Goal: Task Accomplishment & Management: Manage account settings

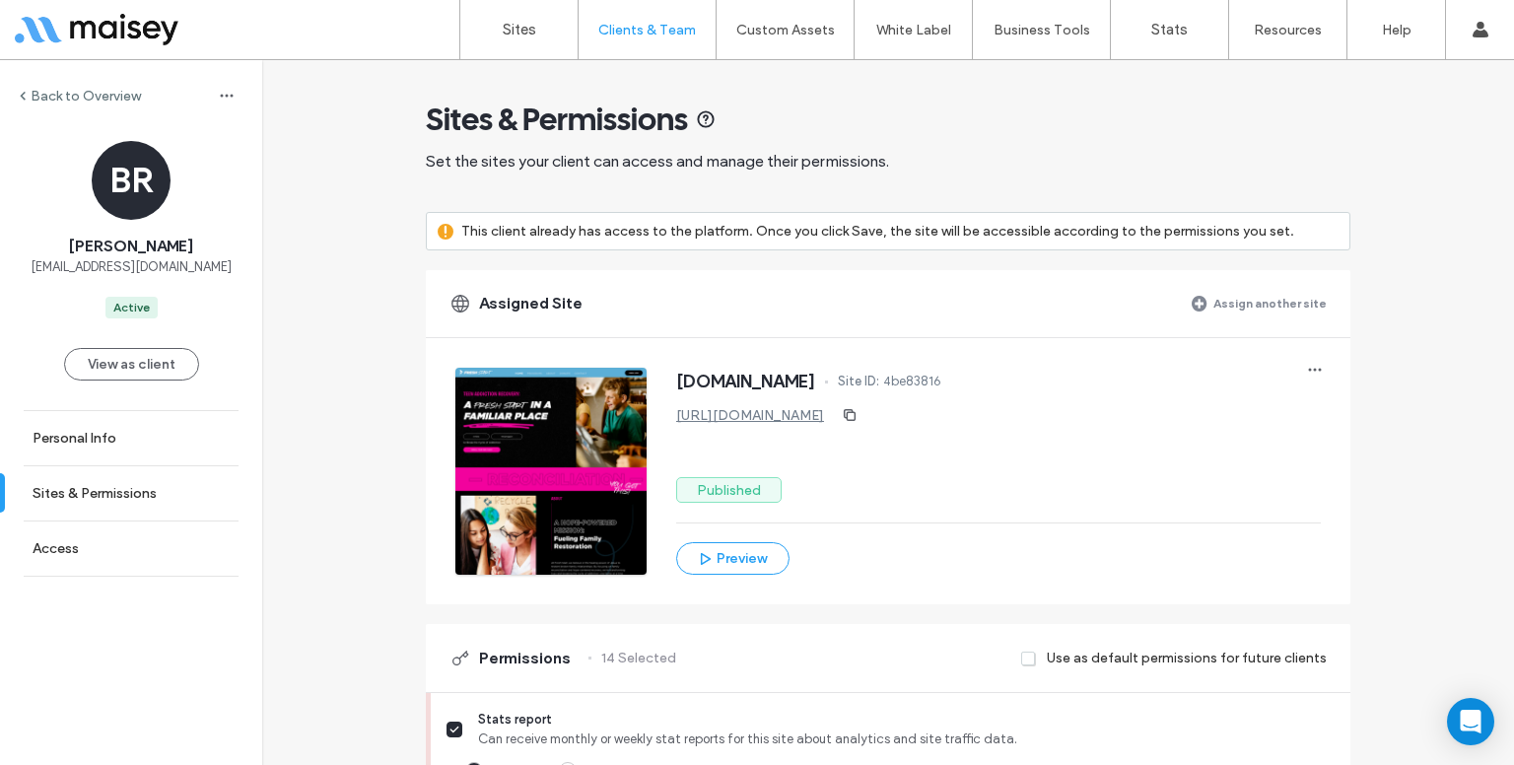
click at [514, 34] on label "Sites" at bounding box center [520, 30] width 34 height 18
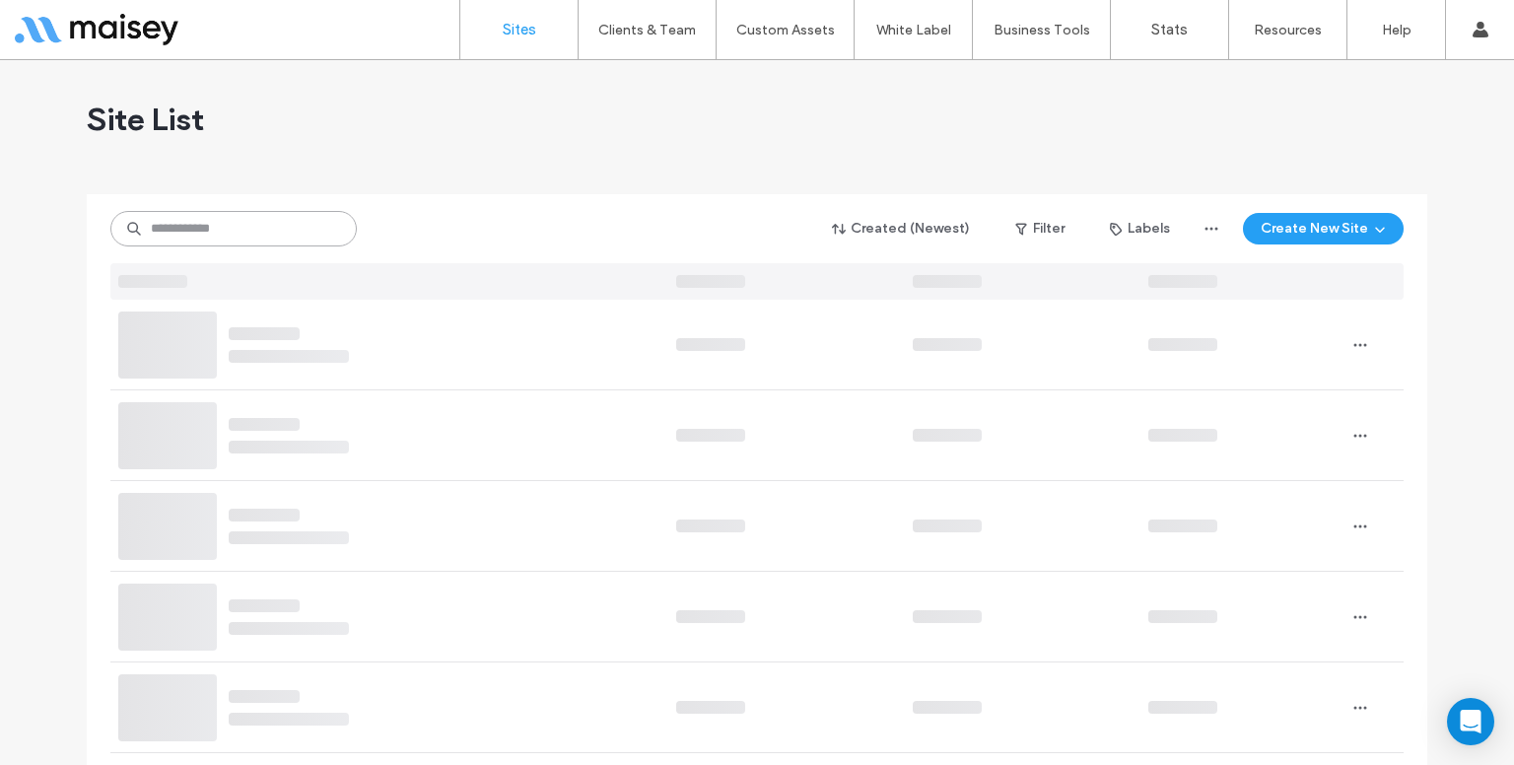
click at [265, 232] on input at bounding box center [233, 228] width 246 height 35
paste input "**********"
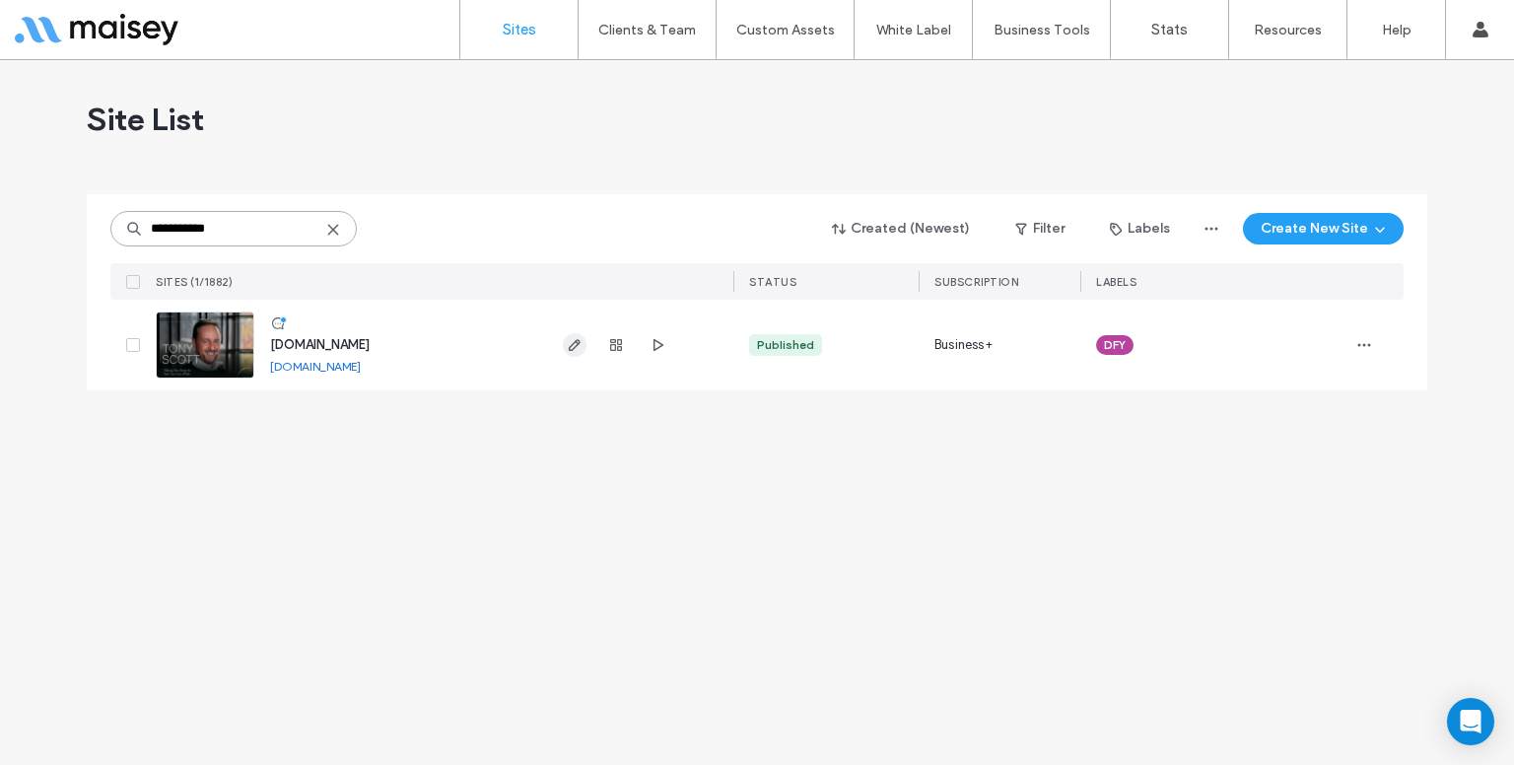
type input "**********"
click at [583, 340] on span "button" at bounding box center [575, 345] width 24 height 24
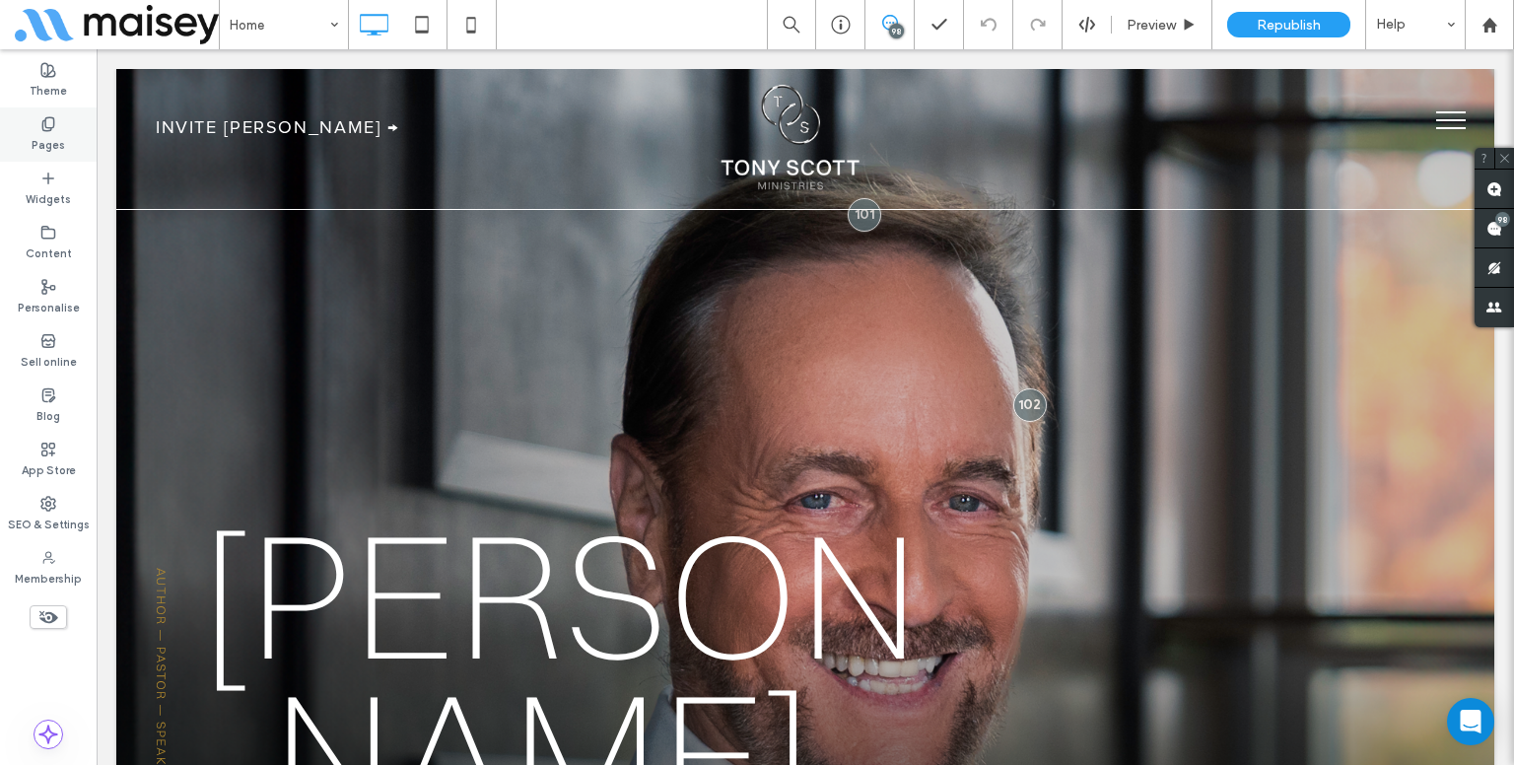
click at [50, 143] on label "Pages" at bounding box center [49, 143] width 34 height 22
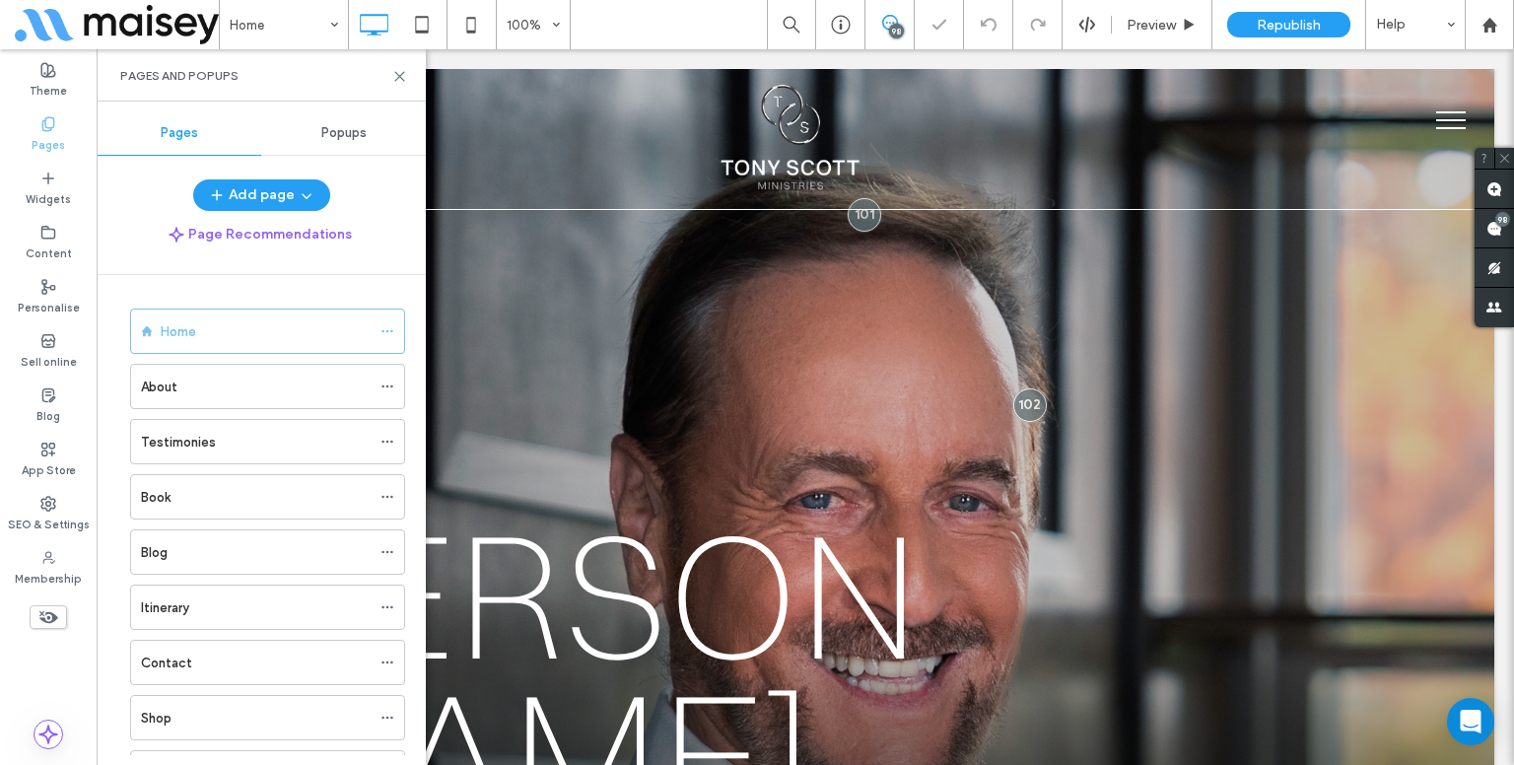
click at [330, 150] on div "Popups" at bounding box center [343, 132] width 165 height 43
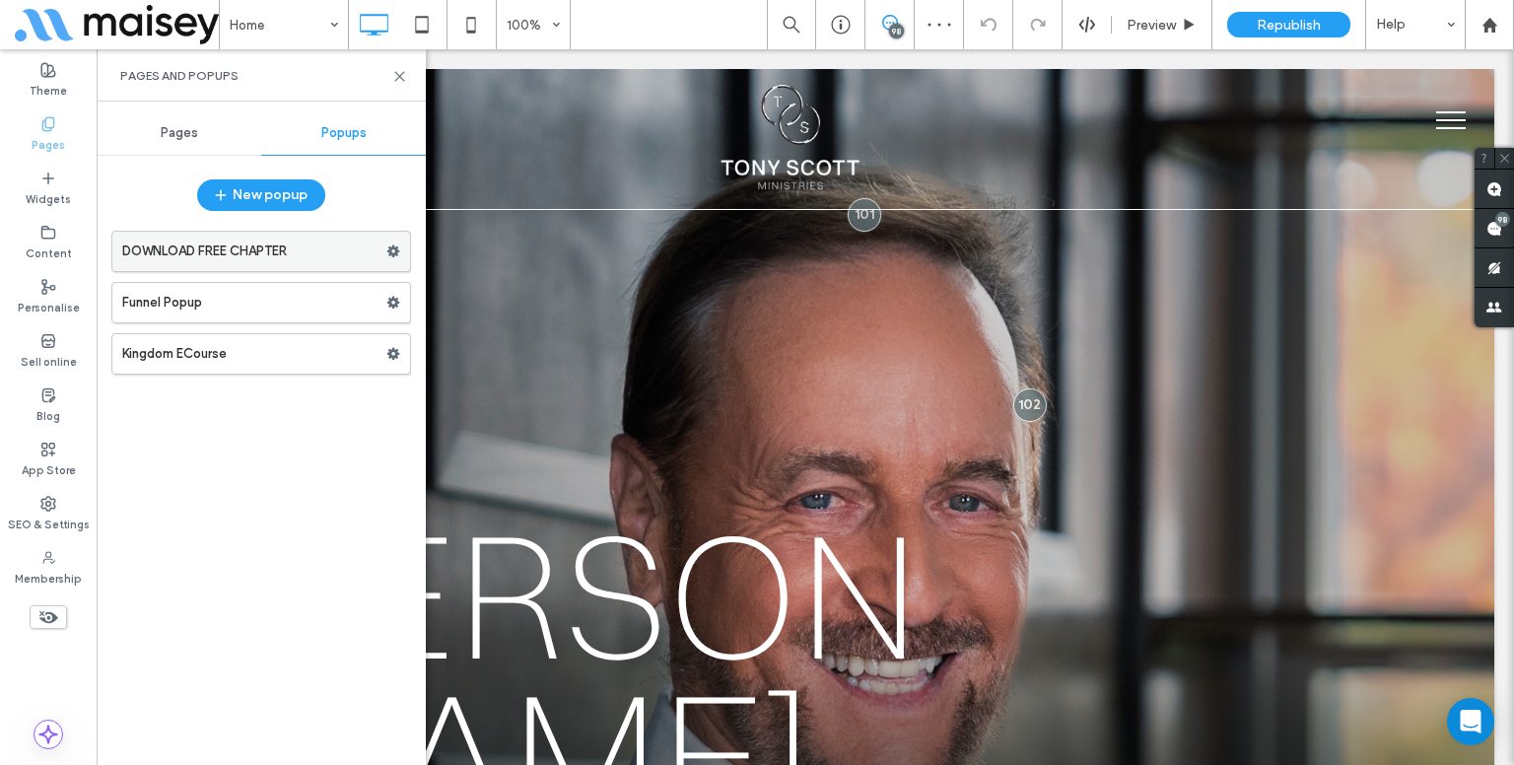
click at [297, 244] on label "DOWNLOAD FREE CHAPTER" at bounding box center [254, 251] width 264 height 39
click at [286, 298] on label "Funnel Popup" at bounding box center [254, 302] width 264 height 39
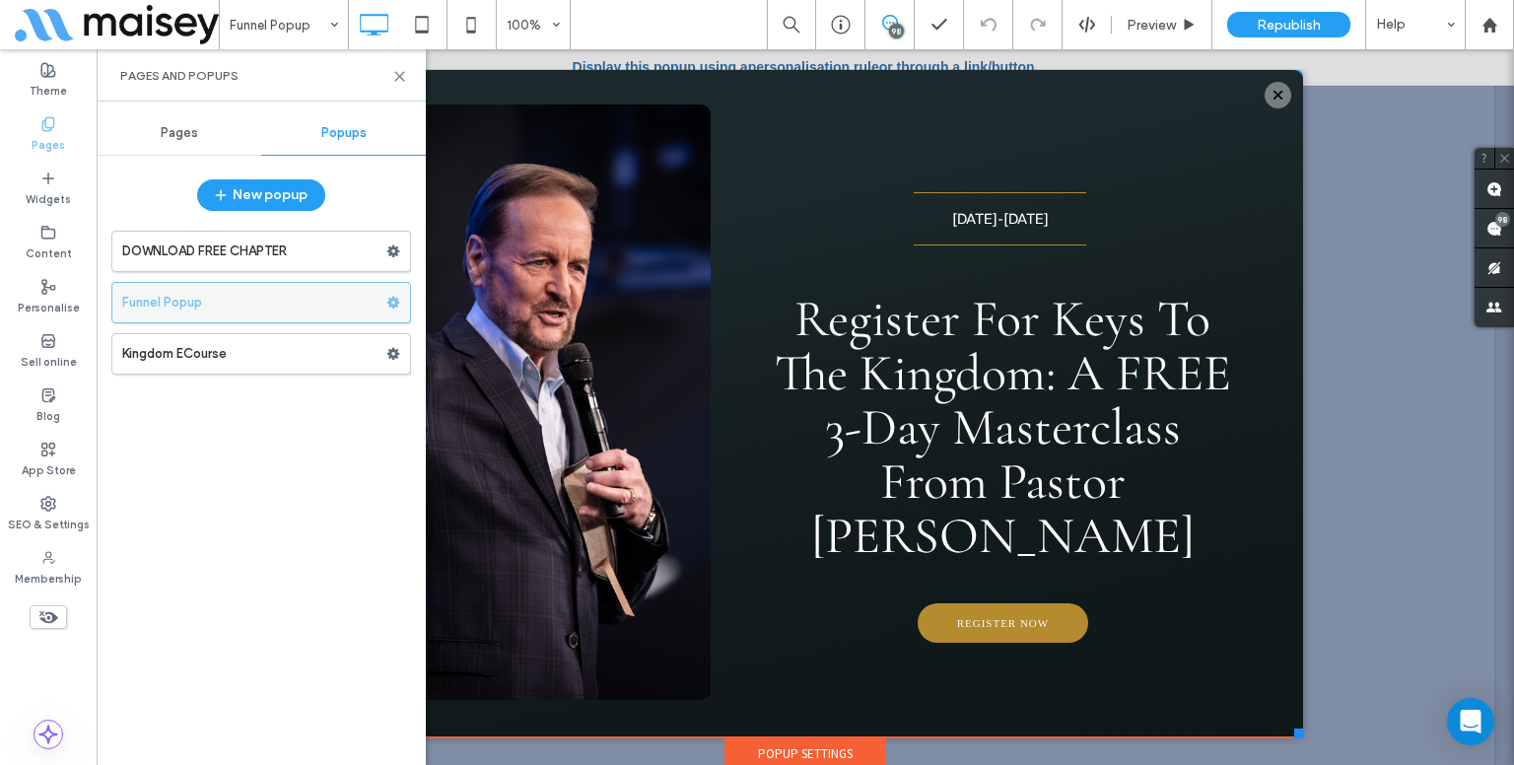
click at [396, 304] on use at bounding box center [393, 303] width 13 height 12
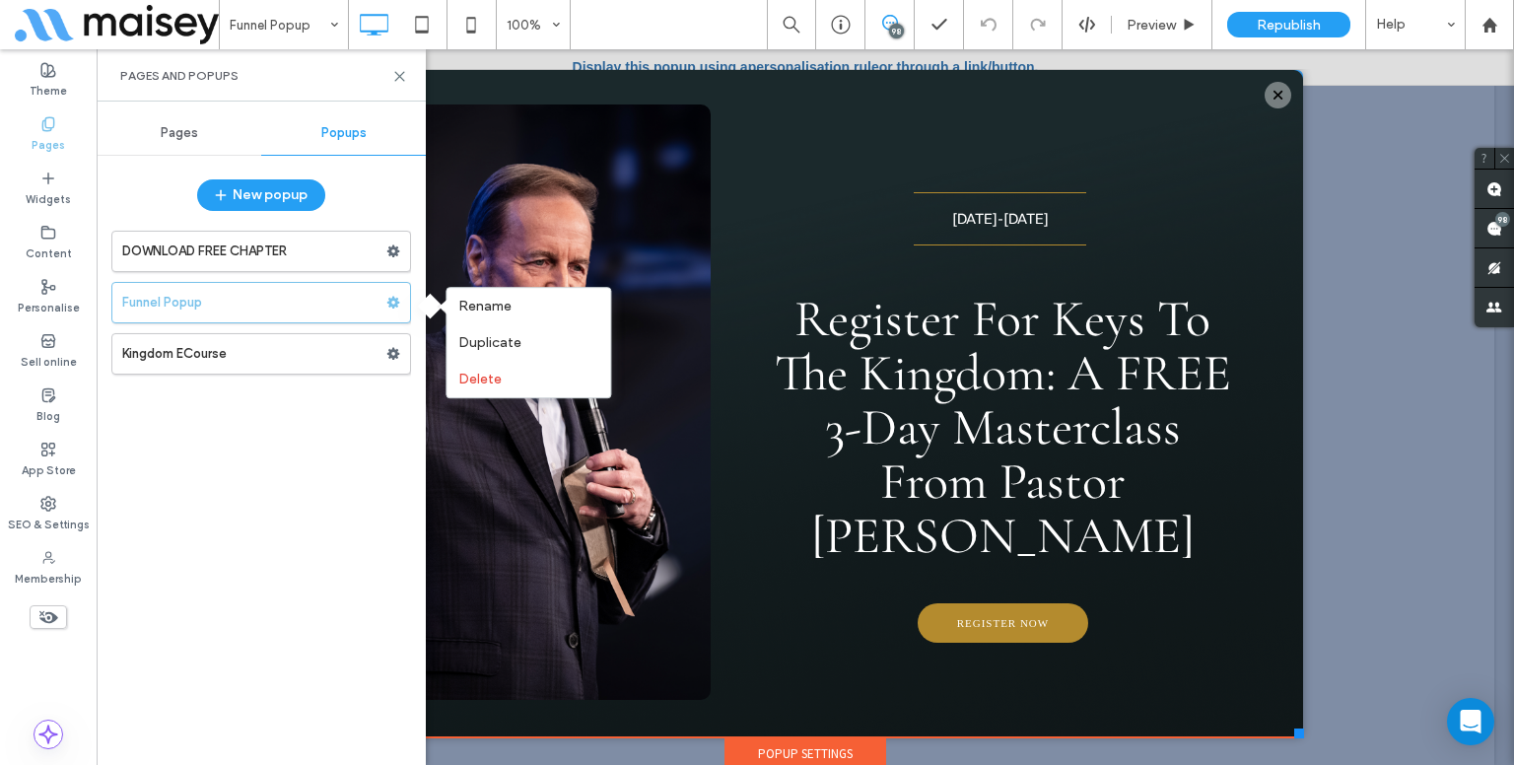
click at [48, 148] on label "Pages" at bounding box center [49, 143] width 34 height 22
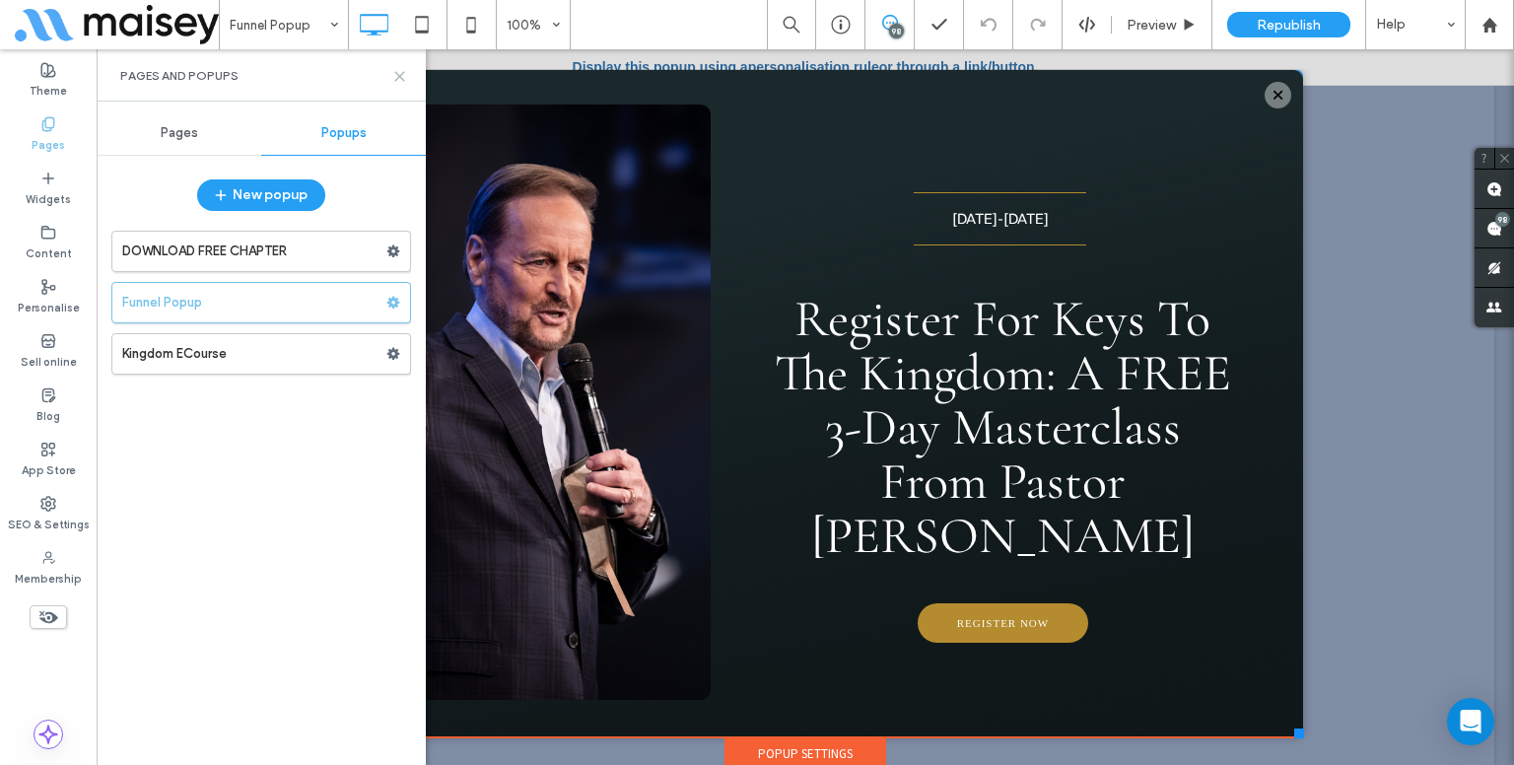
click at [405, 69] on div "Pages and Popups" at bounding box center [261, 75] width 329 height 52
click at [213, 139] on div "Pages" at bounding box center [179, 132] width 165 height 43
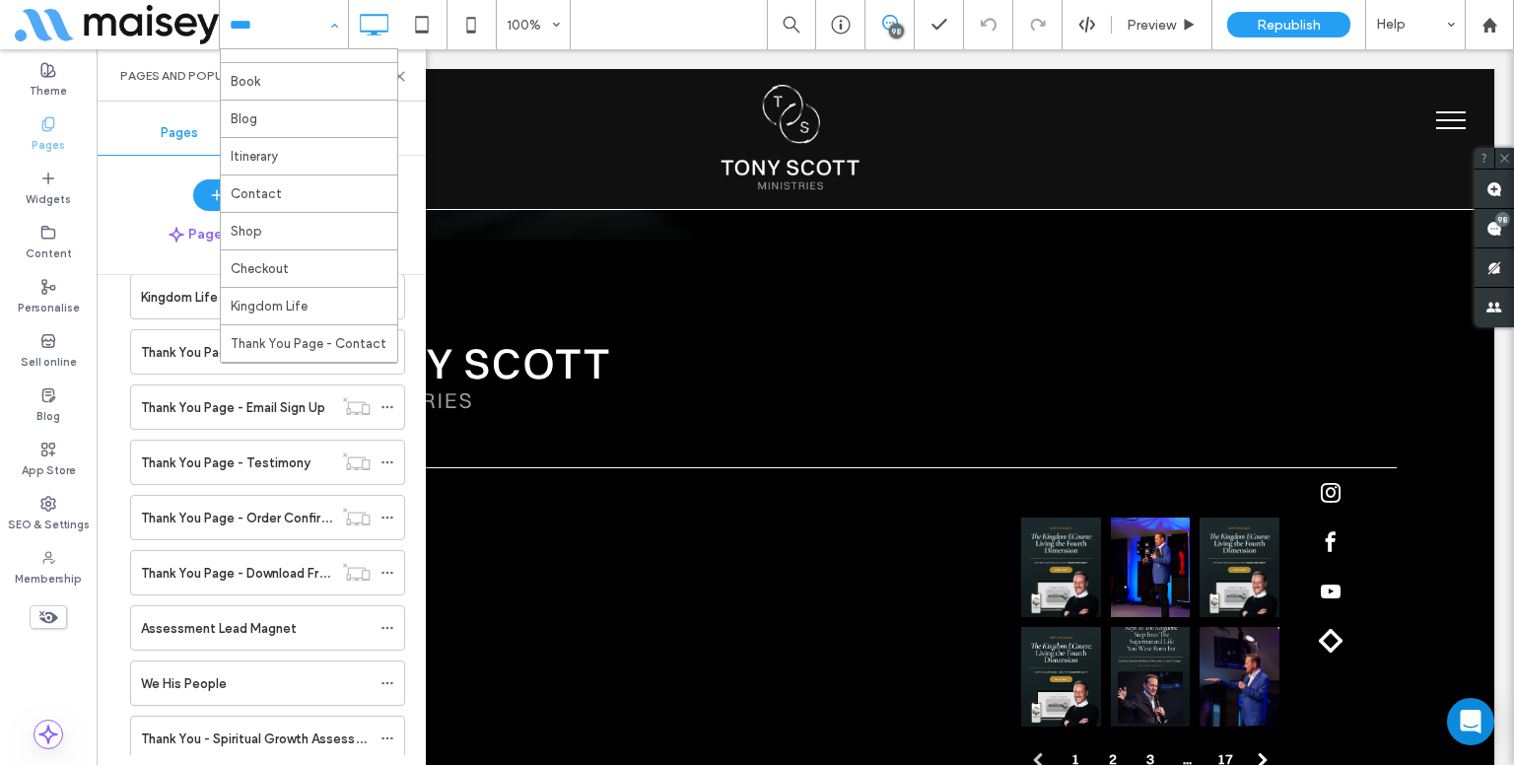
scroll to position [110, 0]
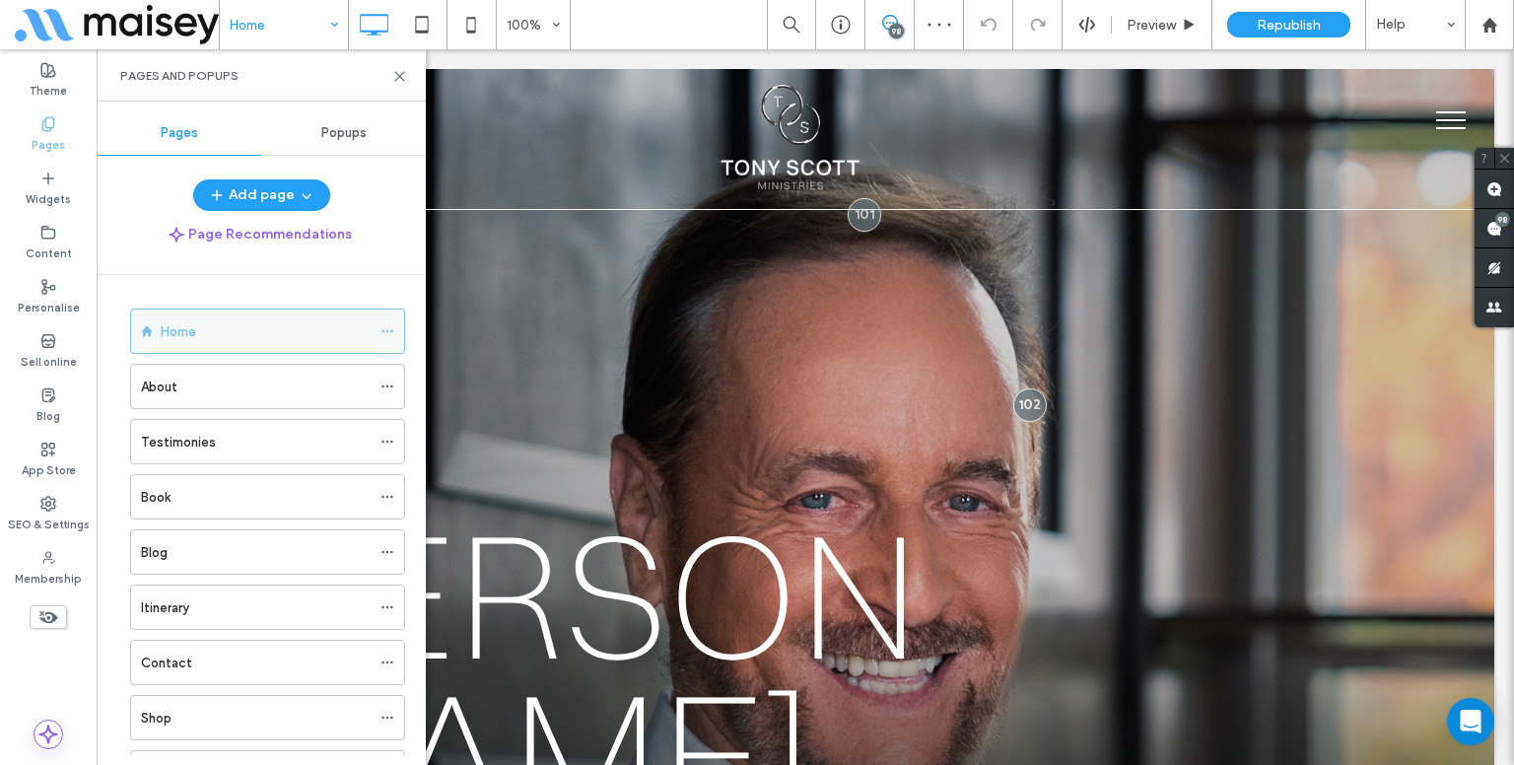
click at [390, 327] on icon at bounding box center [387, 331] width 14 height 14
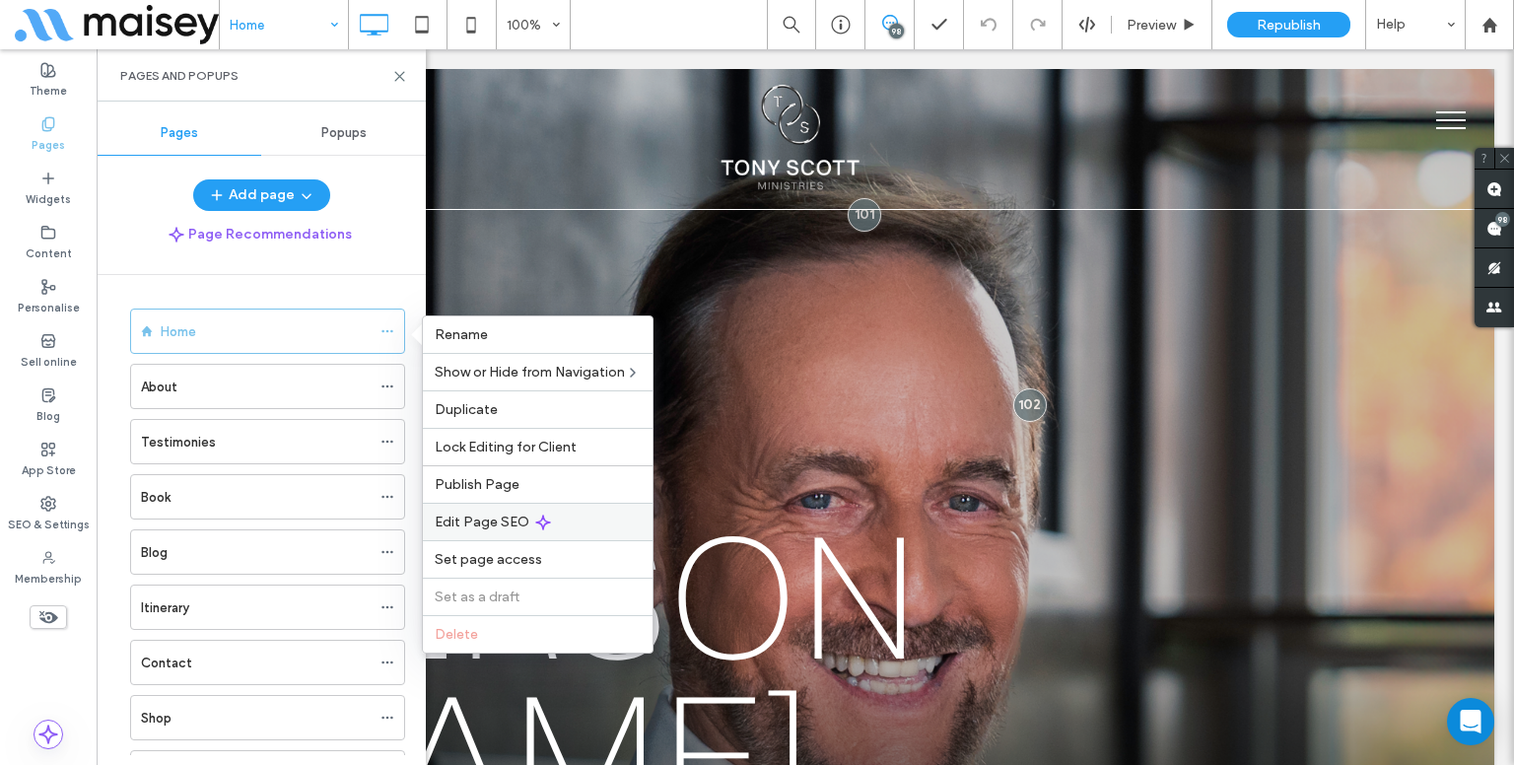
click at [473, 518] on span "Edit Page SEO" at bounding box center [482, 521] width 95 height 17
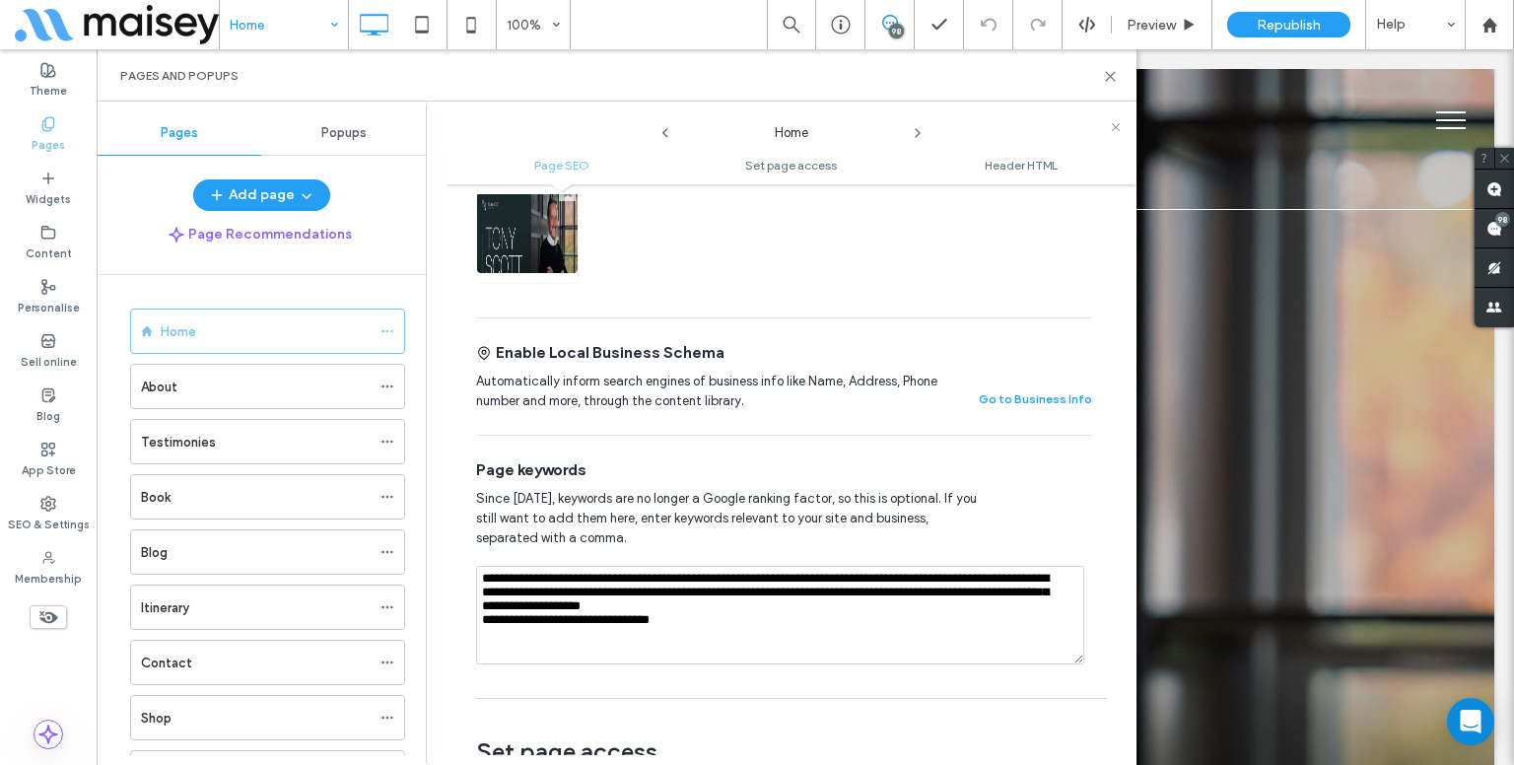
scroll to position [818, 0]
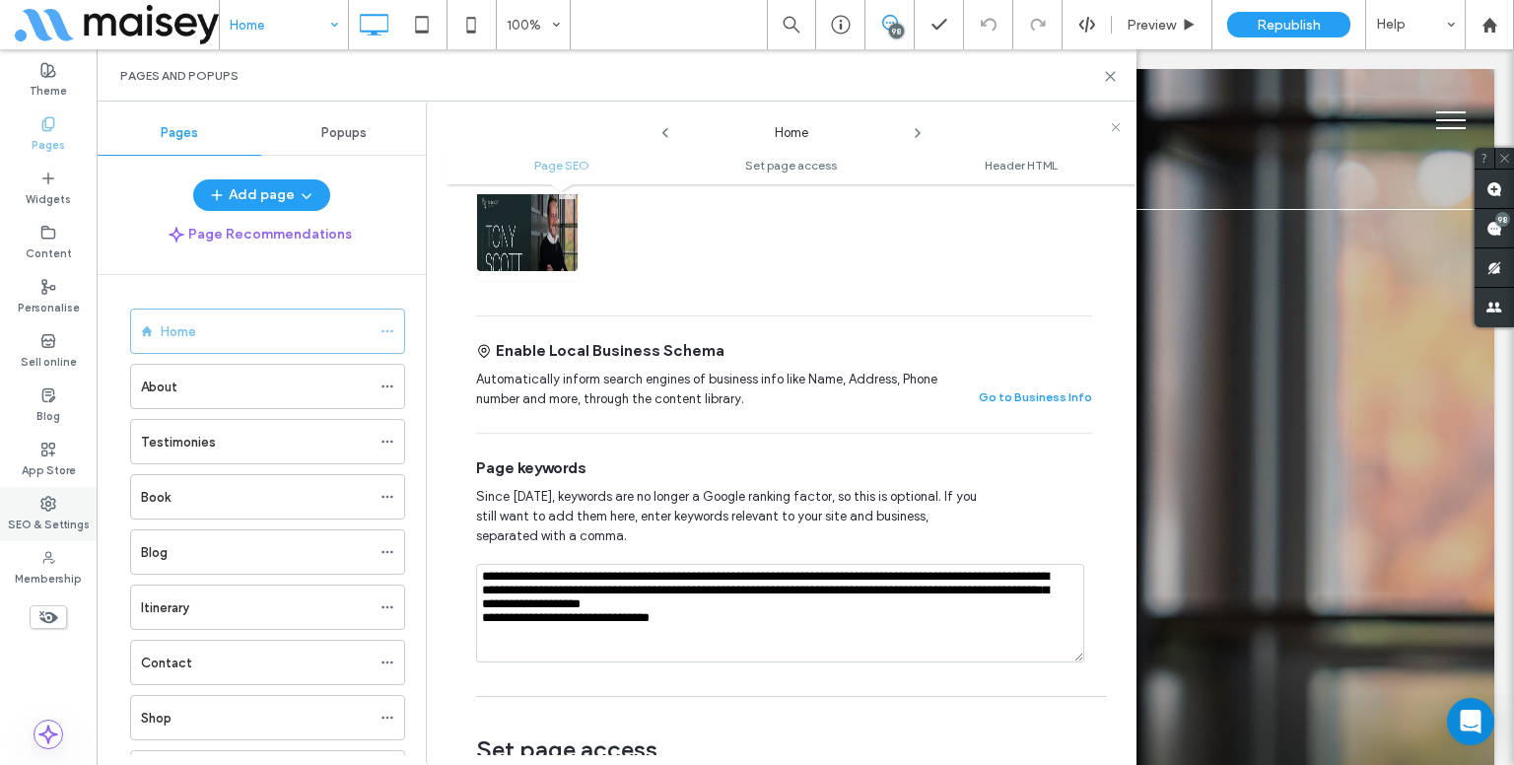
click at [43, 533] on div "SEO & Settings" at bounding box center [48, 514] width 97 height 54
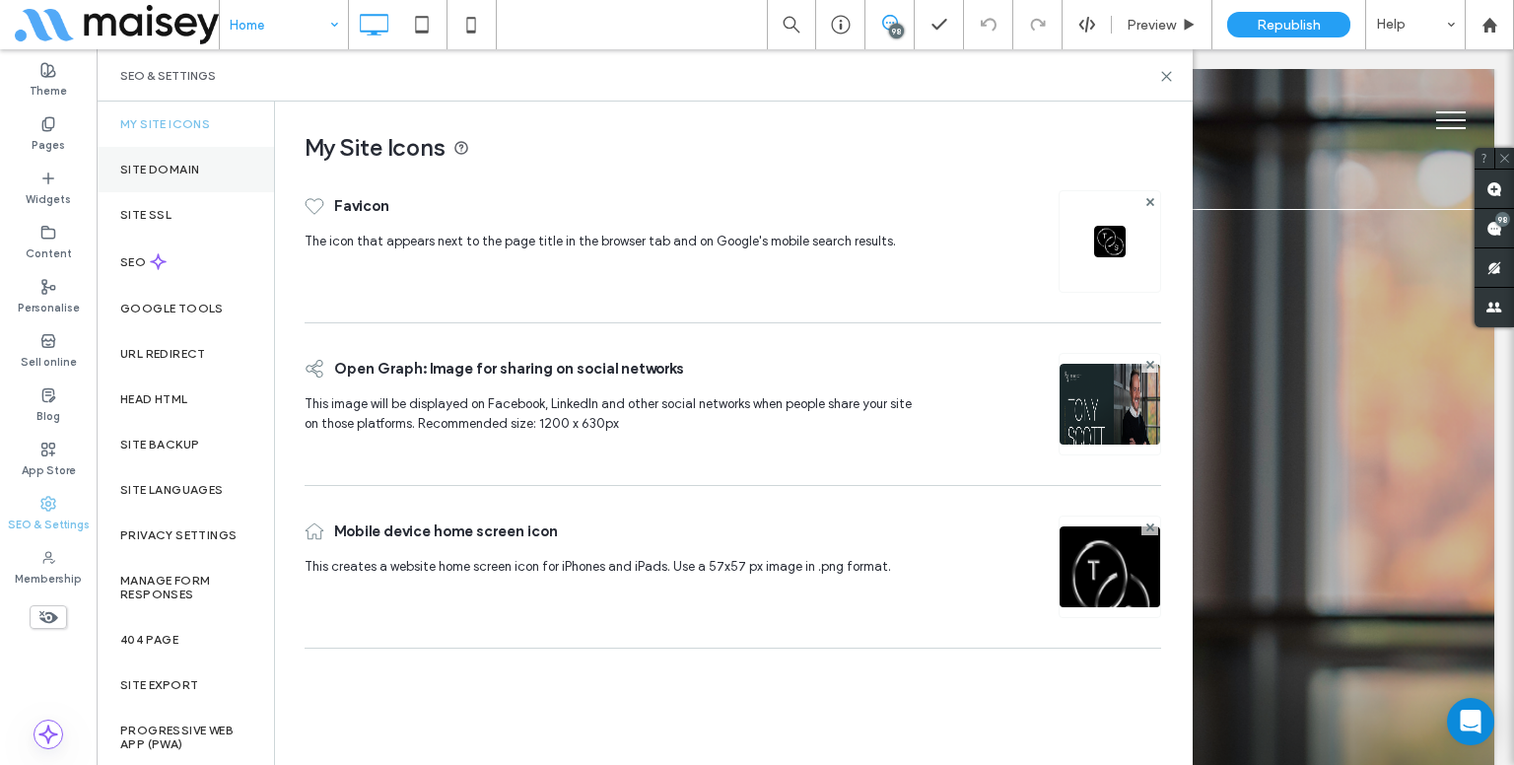
click at [181, 171] on label "Site Domain" at bounding box center [159, 170] width 79 height 14
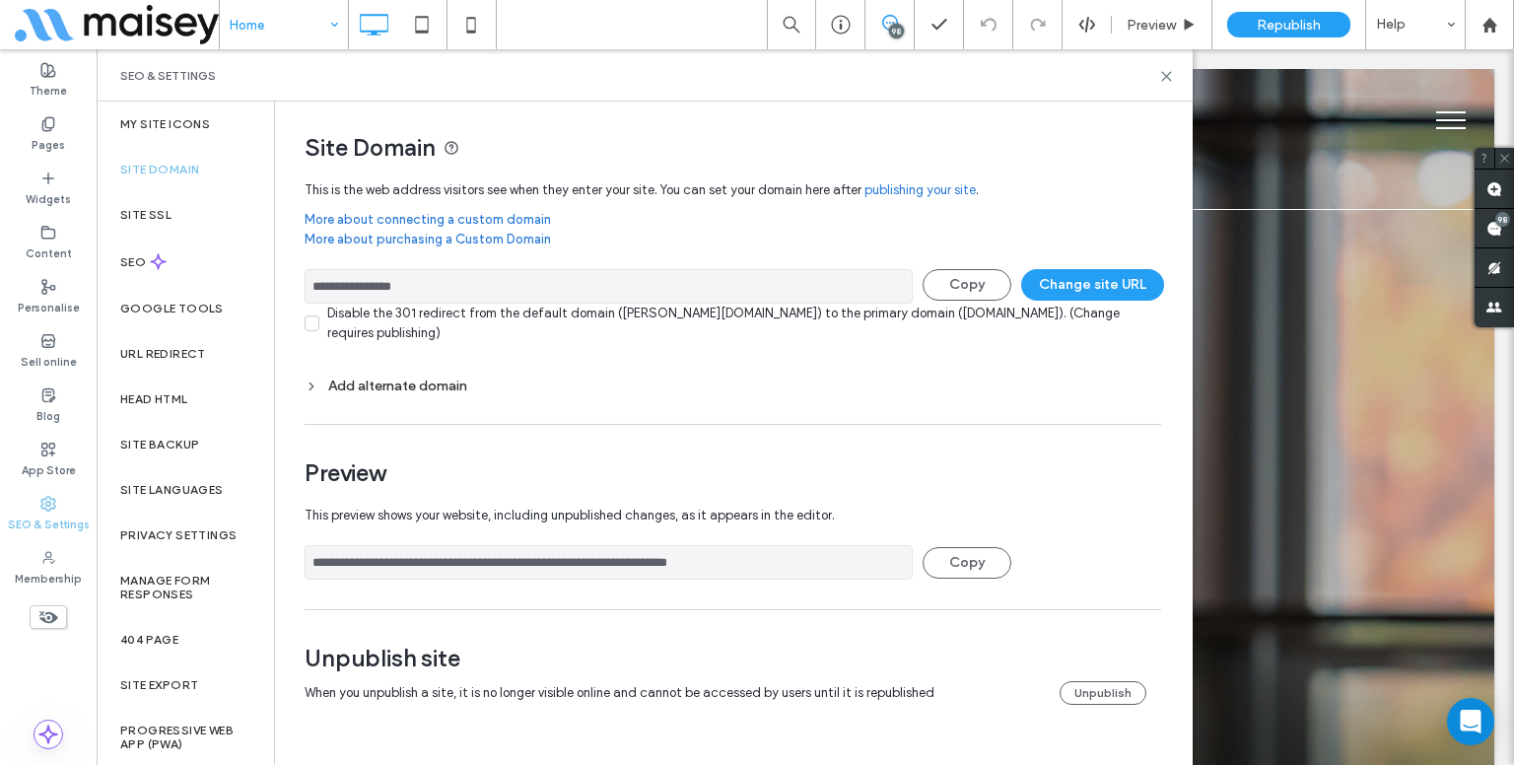
click at [381, 387] on div "Add alternate domain" at bounding box center [732, 385] width 856 height 17
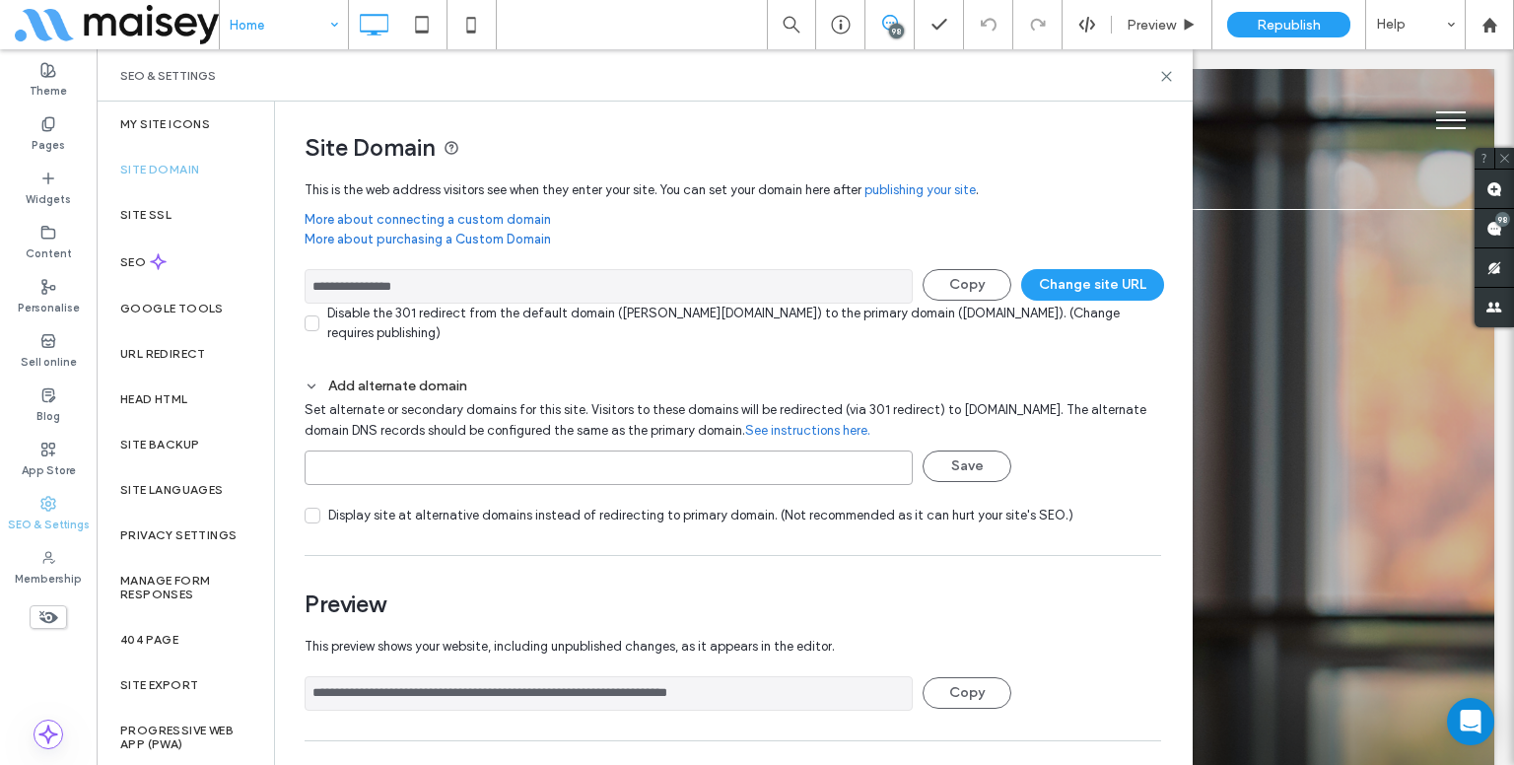
click at [390, 469] on input at bounding box center [608, 467] width 608 height 34
paste input "**********"
type input "**********"
click at [978, 459] on button "Save" at bounding box center [966, 466] width 89 height 32
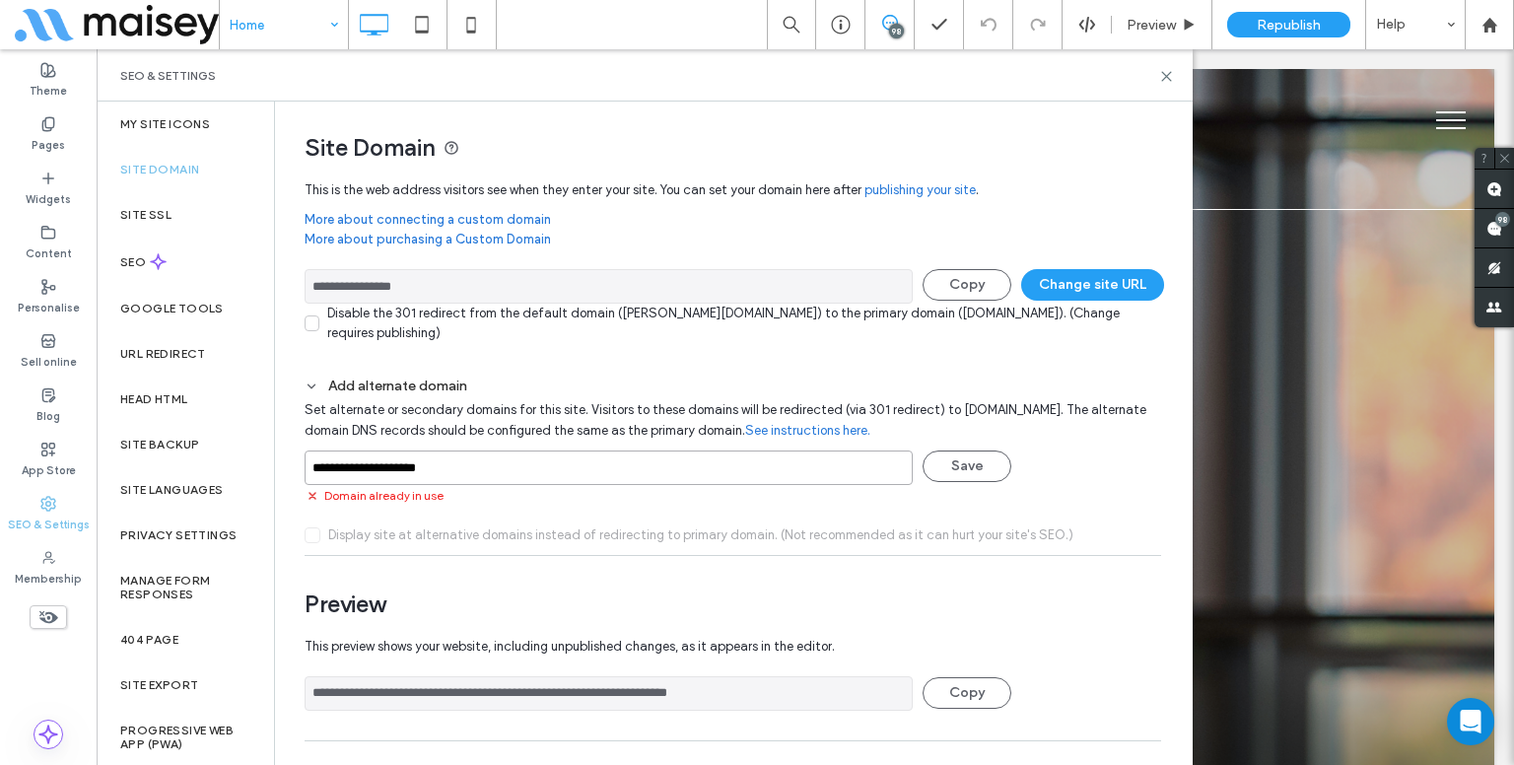
click at [486, 463] on input "**********" at bounding box center [608, 467] width 608 height 34
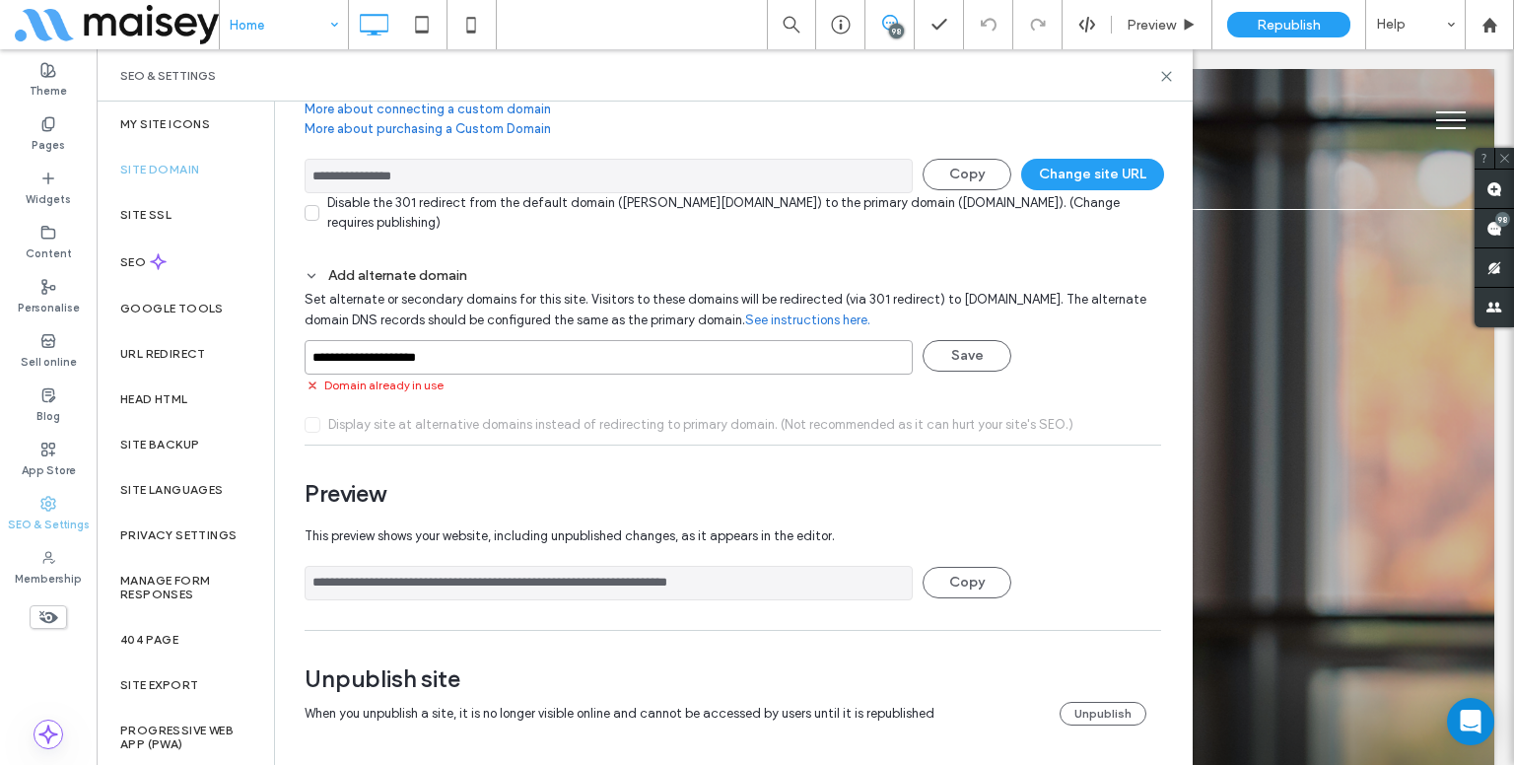
scroll to position [0, 0]
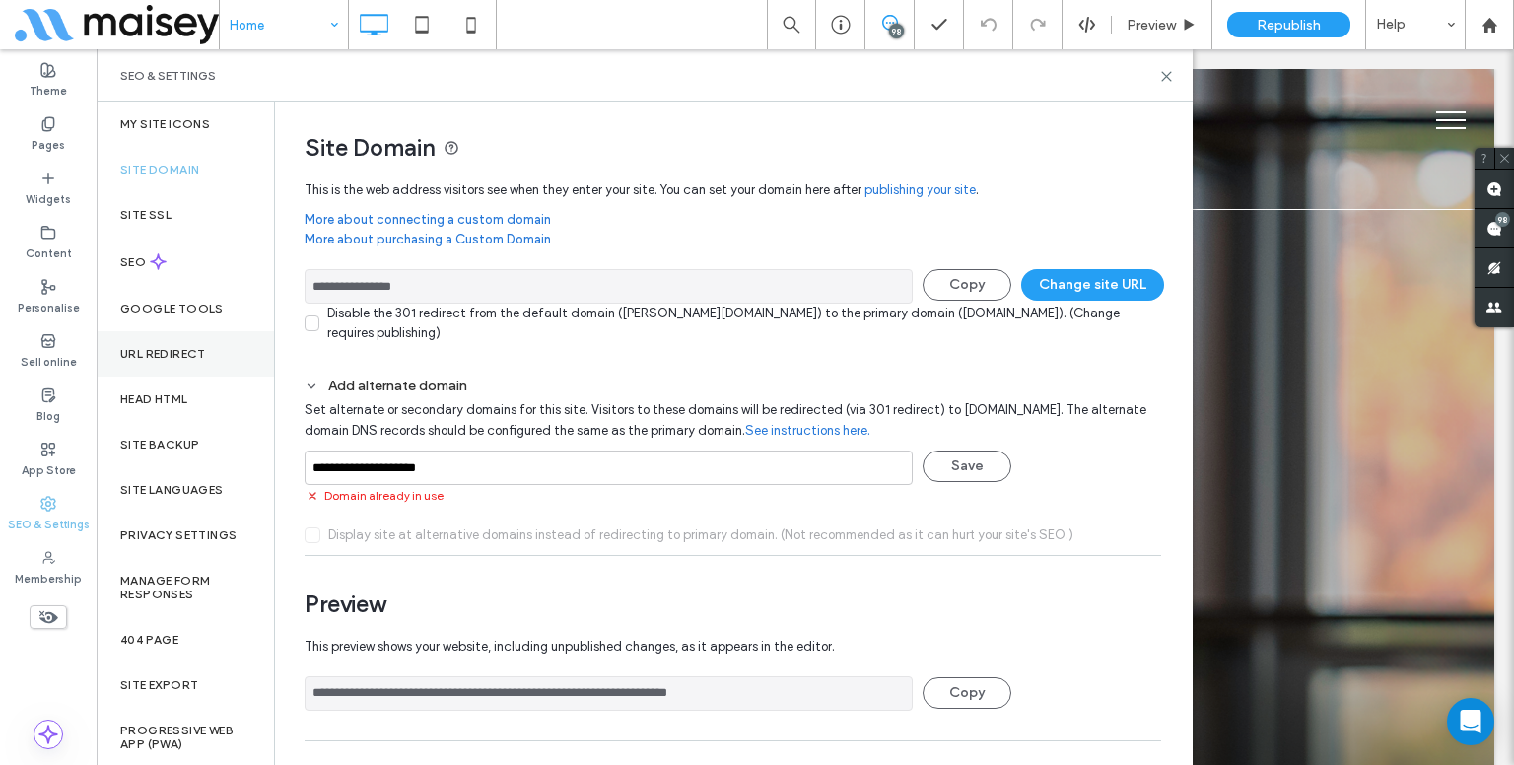
click at [194, 353] on label "URL Redirect" at bounding box center [163, 354] width 86 height 14
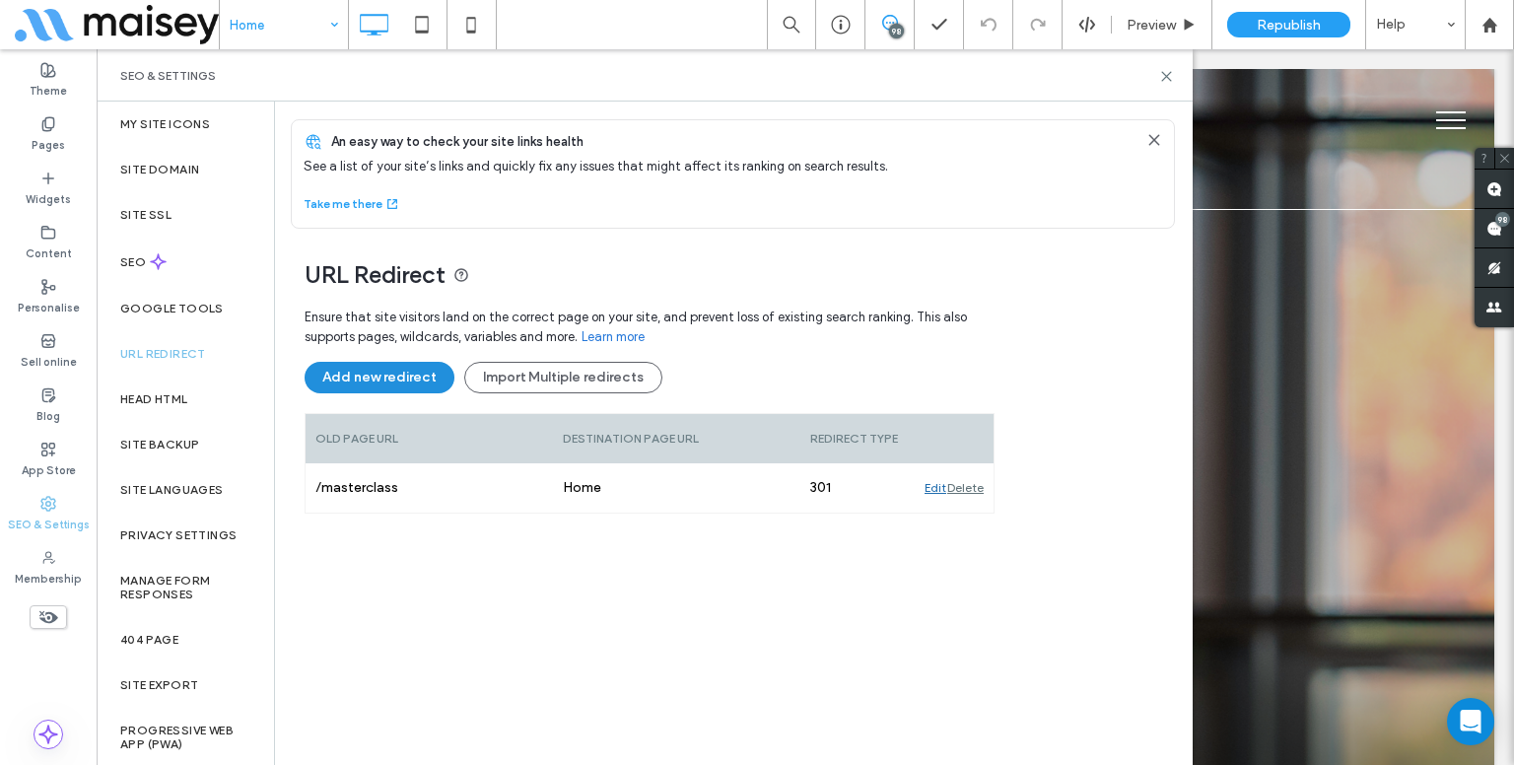
click at [355, 369] on button "Add new redirect" at bounding box center [379, 378] width 150 height 32
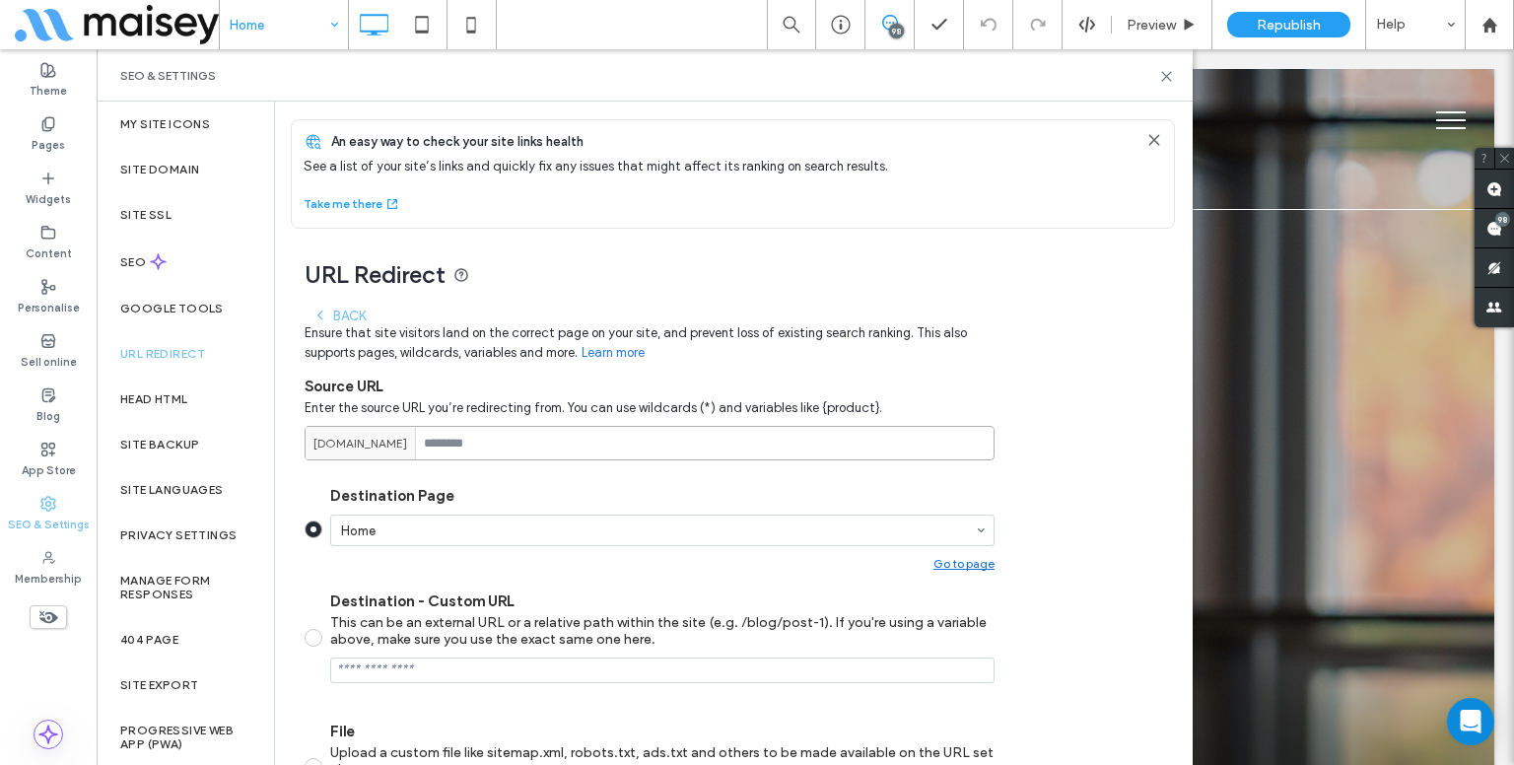
click at [489, 431] on input at bounding box center [649, 443] width 690 height 34
paste input "**********"
drag, startPoint x: 514, startPoint y: 439, endPoint x: 430, endPoint y: 435, distance: 84.8
click at [430, 435] on input "**********" at bounding box center [649, 443] width 690 height 34
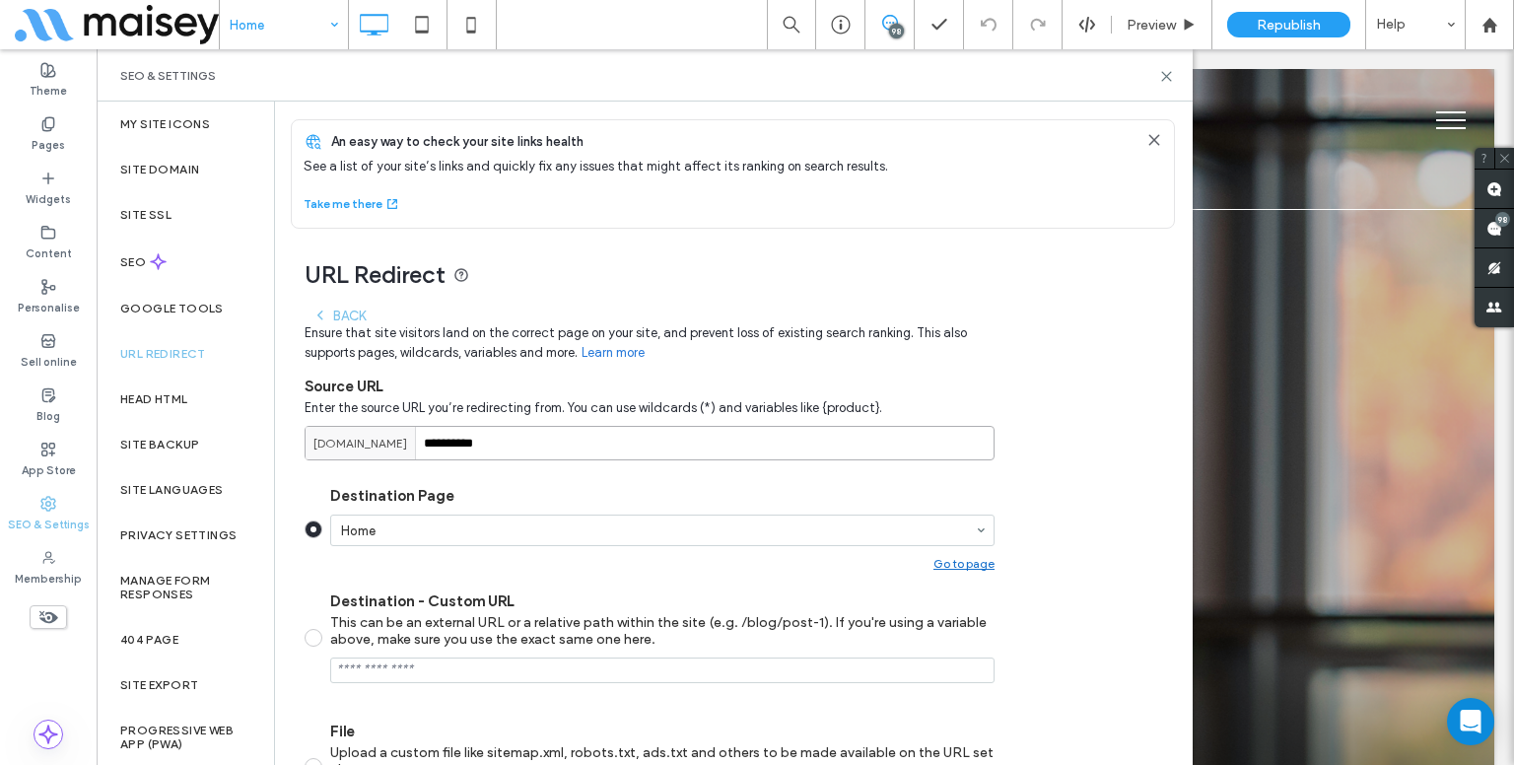
type input "*********"
click at [801, 511] on div "Destination Page Home Go to page" at bounding box center [662, 529] width 664 height 84
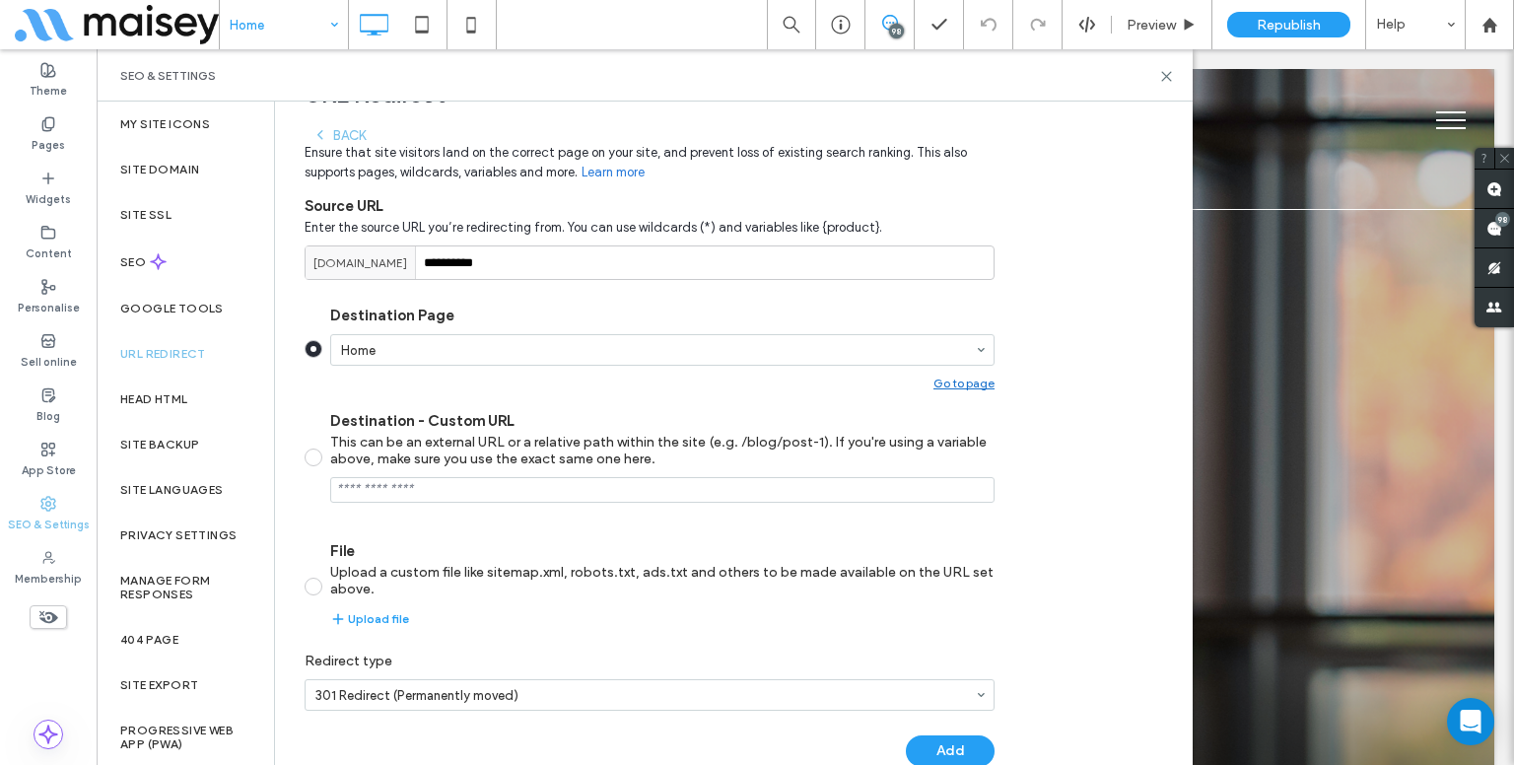
scroll to position [219, 0]
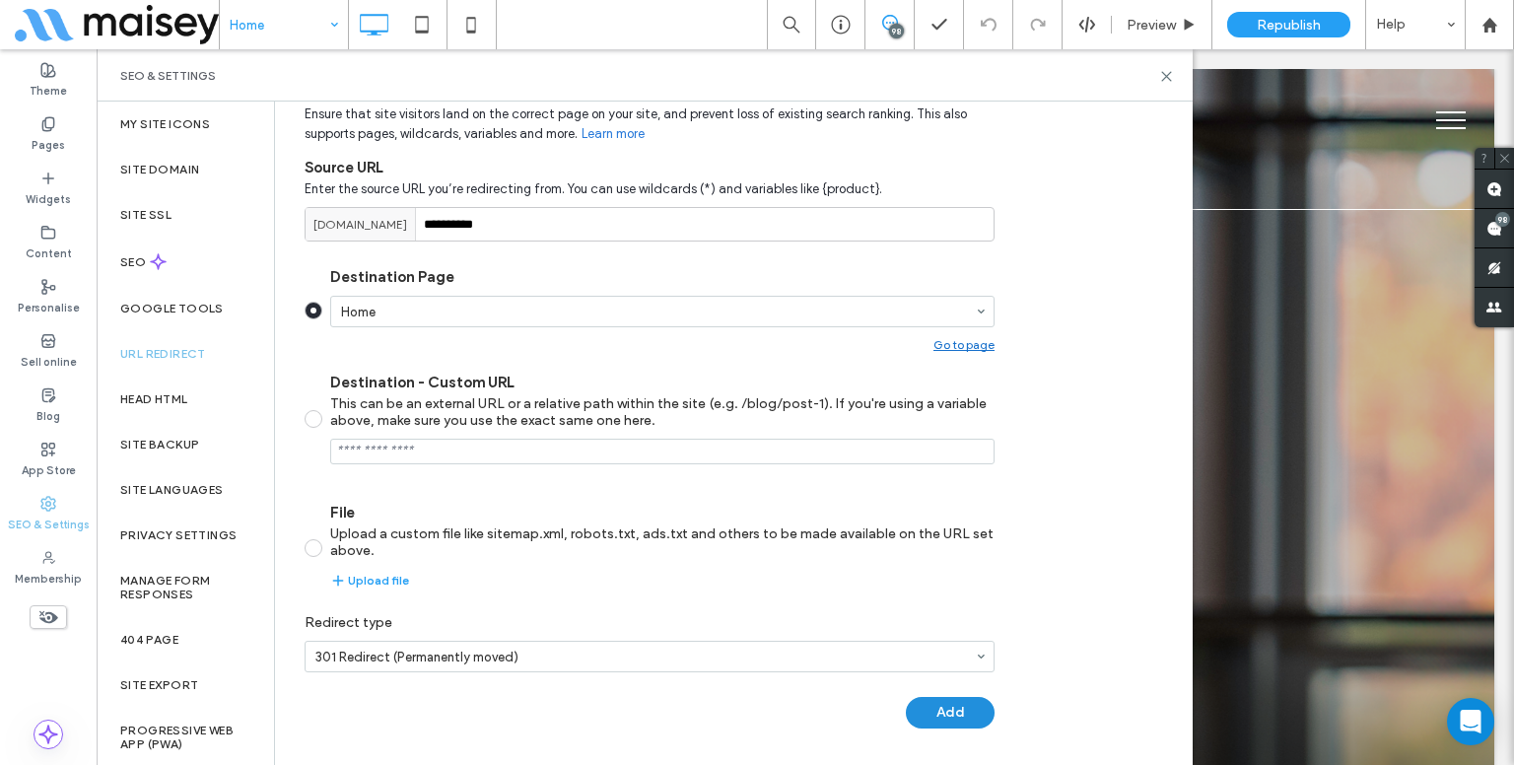
click at [942, 714] on button "Add" at bounding box center [950, 713] width 89 height 32
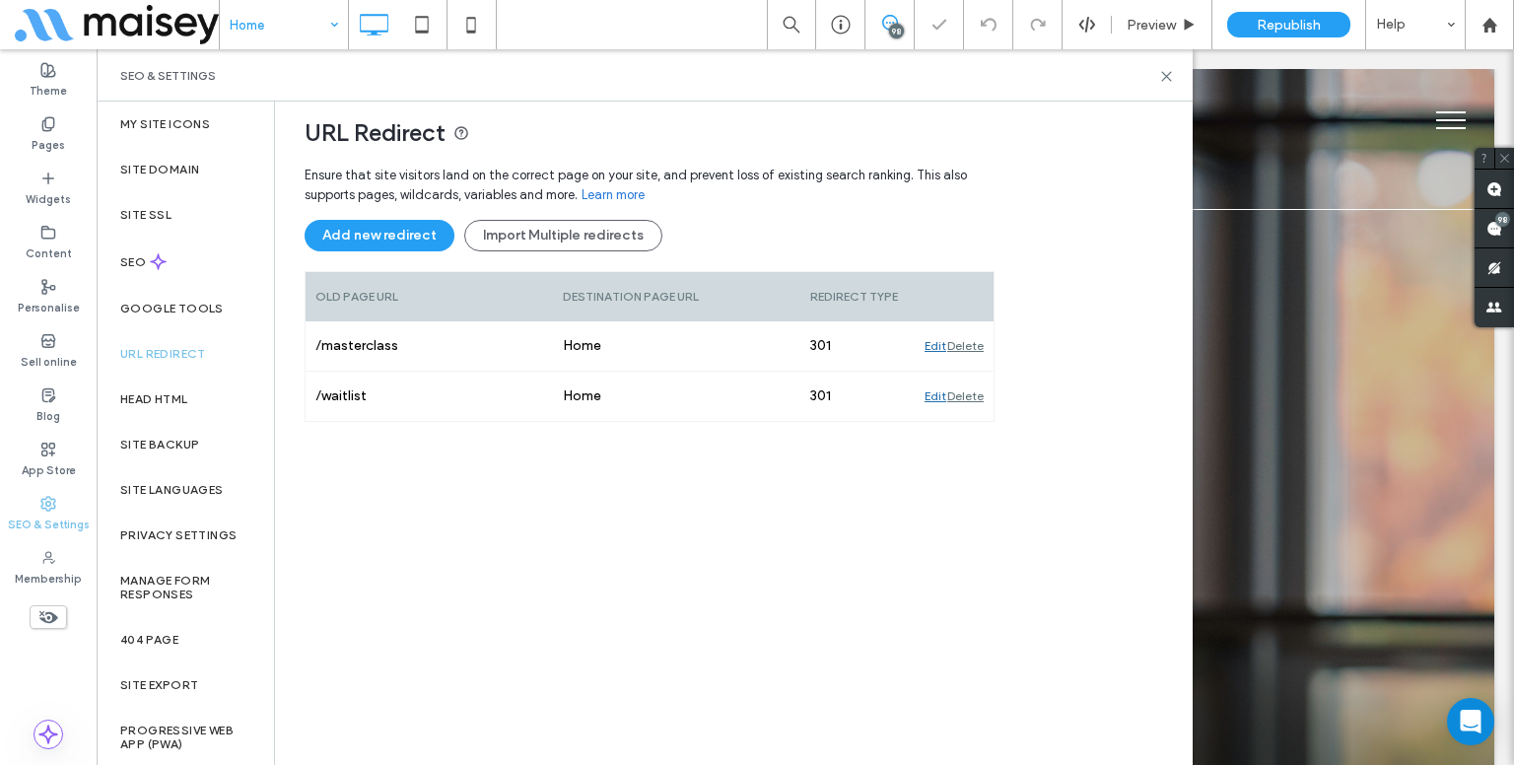
scroll to position [141, 0]
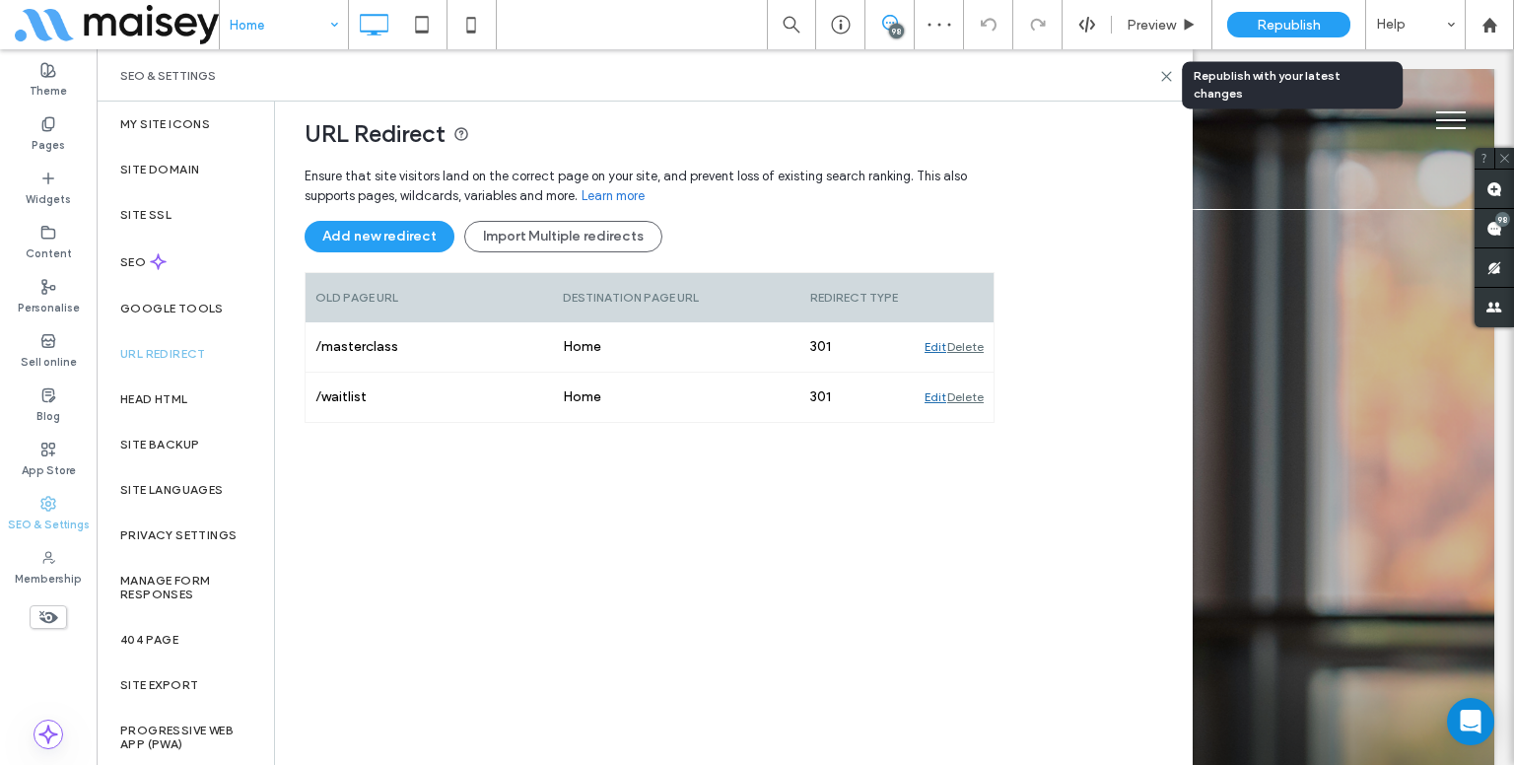
click at [1269, 9] on div "Republish" at bounding box center [1288, 24] width 123 height 49
click at [1268, 25] on span "Republish" at bounding box center [1288, 25] width 64 height 17
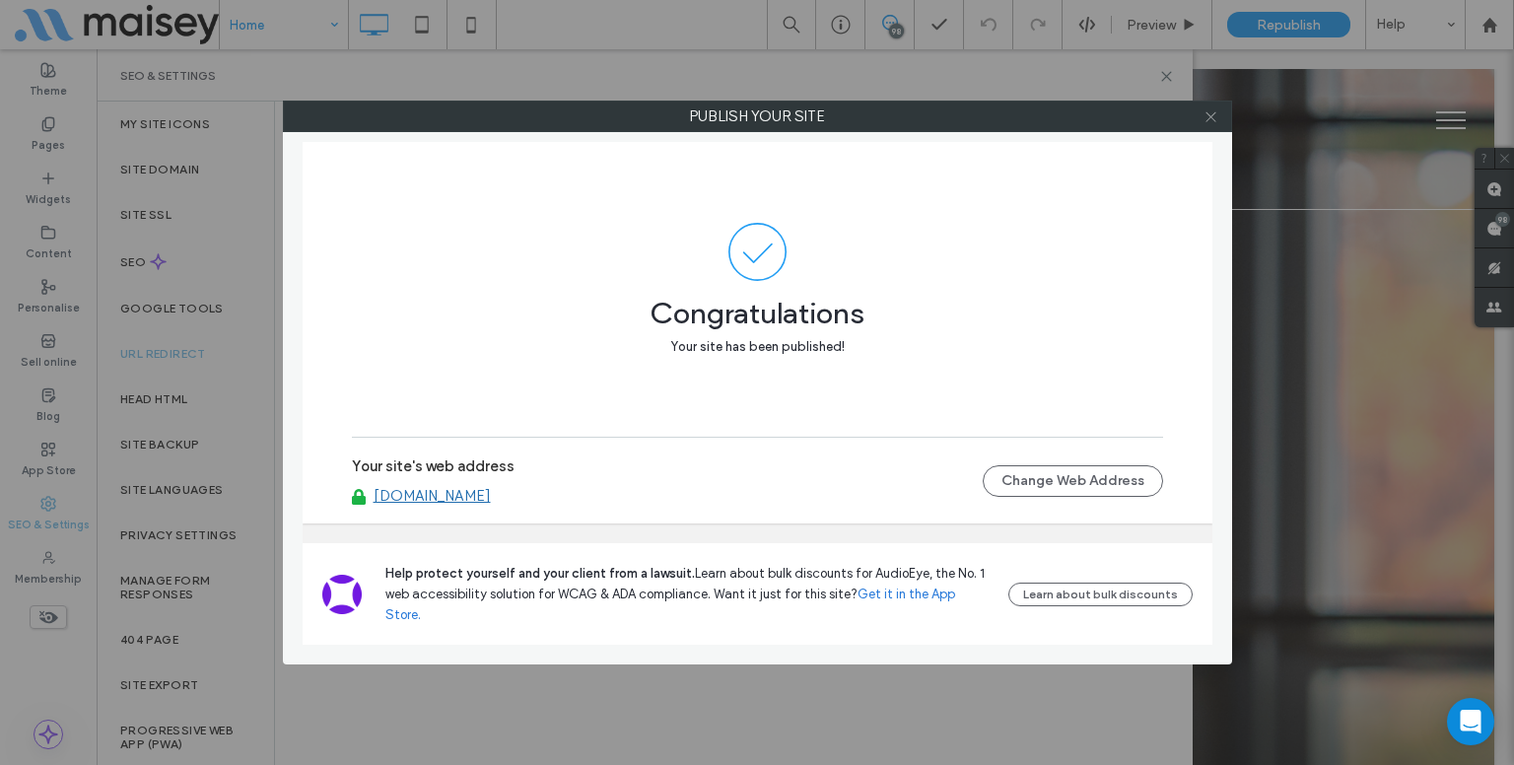
click at [1211, 115] on icon at bounding box center [1210, 116] width 15 height 15
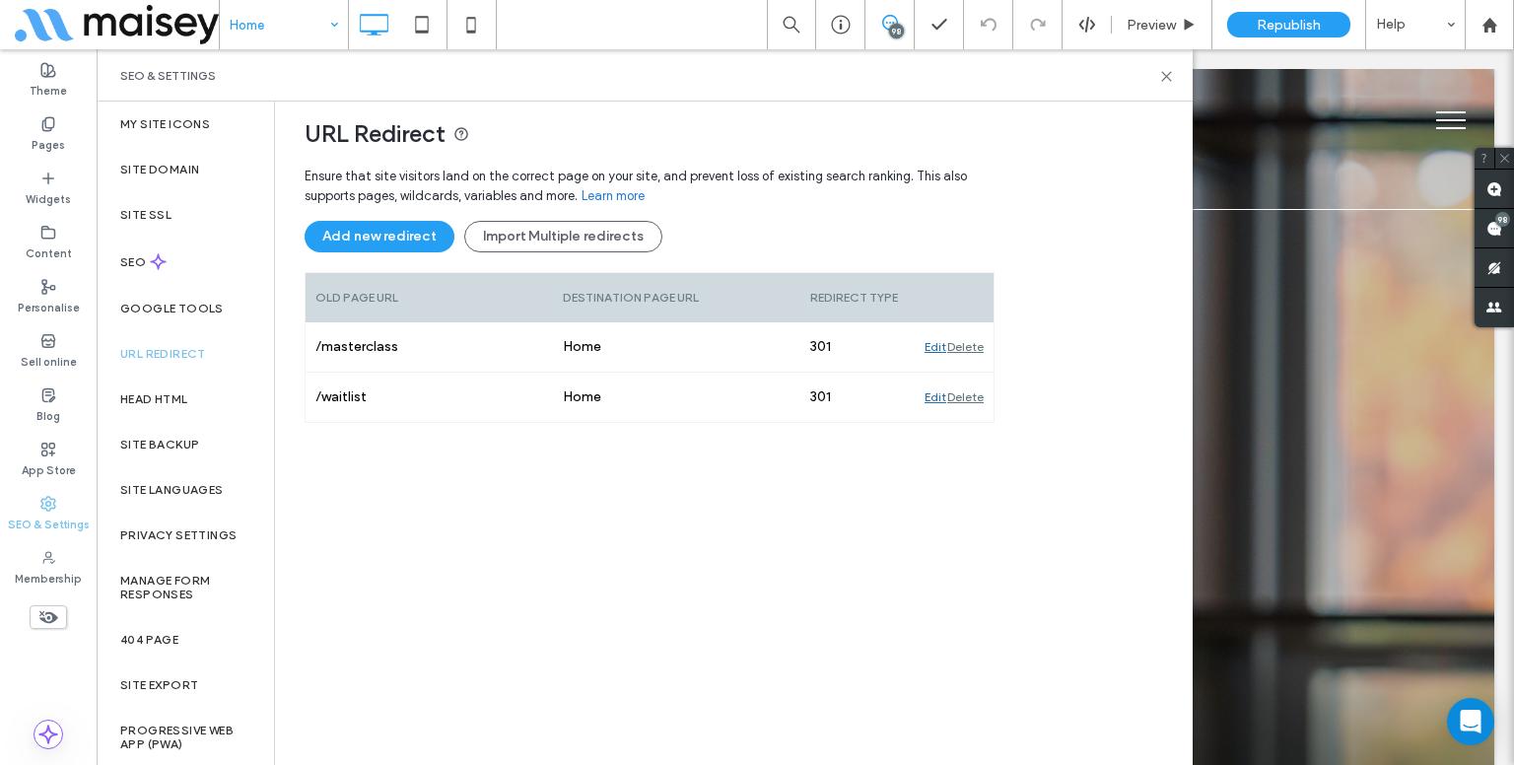
click at [776, 453] on div "Ensure that site visitors land on the correct page on your site, and prevent lo…" at bounding box center [649, 452] width 690 height 591
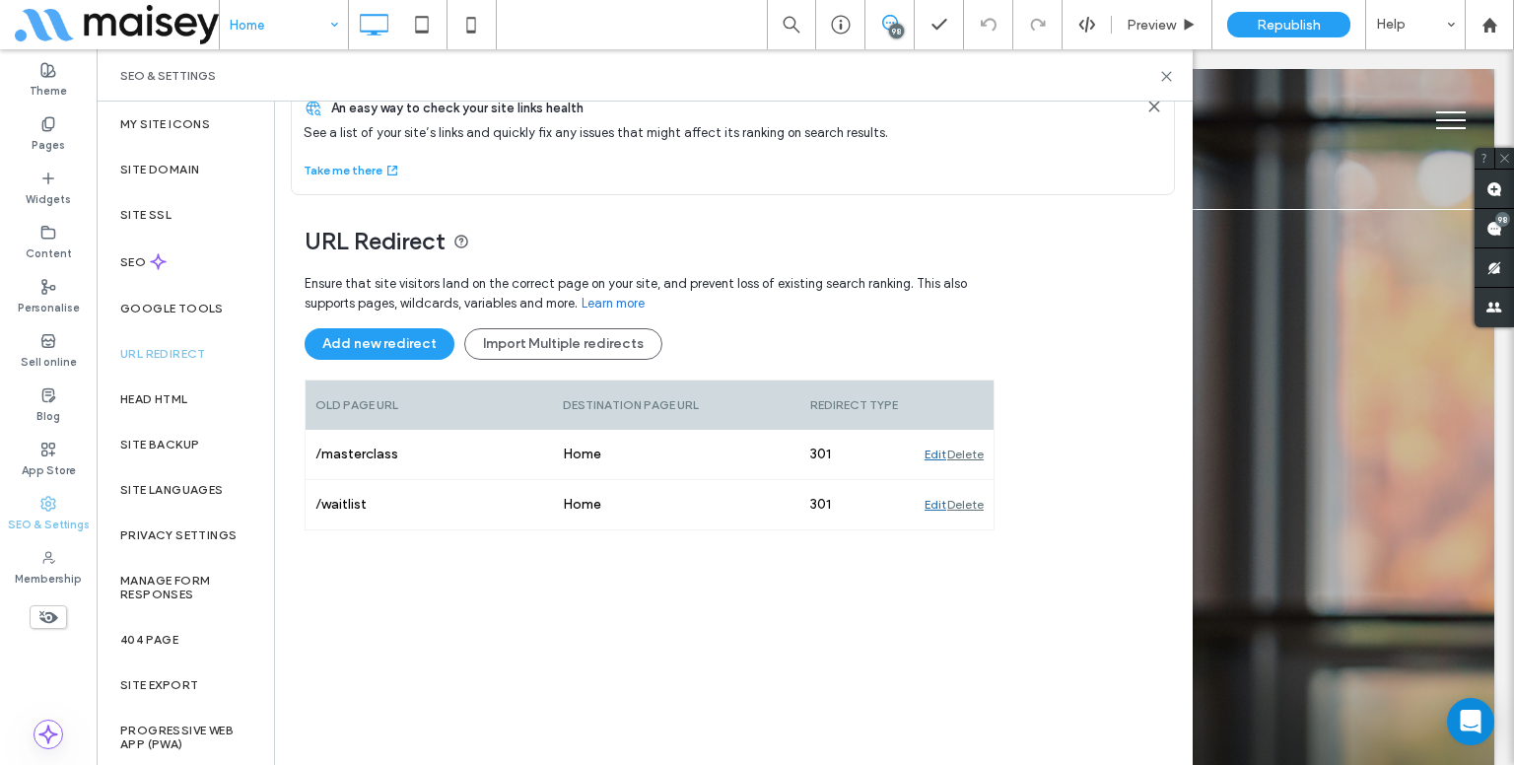
scroll to position [0, 0]
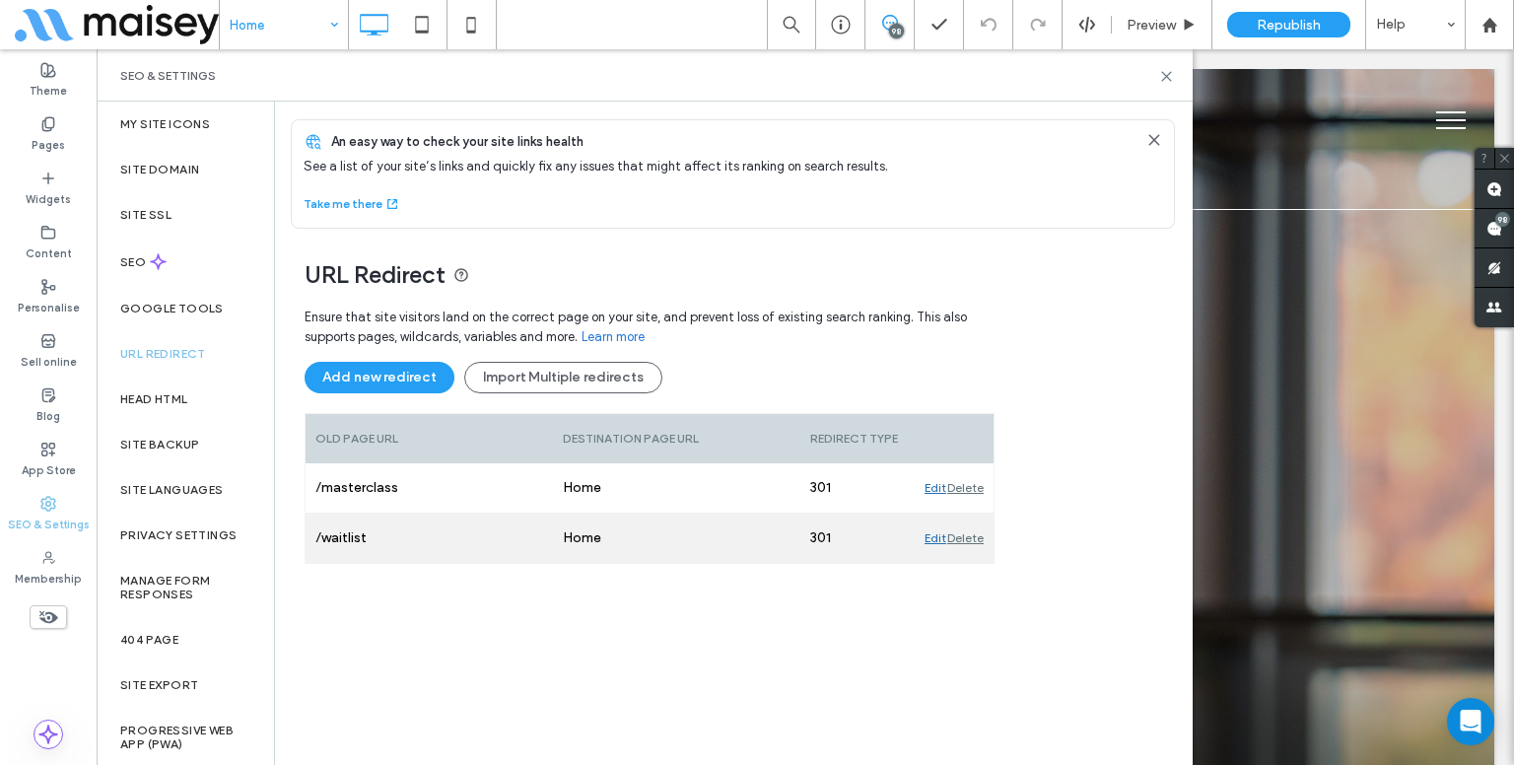
click at [477, 522] on div "/waitlist" at bounding box center [428, 537] width 247 height 49
click at [345, 540] on div "/waitlist" at bounding box center [428, 537] width 247 height 49
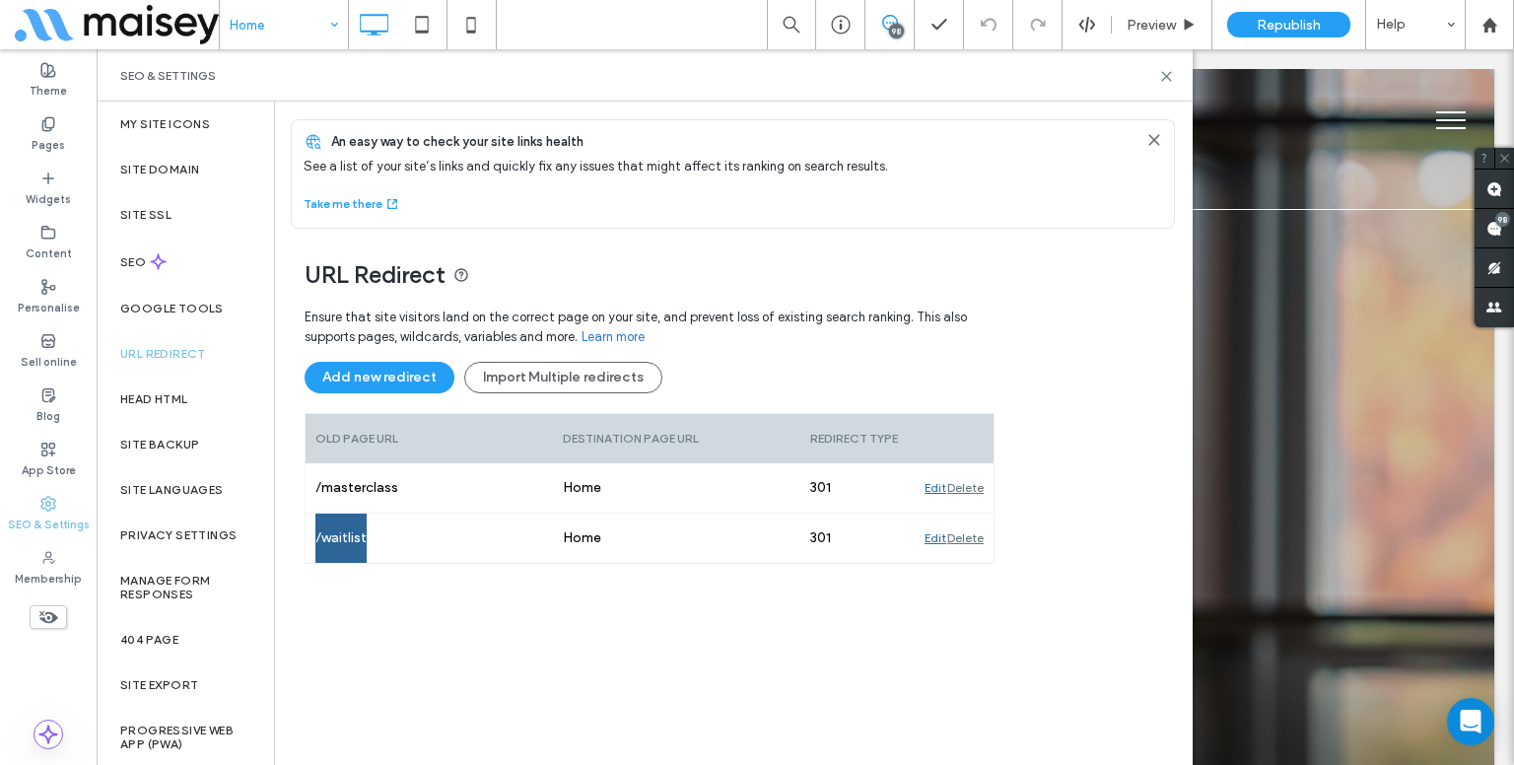
click at [477, 628] on div "Ensure that site visitors land on the correct page on your site, and prevent lo…" at bounding box center [649, 593] width 690 height 591
click at [861, 682] on div "Ensure that site visitors land on the correct page on your site, and prevent lo…" at bounding box center [649, 593] width 690 height 591
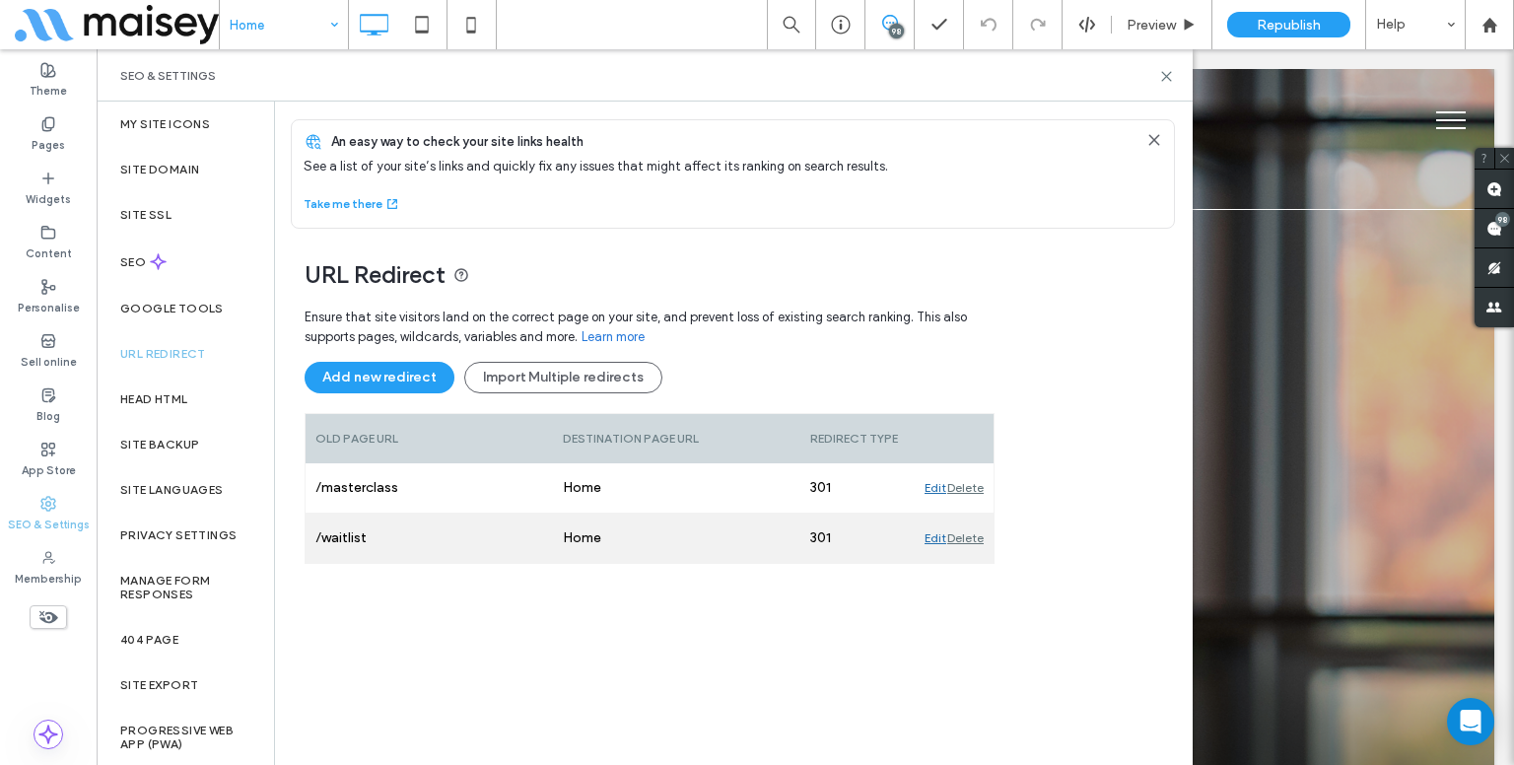
click at [939, 532] on div "Edit" at bounding box center [935, 537] width 22 height 49
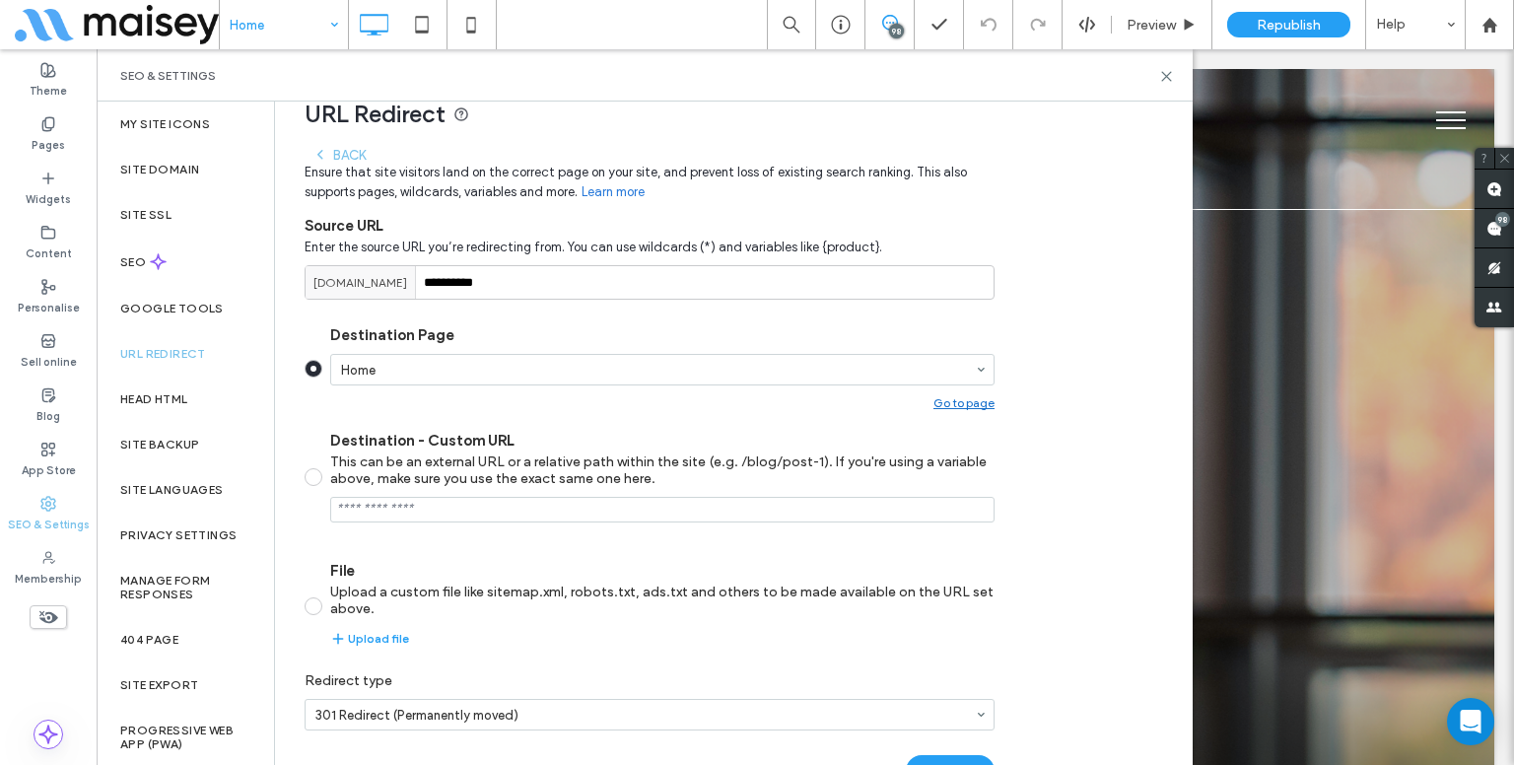
scroll to position [162, 0]
click at [563, 439] on label "Destination - Custom URL This can be an external URL or a relative path within …" at bounding box center [662, 458] width 664 height 55
click at [526, 504] on input "Destination - Custom URL This can be an external URL or a relative path within …" at bounding box center [662, 509] width 664 height 26
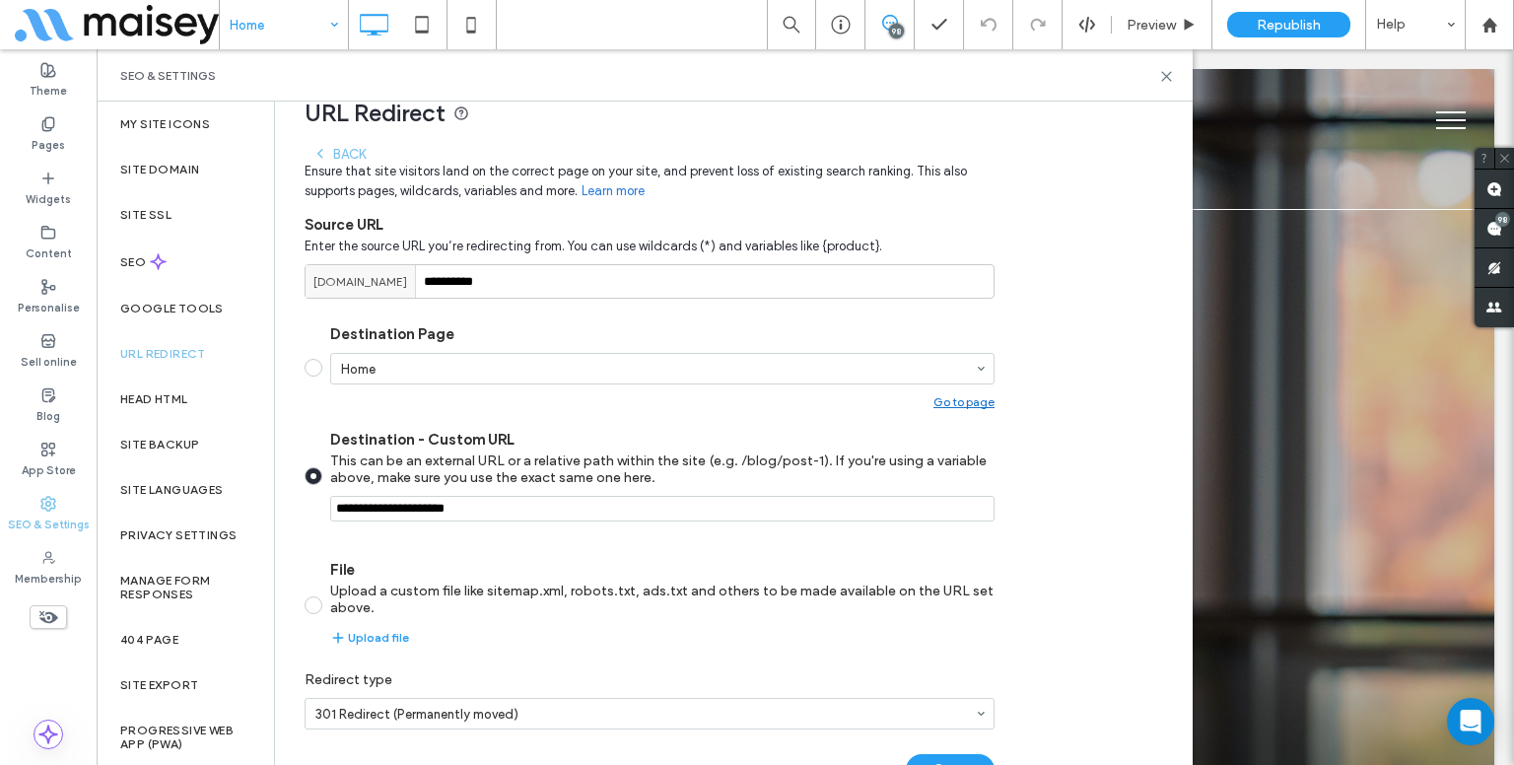
click at [526, 504] on input "Destination - Custom URL This can be an external URL or a relative path within …" at bounding box center [662, 509] width 664 height 26
click at [365, 274] on span "[DOMAIN_NAME]" at bounding box center [360, 282] width 94 height 18
copy div
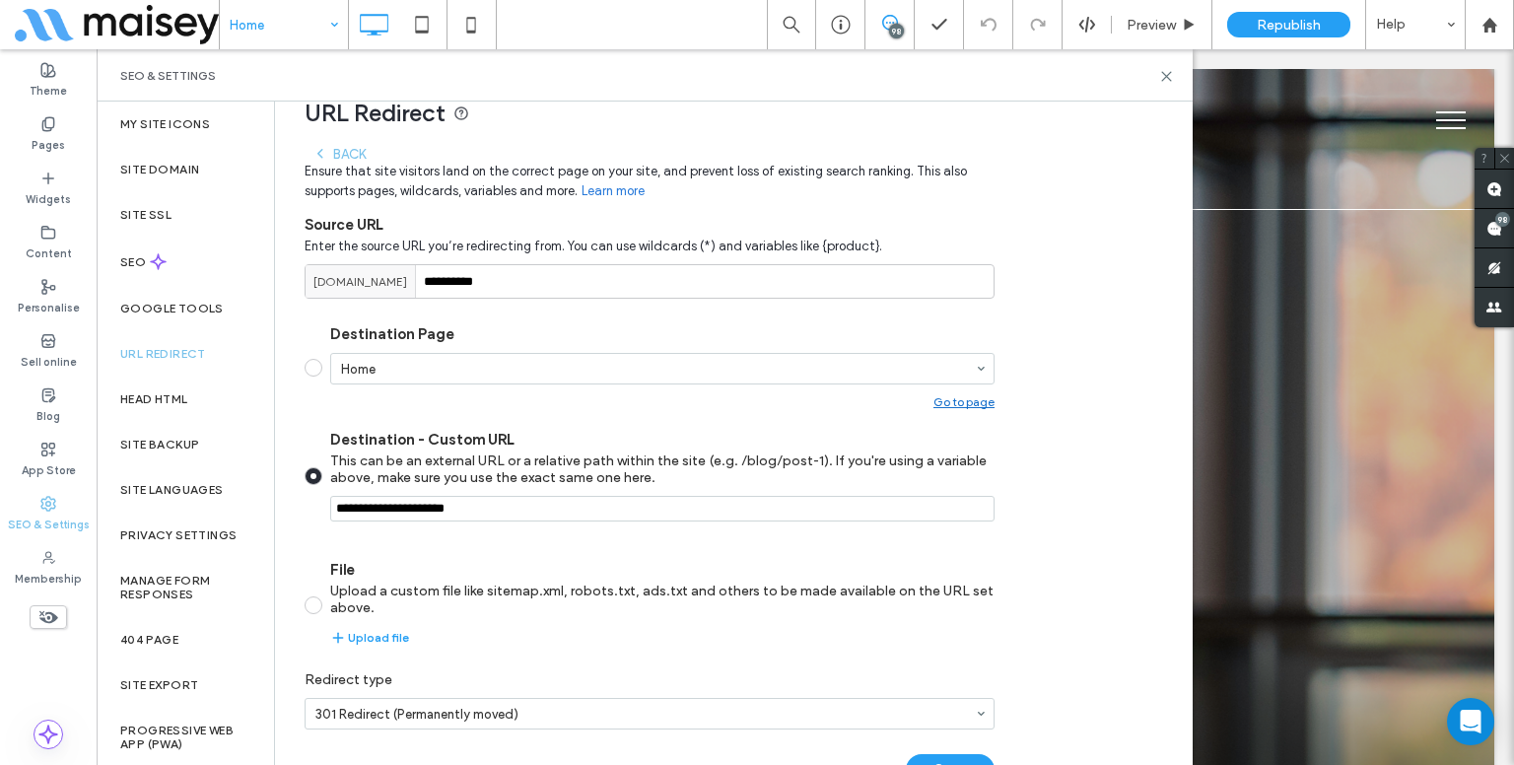
click at [470, 498] on input "Destination - Custom URL This can be an external URL or a relative path within …" at bounding box center [662, 509] width 664 height 26
paste input "**********"
type input "**********"
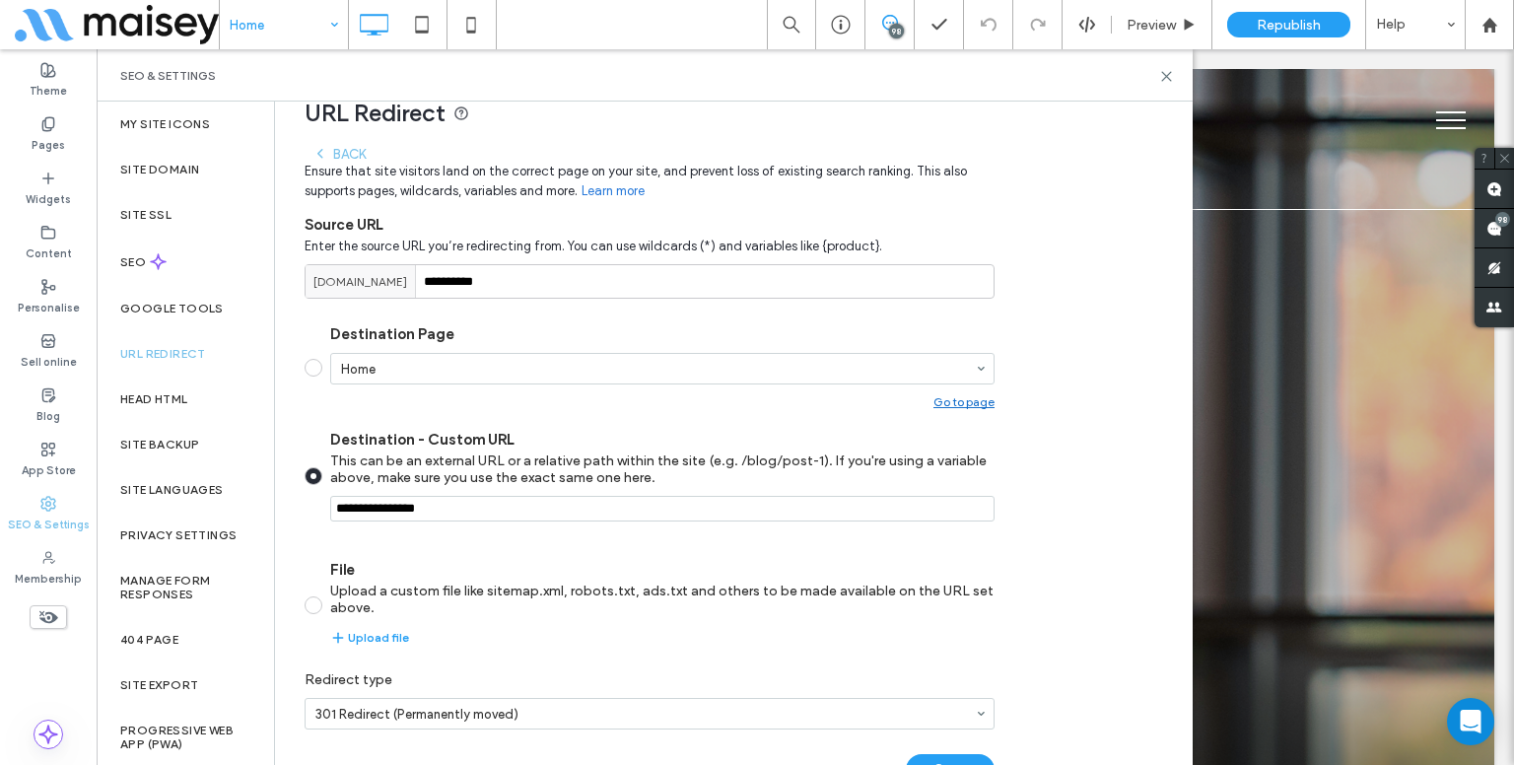
scroll to position [219, 0]
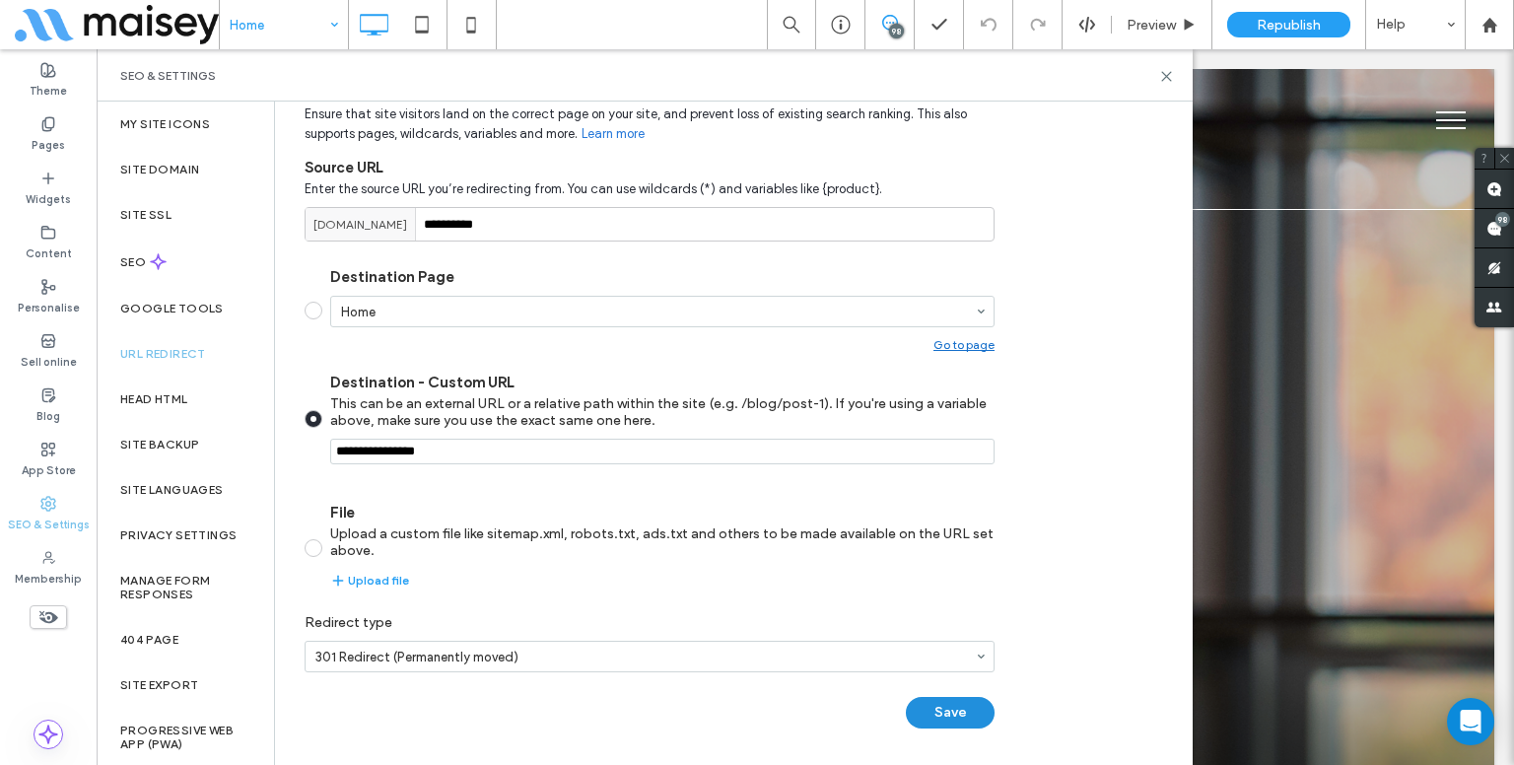
click at [946, 704] on button "Save" at bounding box center [950, 713] width 89 height 32
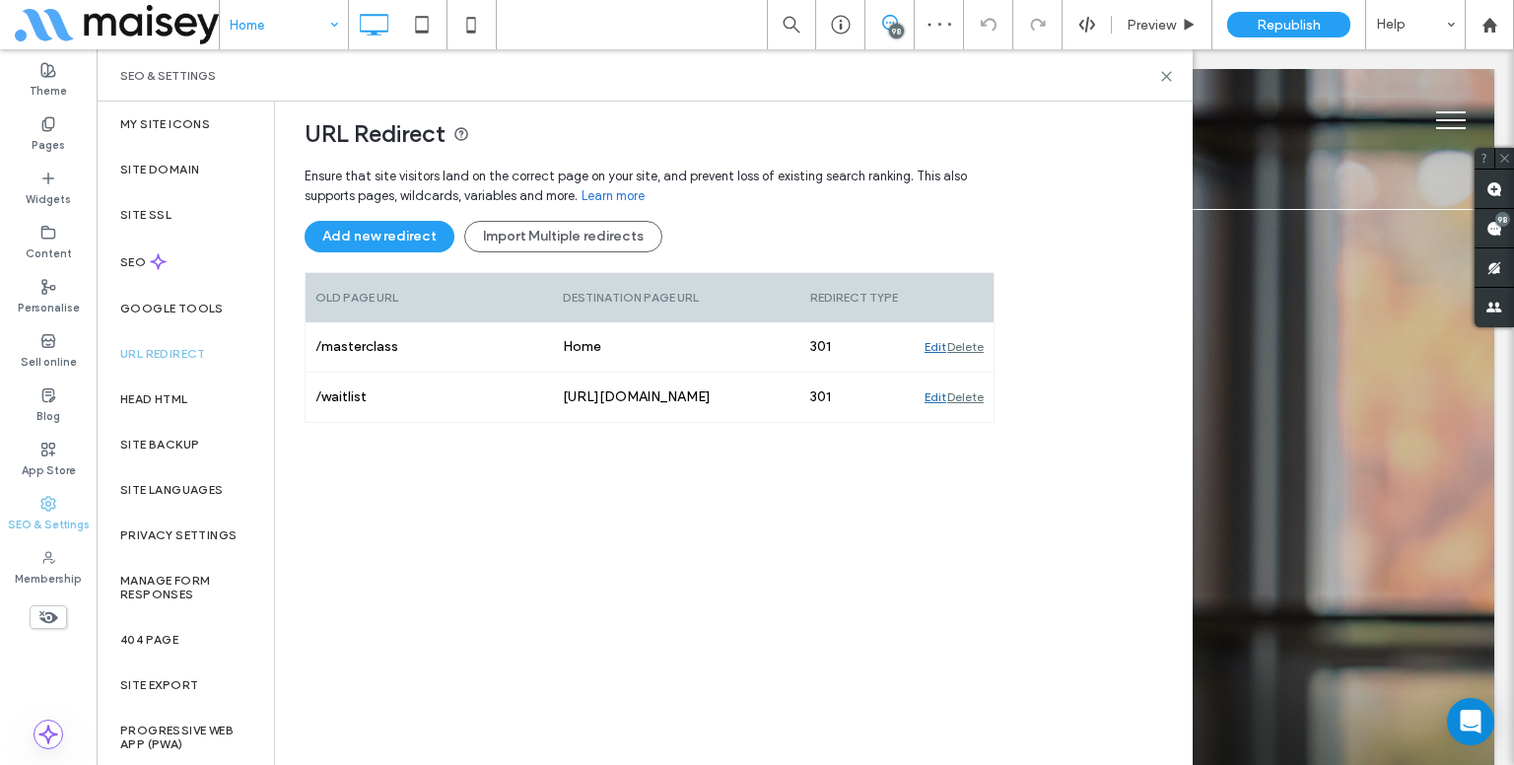
click at [862, 569] on div "Ensure that site visitors land on the correct page on your site, and prevent lo…" at bounding box center [649, 452] width 690 height 591
click at [1265, 31] on span "Republish" at bounding box center [1288, 25] width 64 height 17
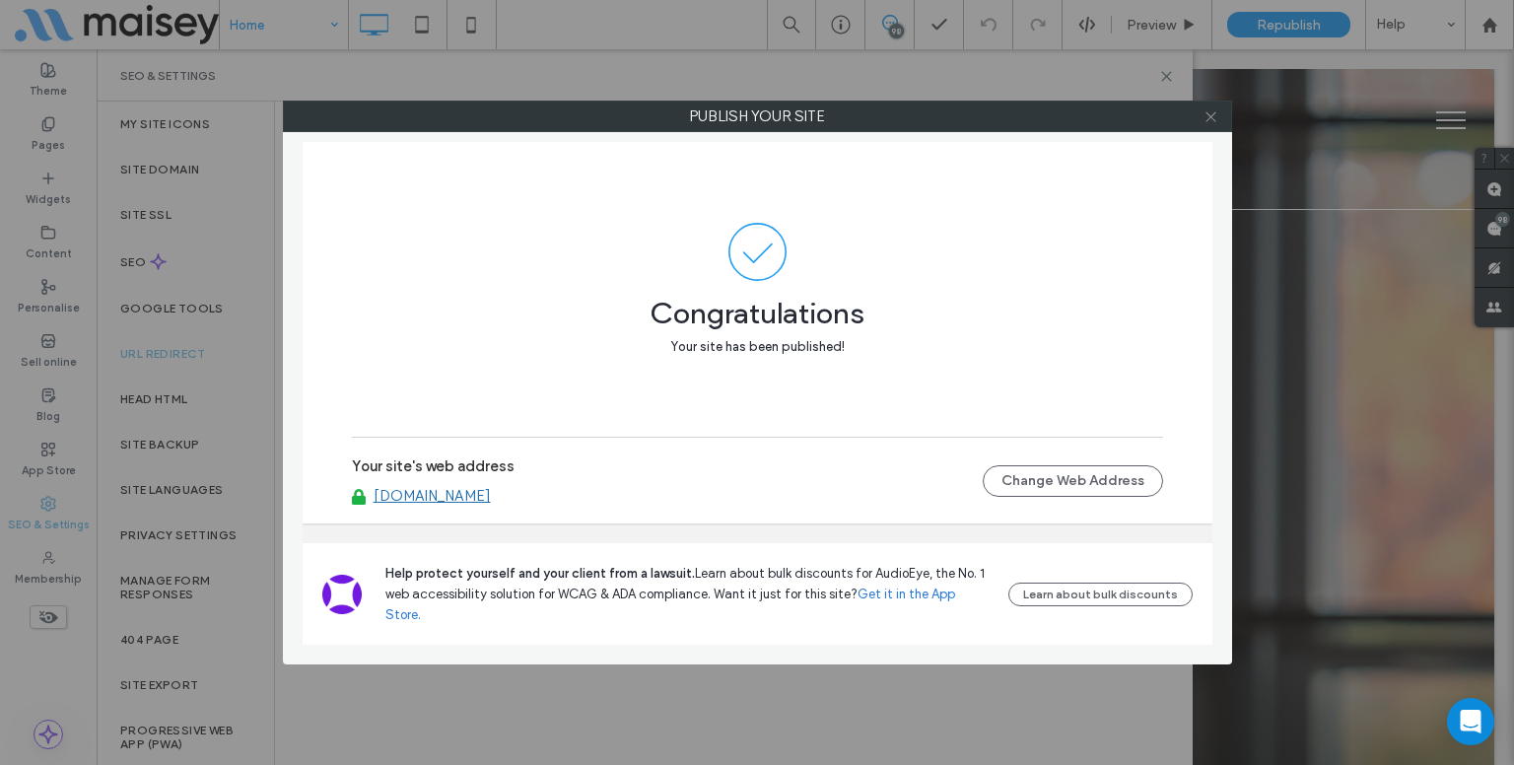
click at [1209, 119] on icon at bounding box center [1210, 116] width 15 height 15
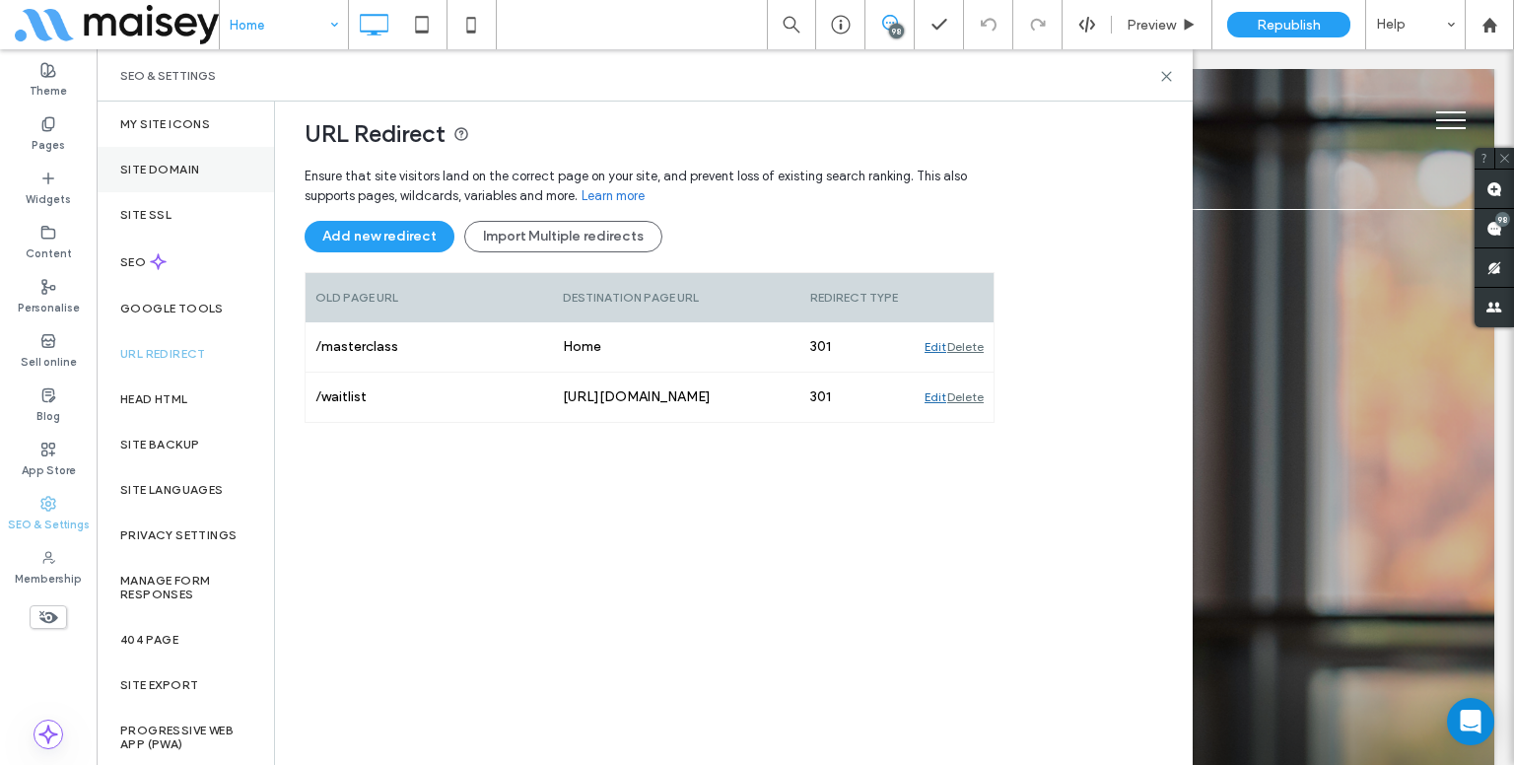
click at [168, 180] on div "Site Domain" at bounding box center [185, 169] width 177 height 45
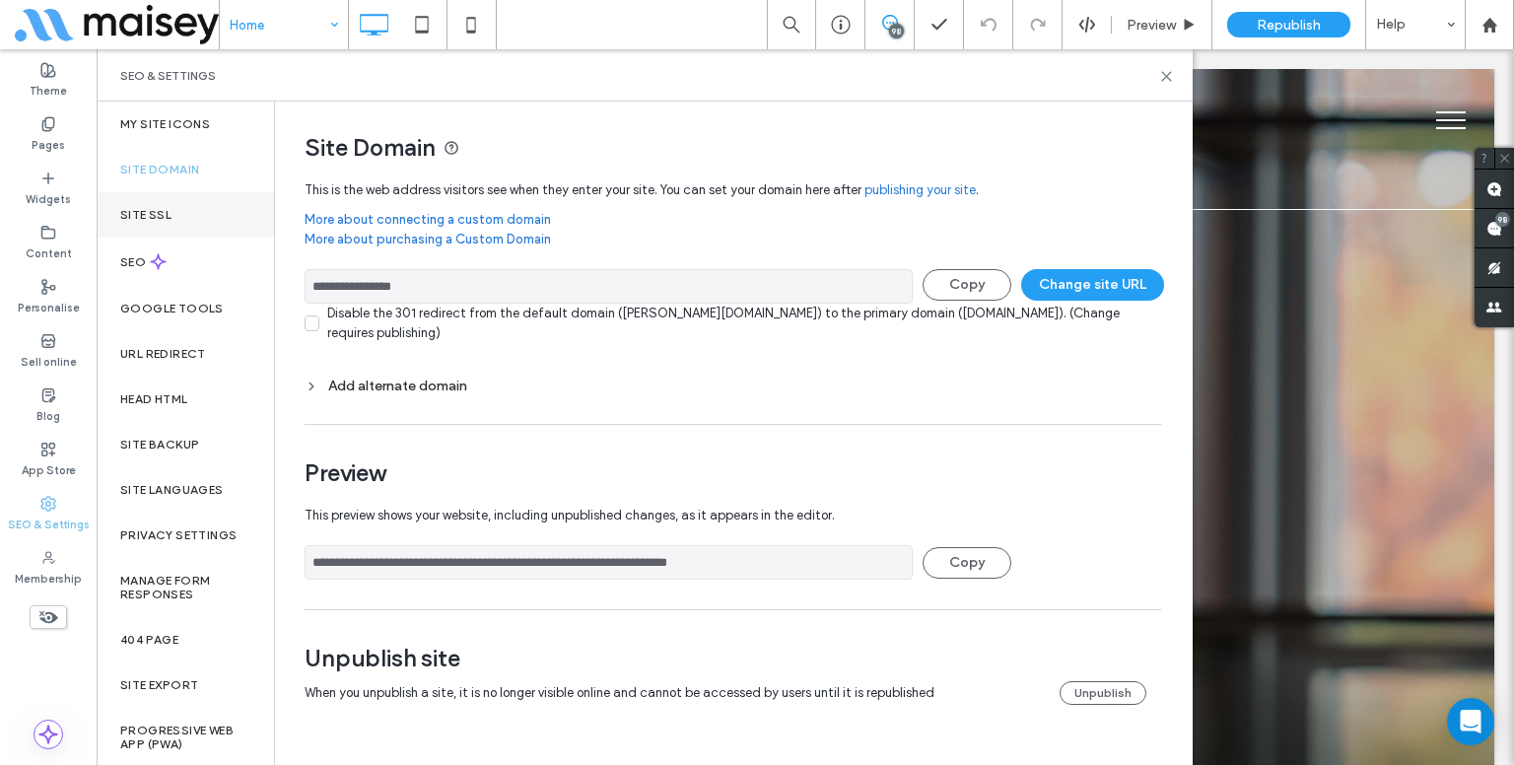
click at [166, 222] on div "Site SSL" at bounding box center [185, 214] width 177 height 45
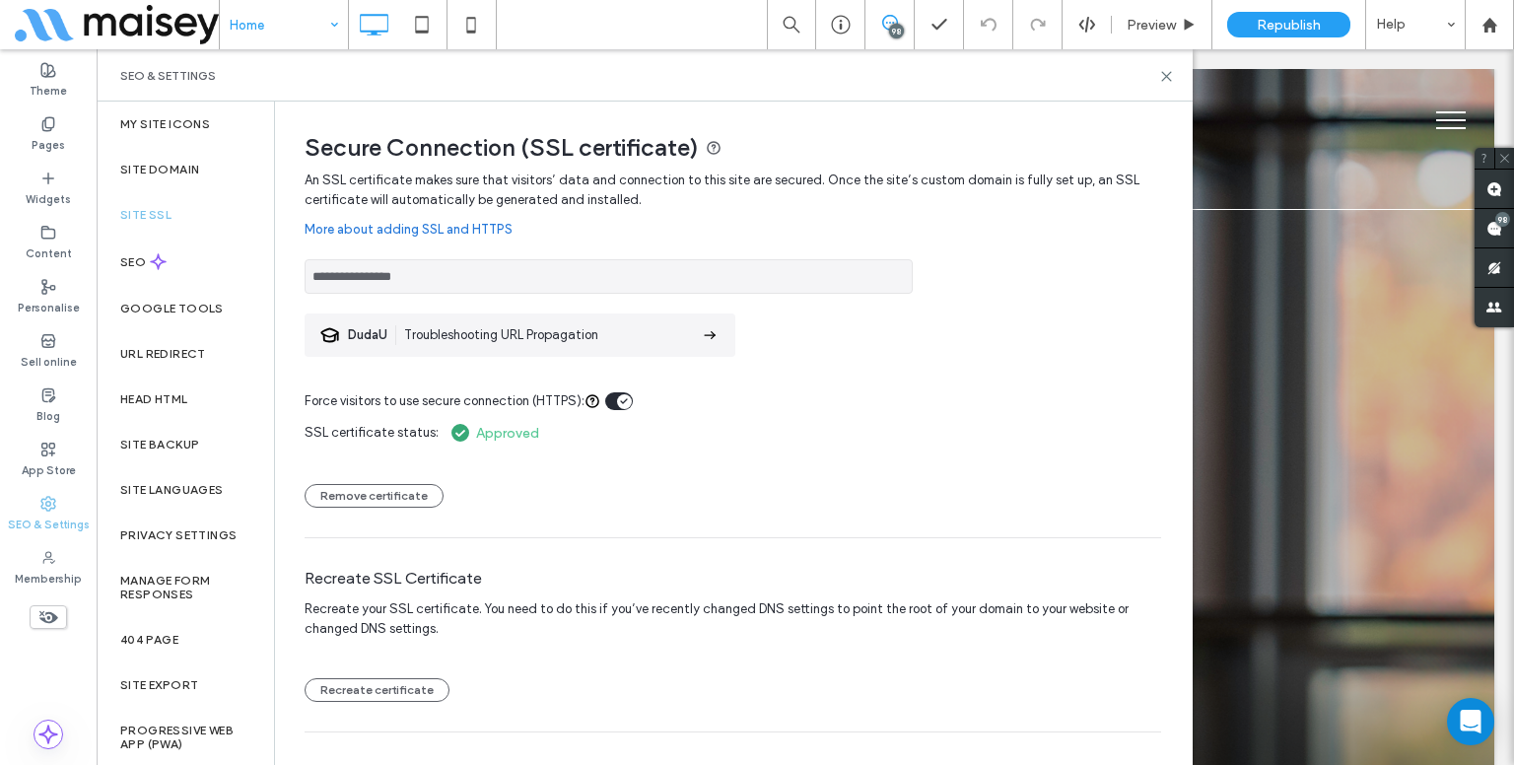
click at [790, 353] on div "**********" at bounding box center [732, 450] width 856 height 561
click at [148, 163] on label "Site Domain" at bounding box center [159, 170] width 79 height 14
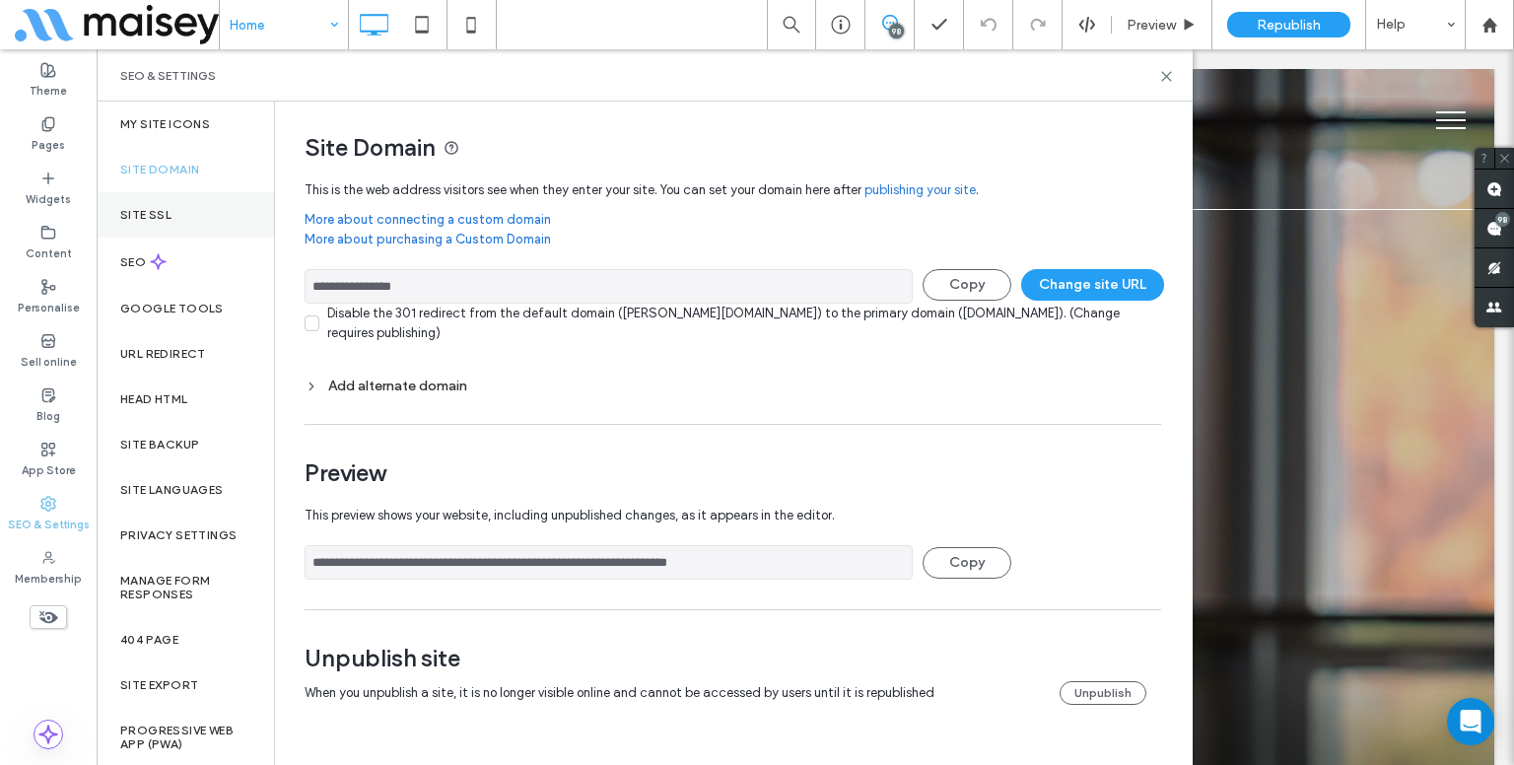
click at [174, 234] on div "Site SSL" at bounding box center [185, 214] width 177 height 45
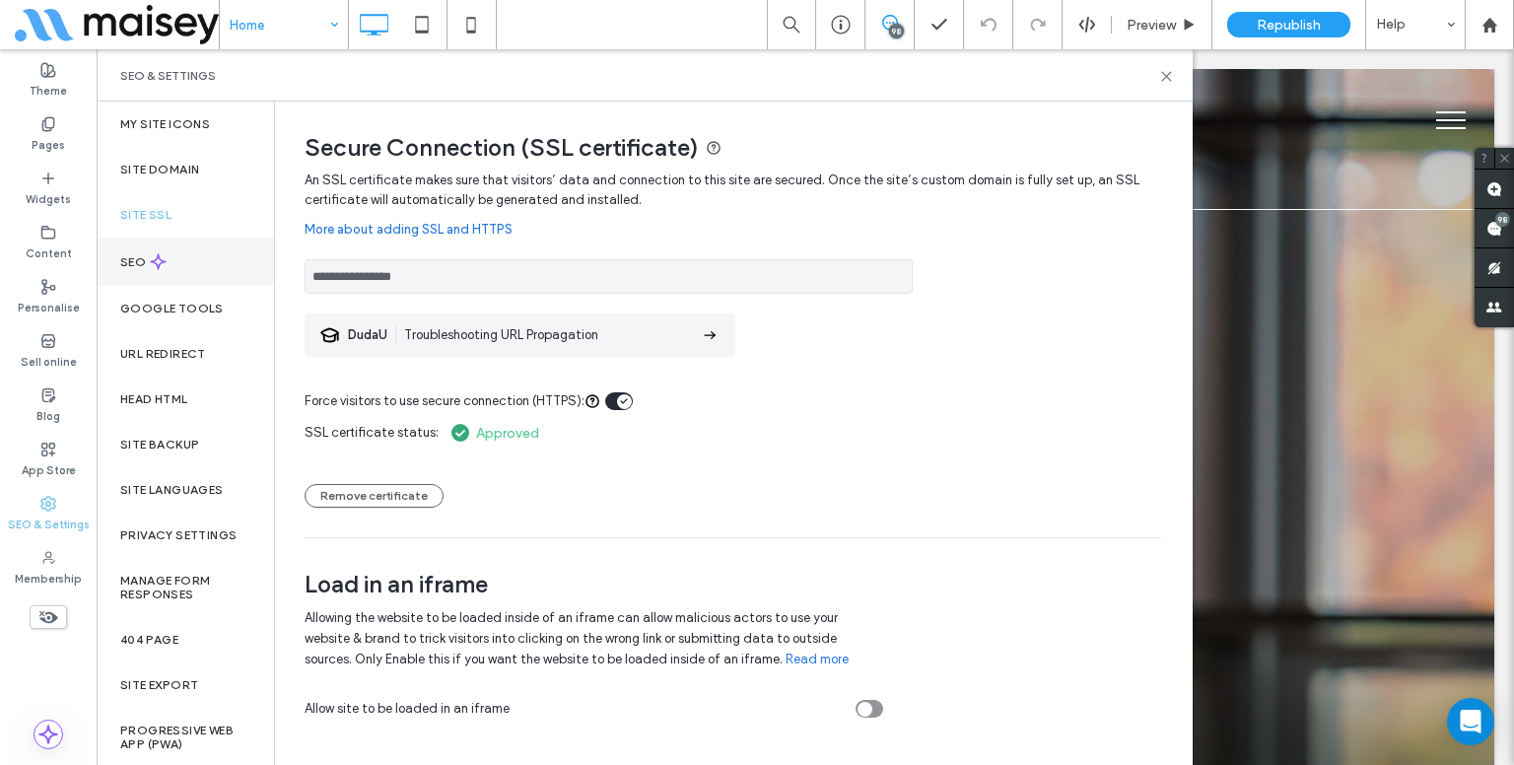
click at [174, 277] on div "SEO" at bounding box center [185, 261] width 177 height 48
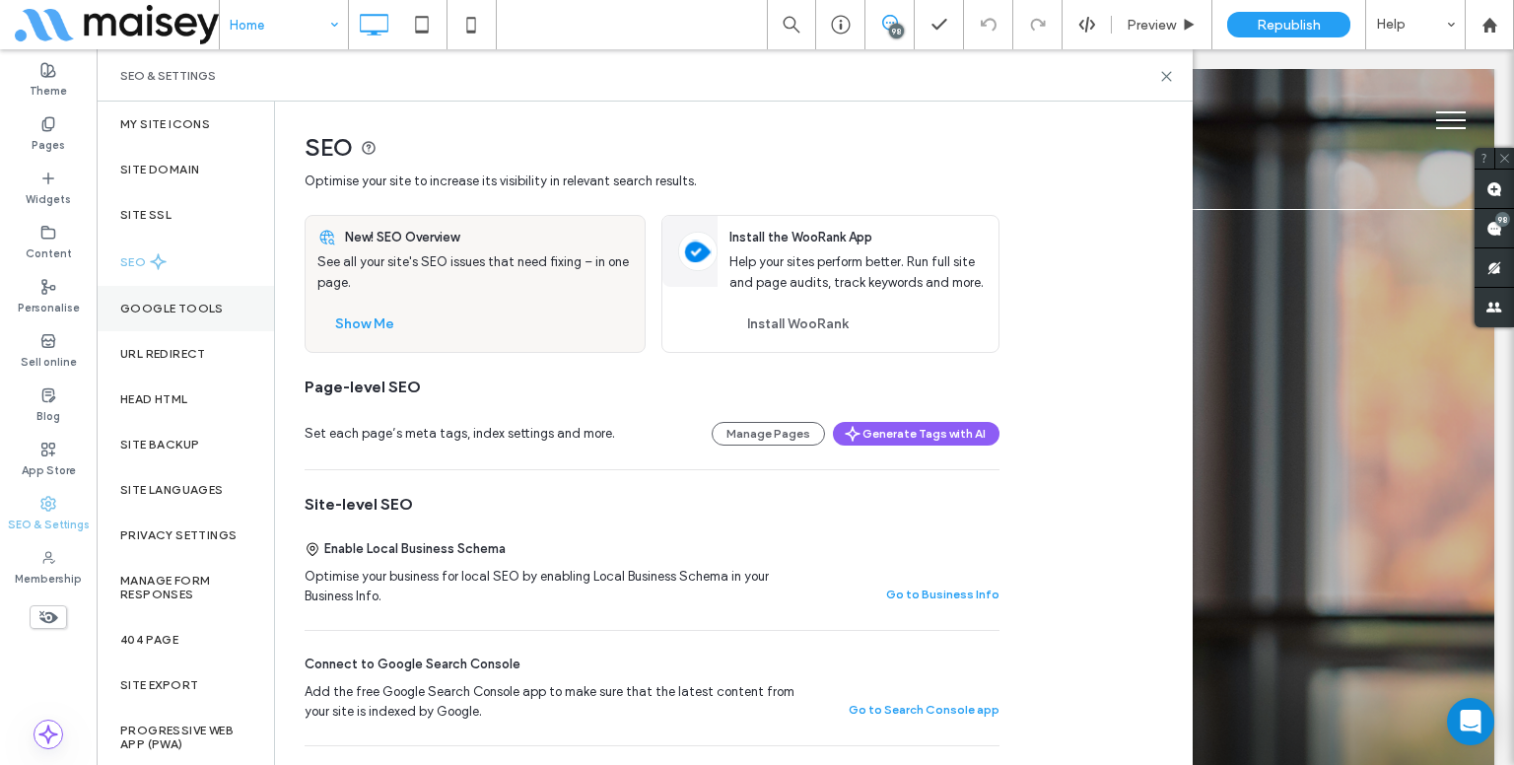
click at [181, 311] on label "Google Tools" at bounding box center [171, 309] width 103 height 14
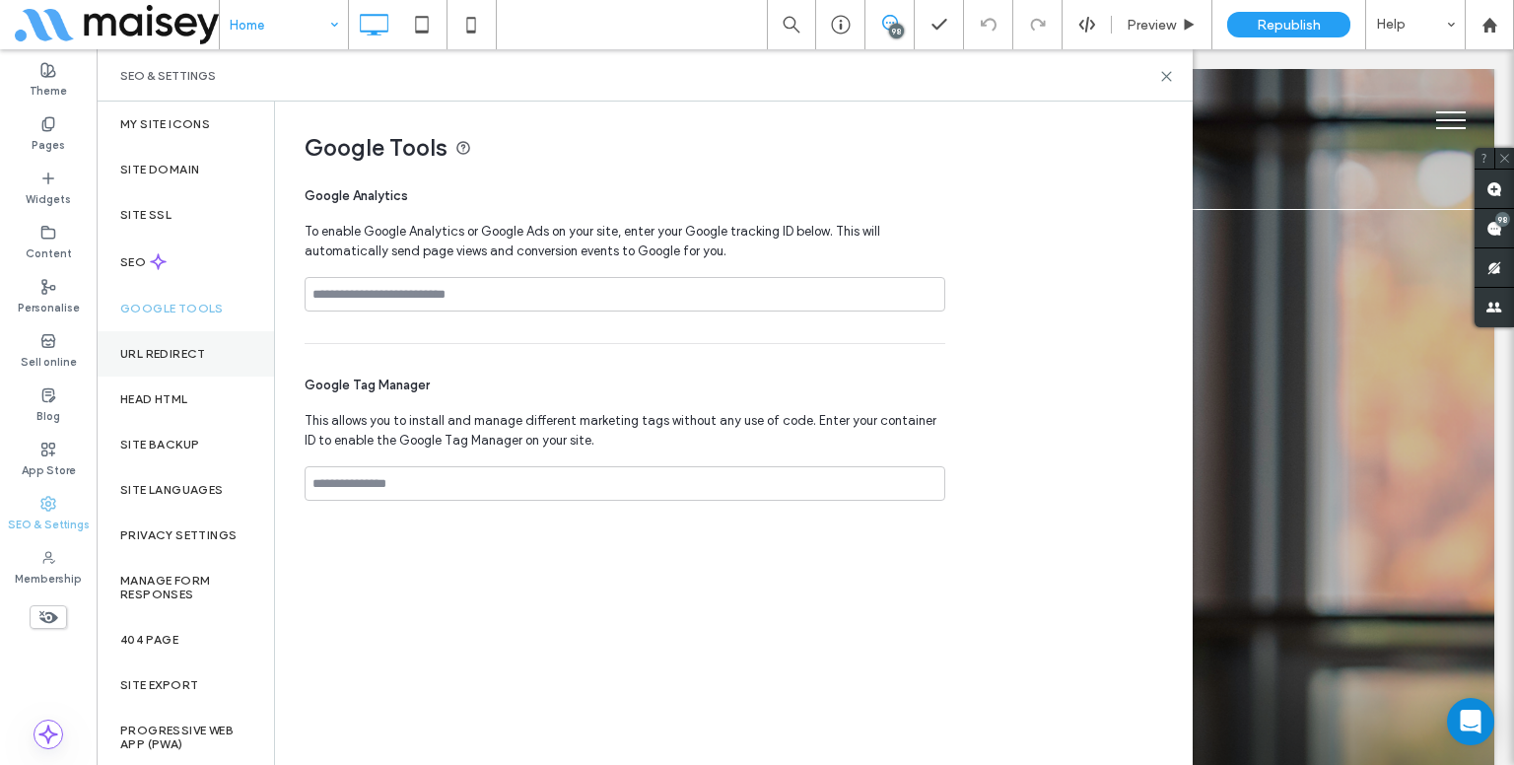
click at [181, 335] on div "URL Redirect" at bounding box center [185, 353] width 177 height 45
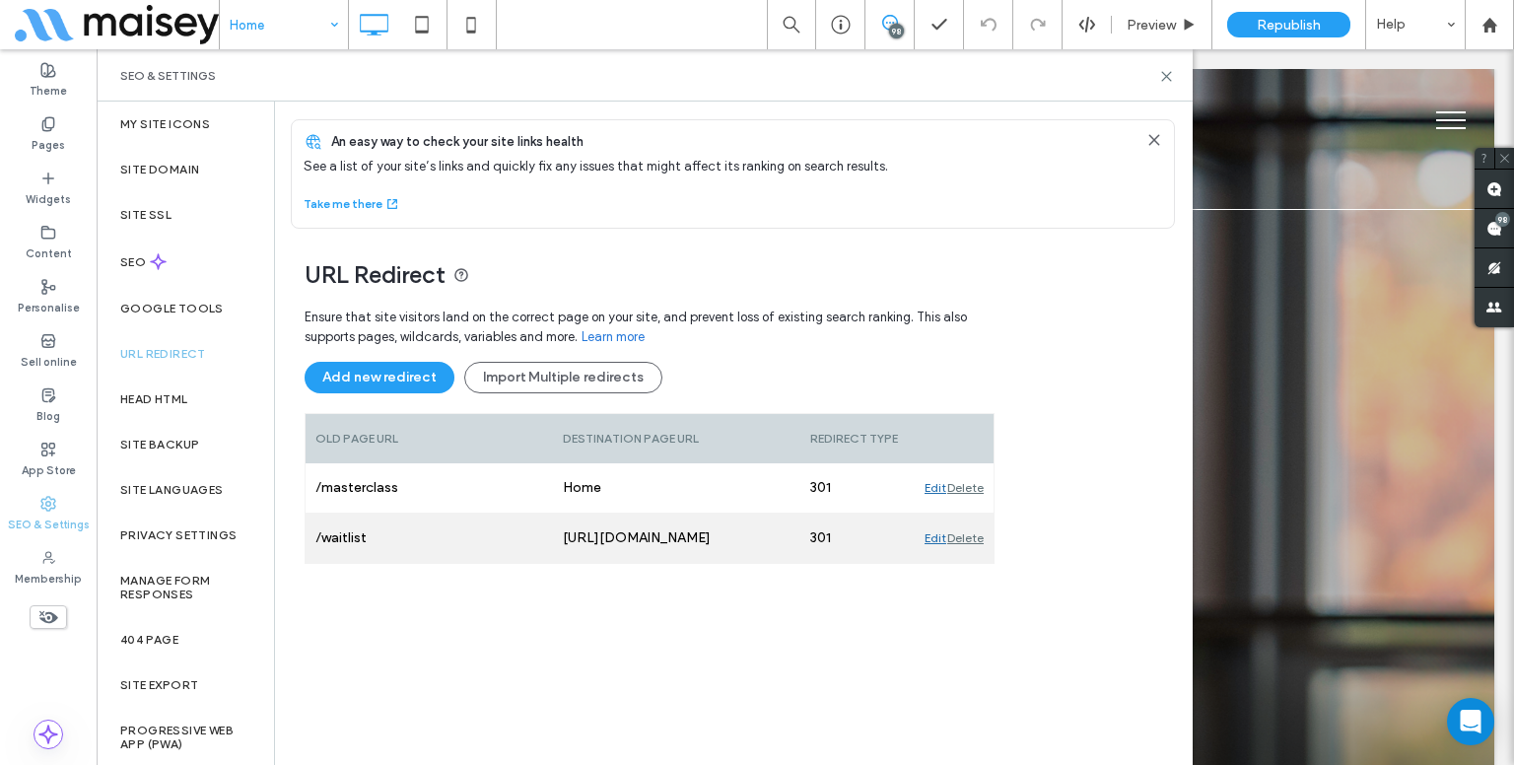
click at [440, 527] on div "/waitlist" at bounding box center [428, 537] width 247 height 49
click at [588, 541] on div "http://www.tonyscott.tv" at bounding box center [676, 537] width 247 height 49
click at [930, 527] on div "Edit" at bounding box center [935, 537] width 22 height 49
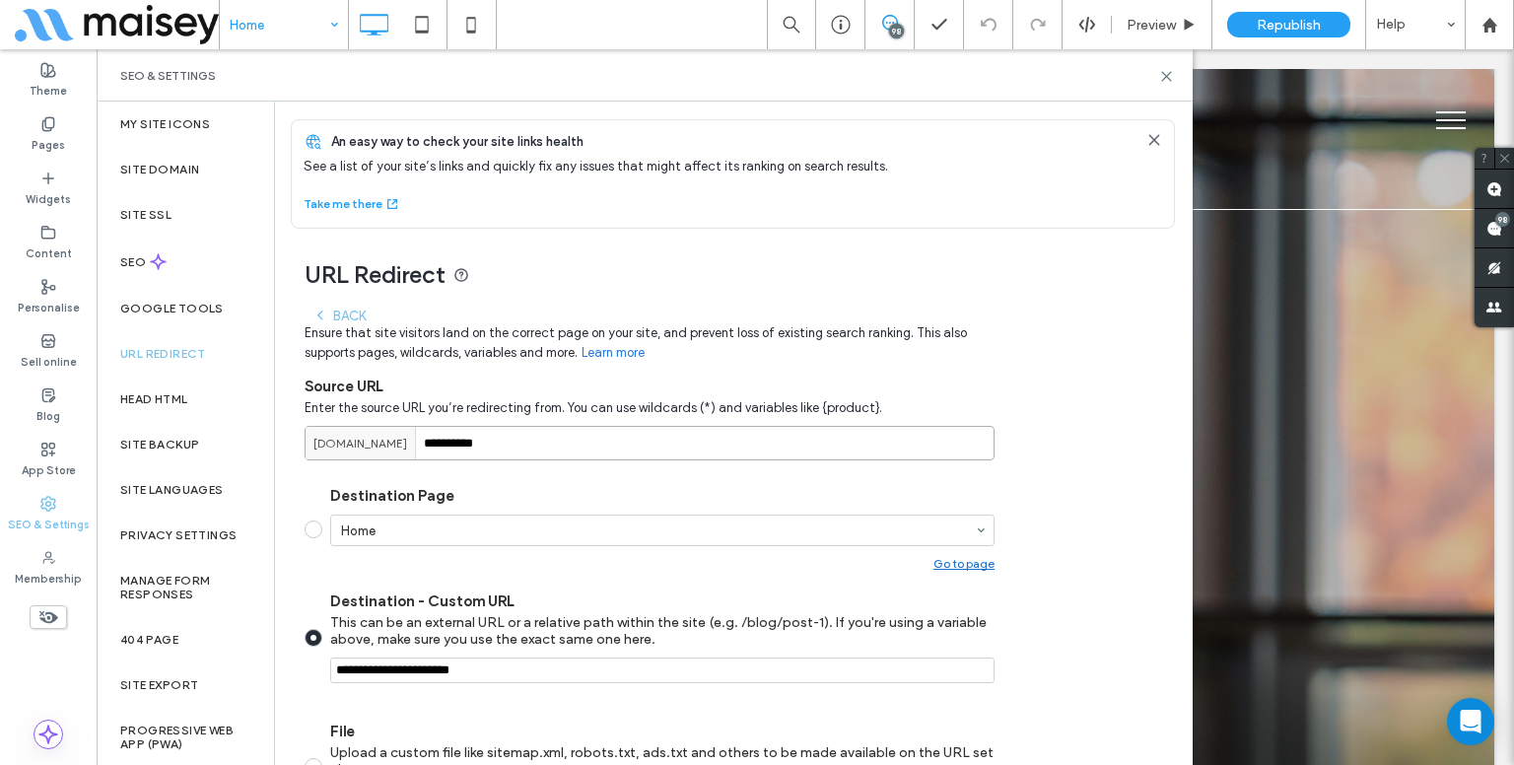
click at [493, 440] on input "*********" at bounding box center [649, 443] width 690 height 34
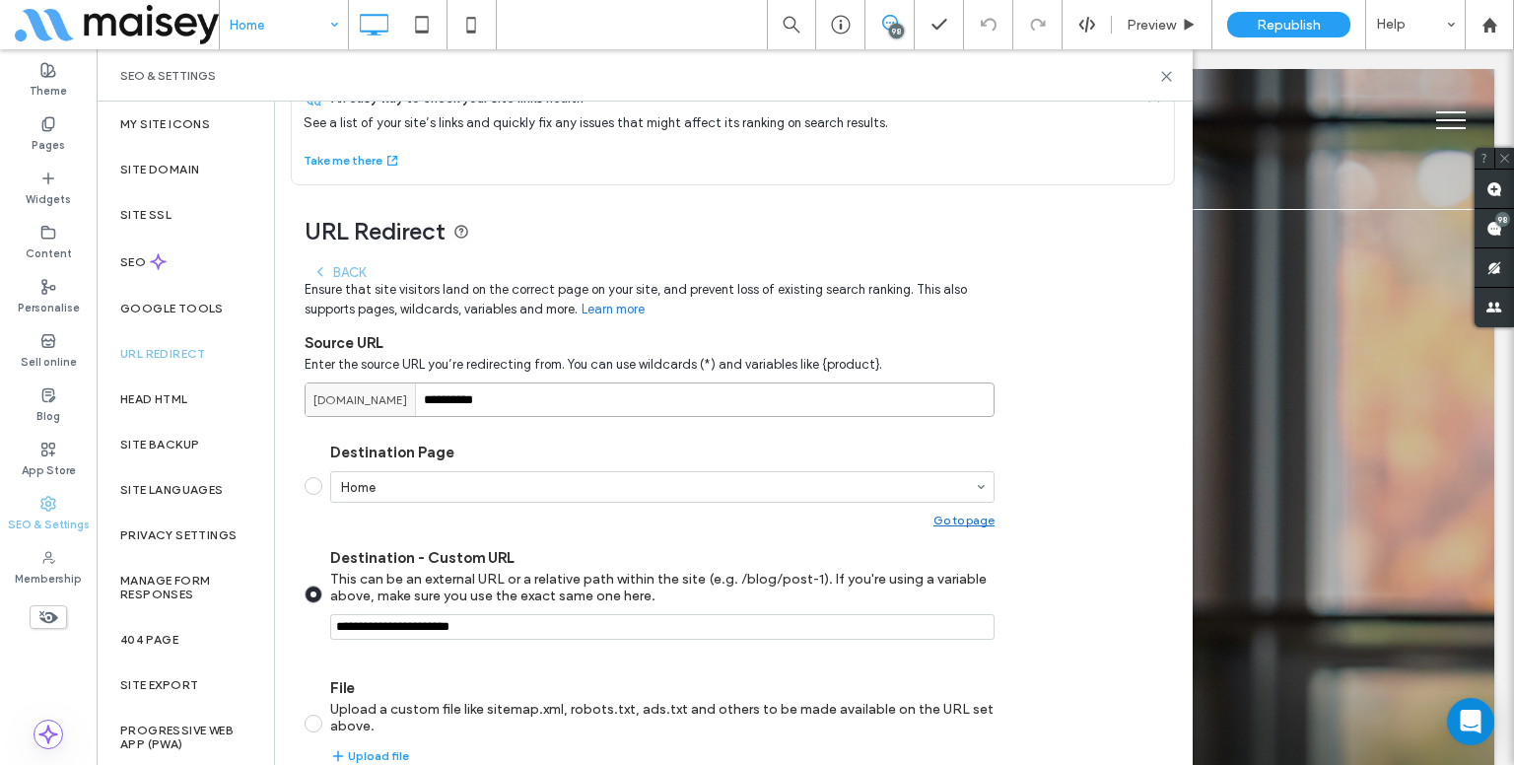
scroll to position [43, 0]
click at [313, 482] on span at bounding box center [313, 486] width 18 height 18
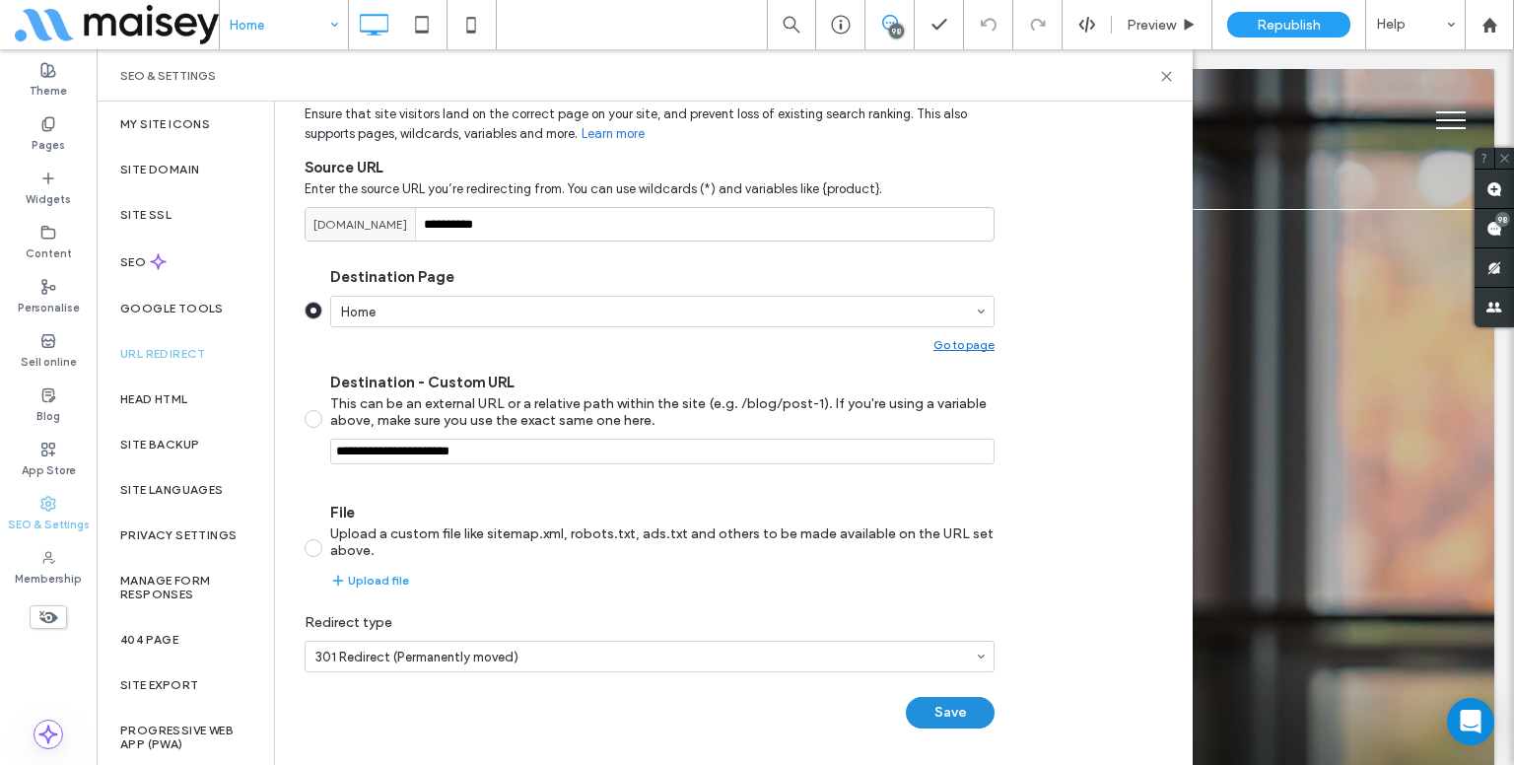
click at [985, 701] on button "Save" at bounding box center [950, 713] width 89 height 32
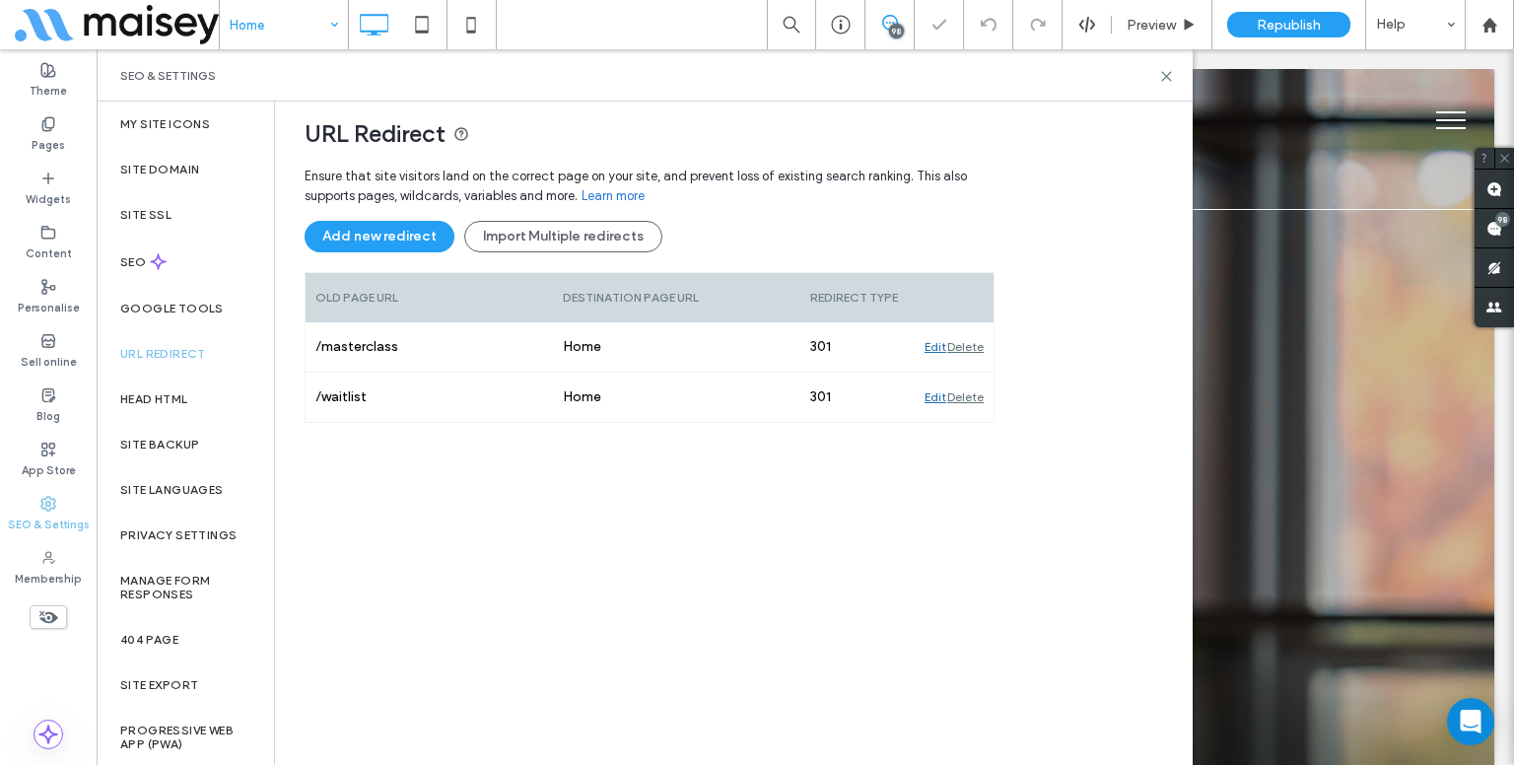
click at [766, 580] on div "Ensure that site visitors land on the correct page on your site, and prevent lo…" at bounding box center [649, 452] width 690 height 591
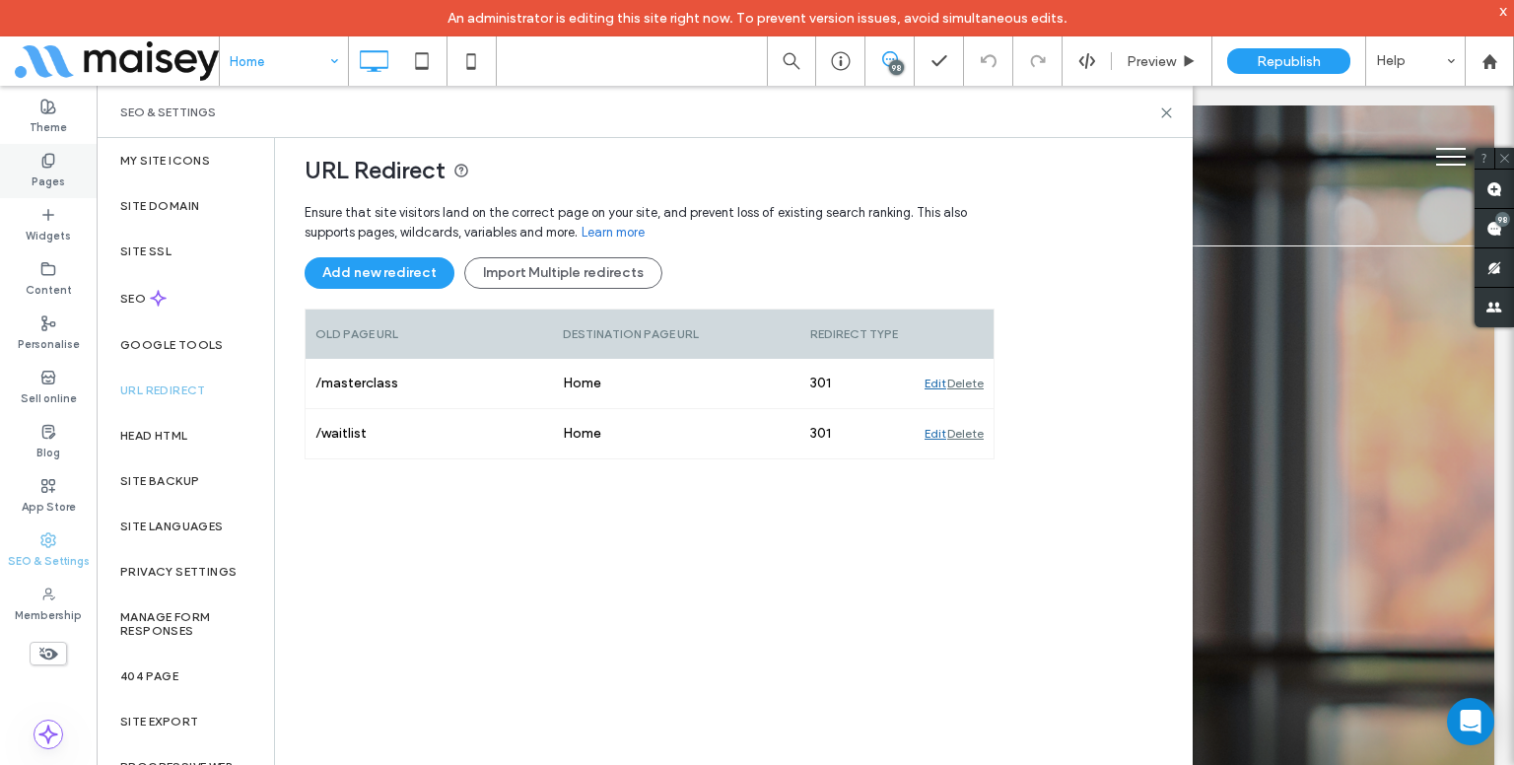
click at [28, 149] on div "Pages" at bounding box center [48, 171] width 97 height 54
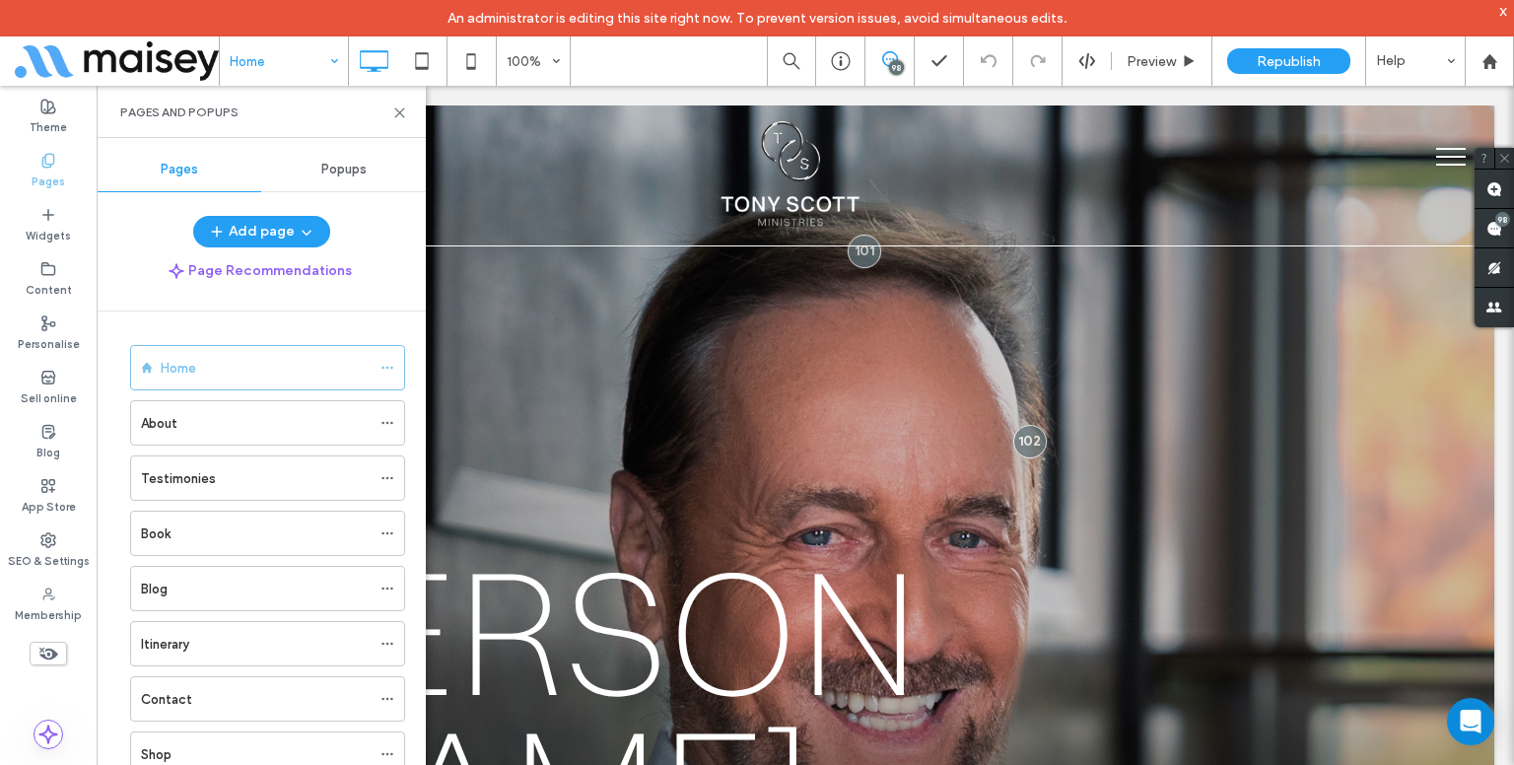
click at [28, 149] on div "Pages" at bounding box center [48, 171] width 97 height 54
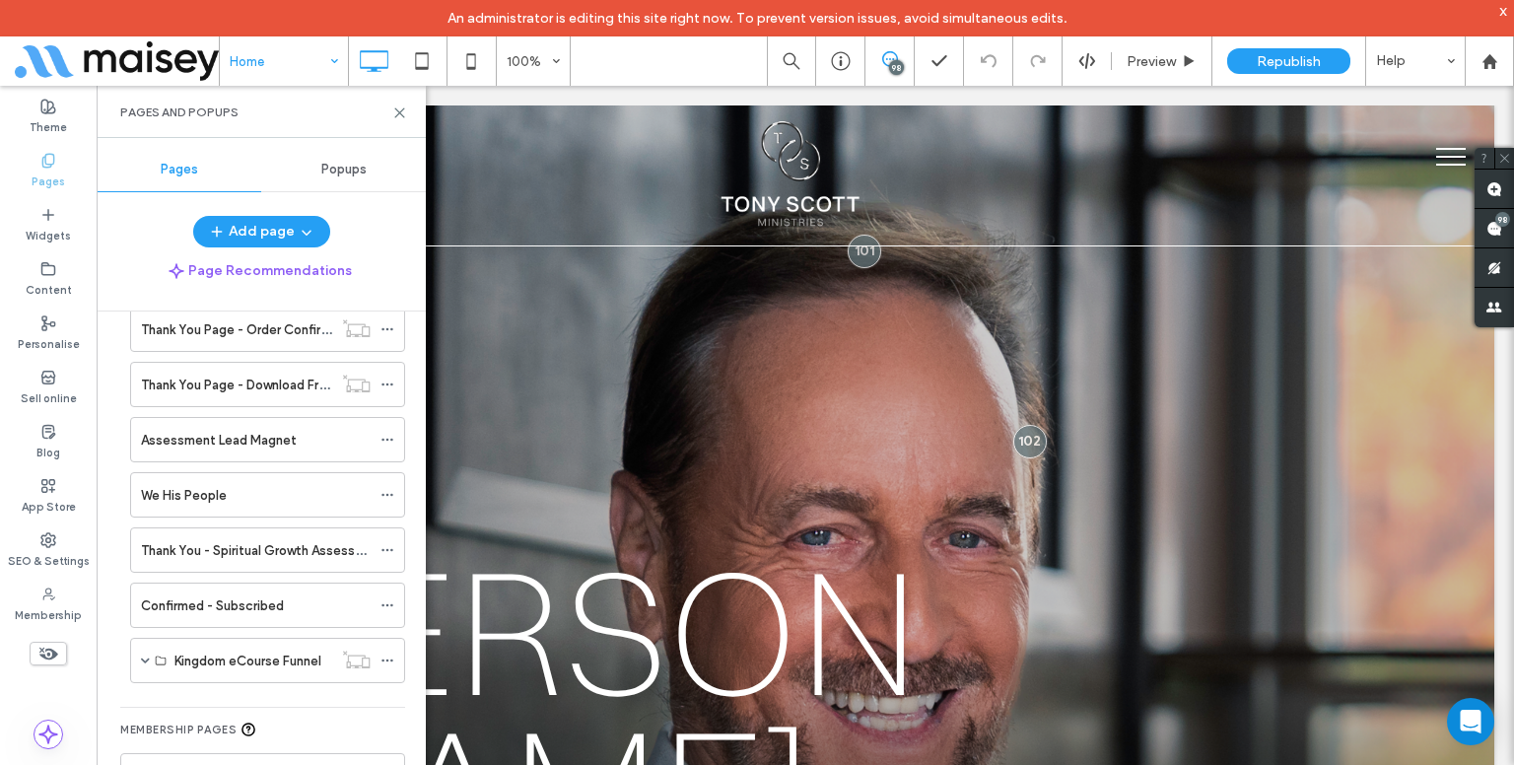
scroll to position [761, 0]
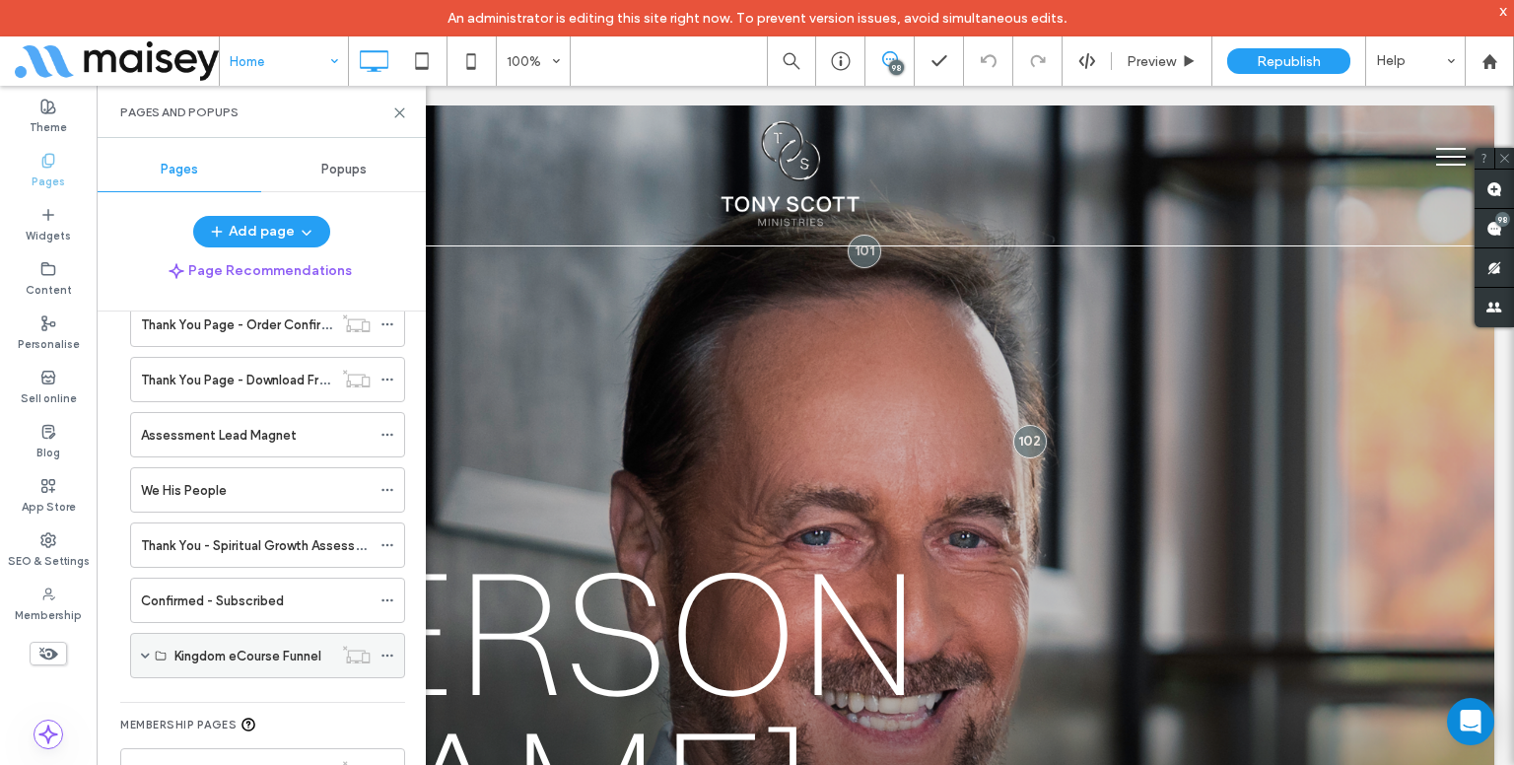
click at [143, 650] on span at bounding box center [145, 655] width 9 height 10
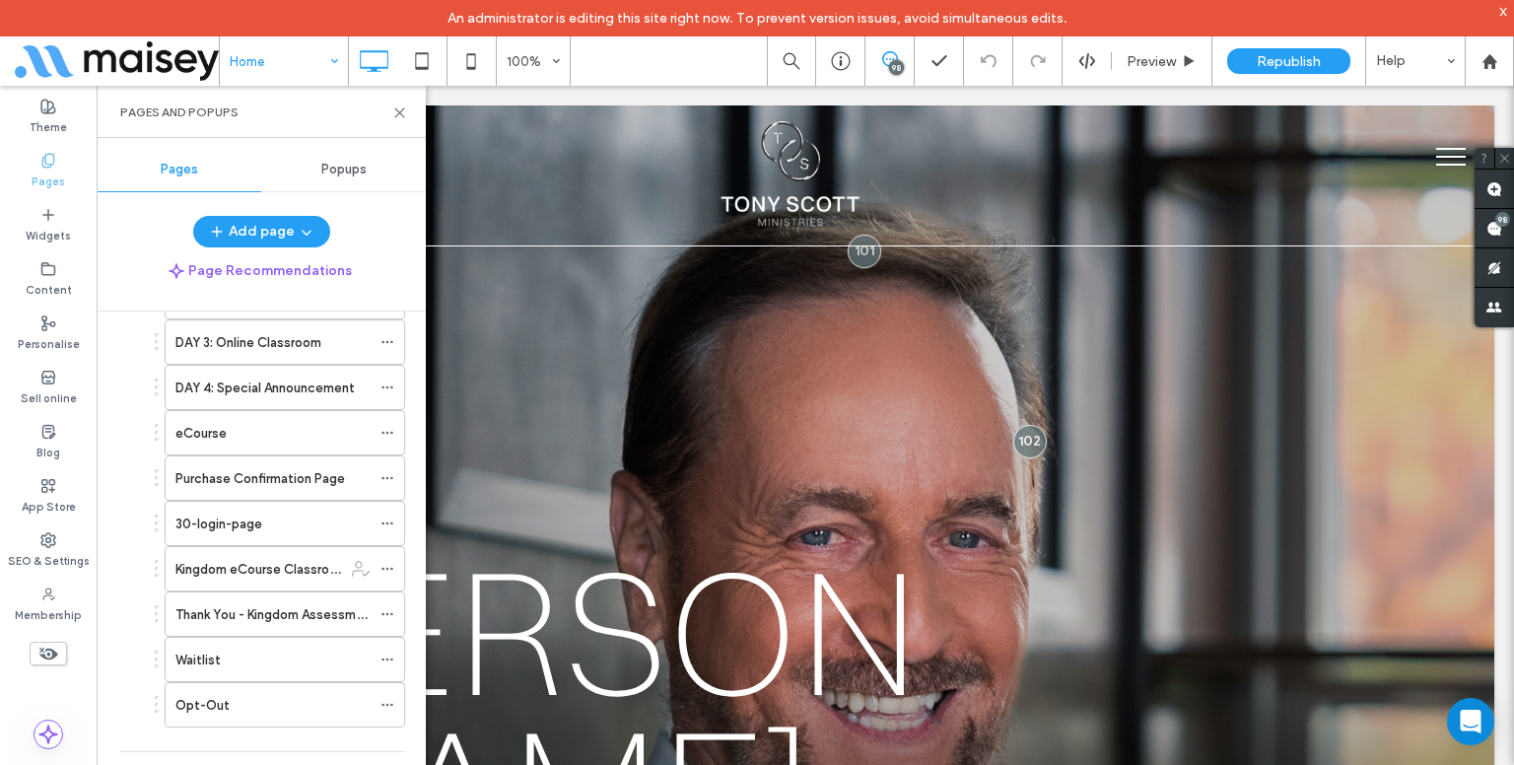
scroll to position [1301, 0]
click at [374, 637] on div "Waitlist" at bounding box center [285, 659] width 240 height 45
click at [342, 649] on div "Waitlist" at bounding box center [272, 659] width 195 height 21
click at [342, 649] on div at bounding box center [757, 382] width 1514 height 765
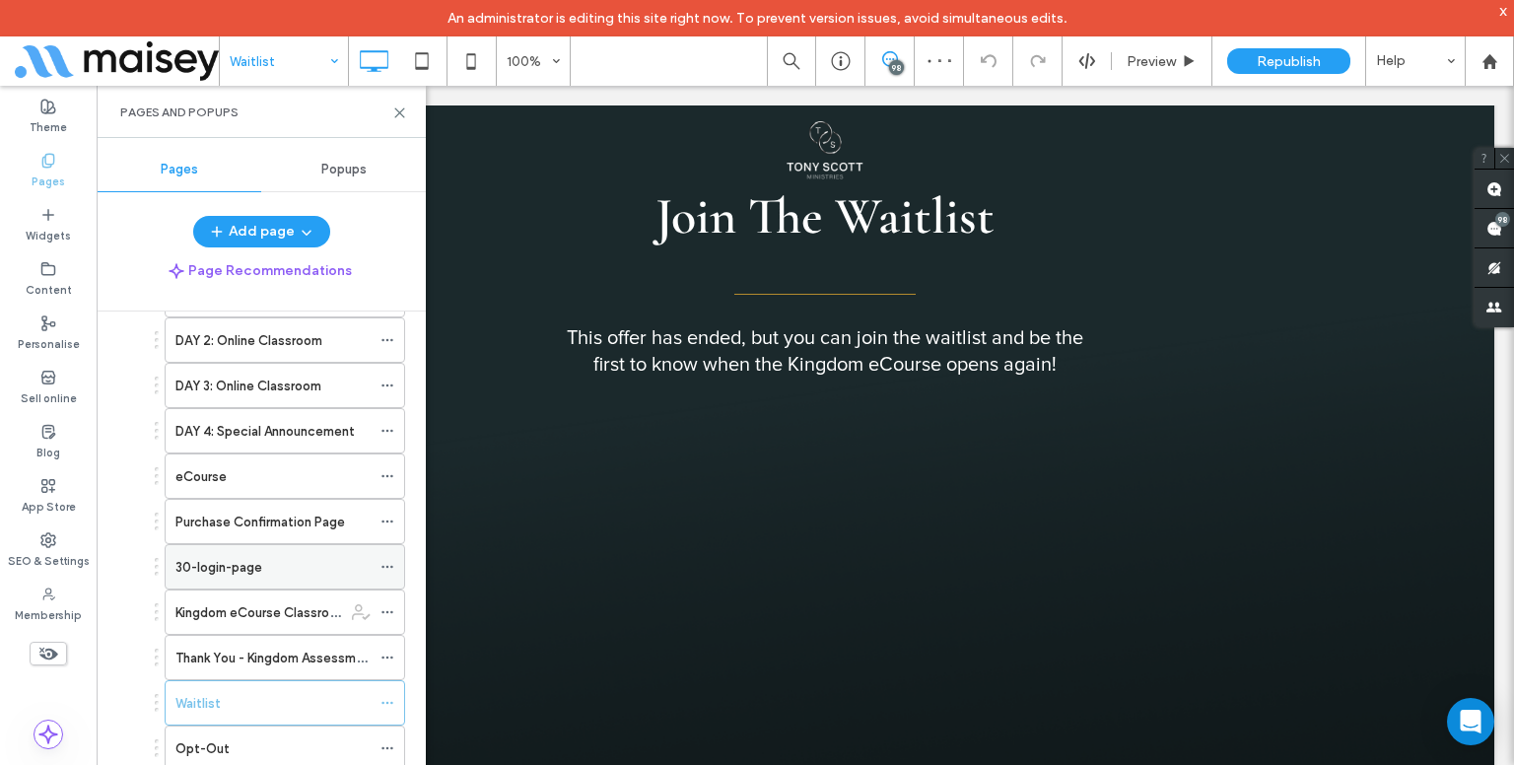
scroll to position [1255, 0]
click at [276, 468] on div "eCourse" at bounding box center [272, 478] width 195 height 21
click at [337, 701] on div "Waitlist" at bounding box center [272, 705] width 195 height 21
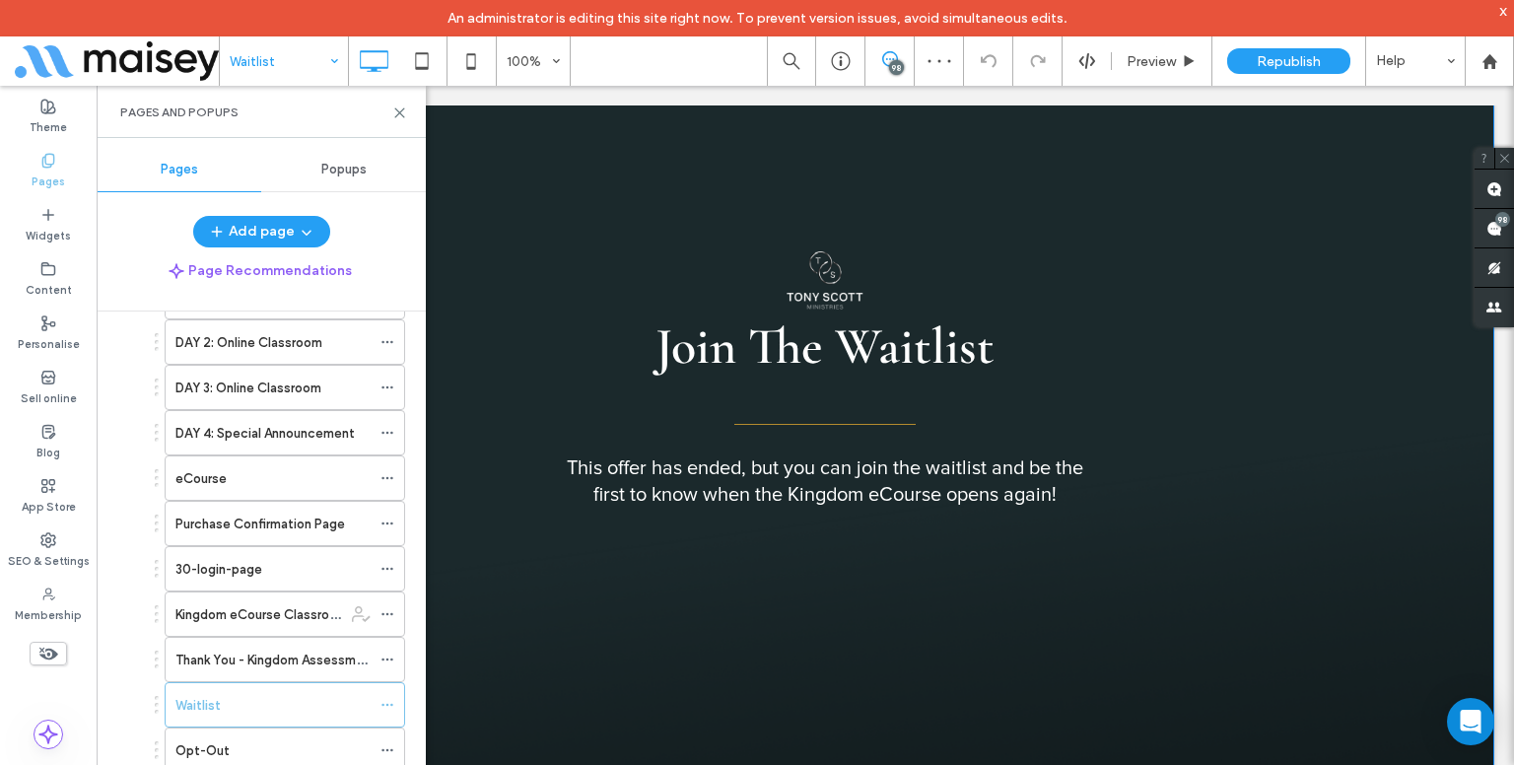
scroll to position [50, 0]
click at [385, 698] on icon at bounding box center [387, 705] width 14 height 14
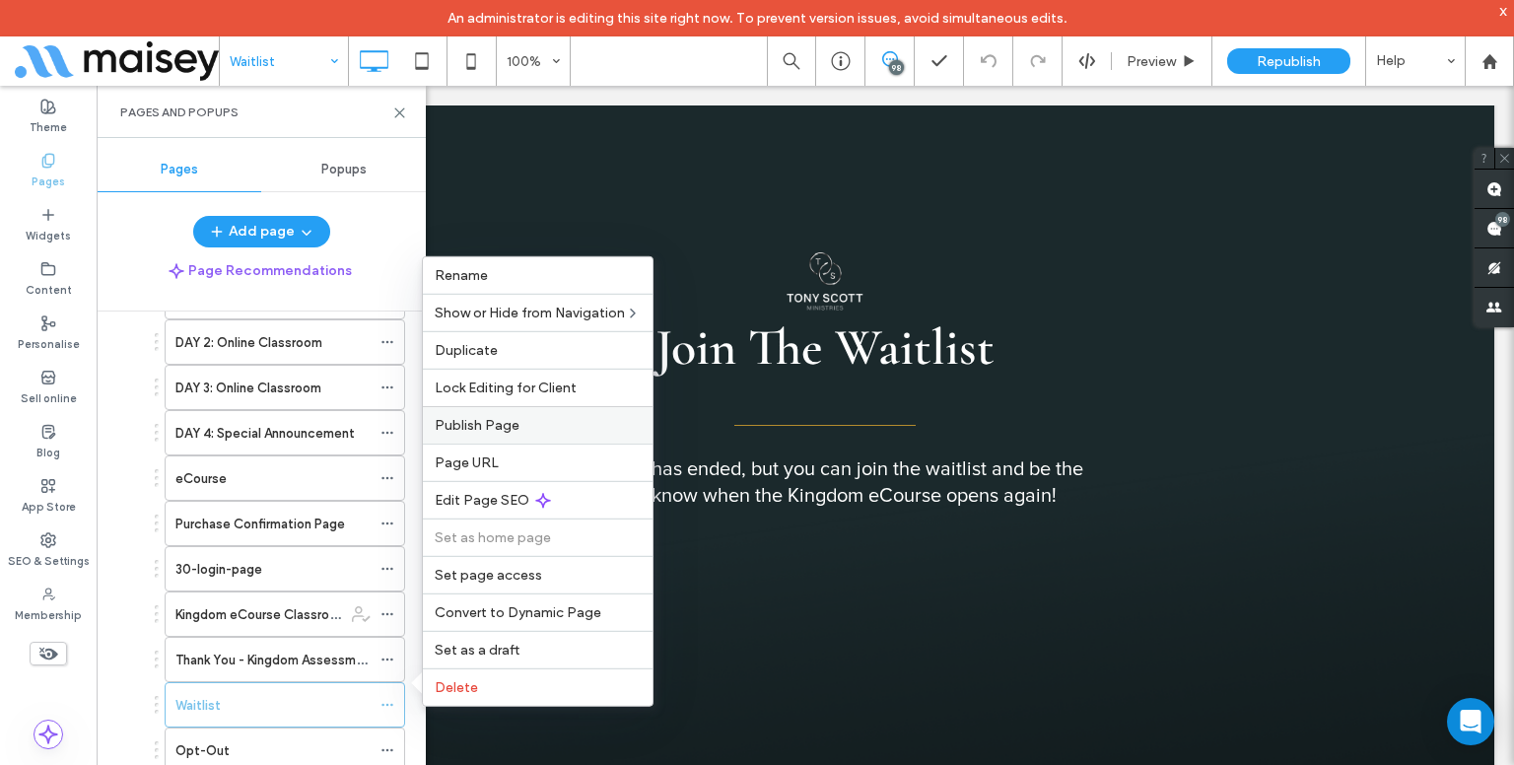
click at [617, 427] on label "Publish Page" at bounding box center [538, 425] width 206 height 17
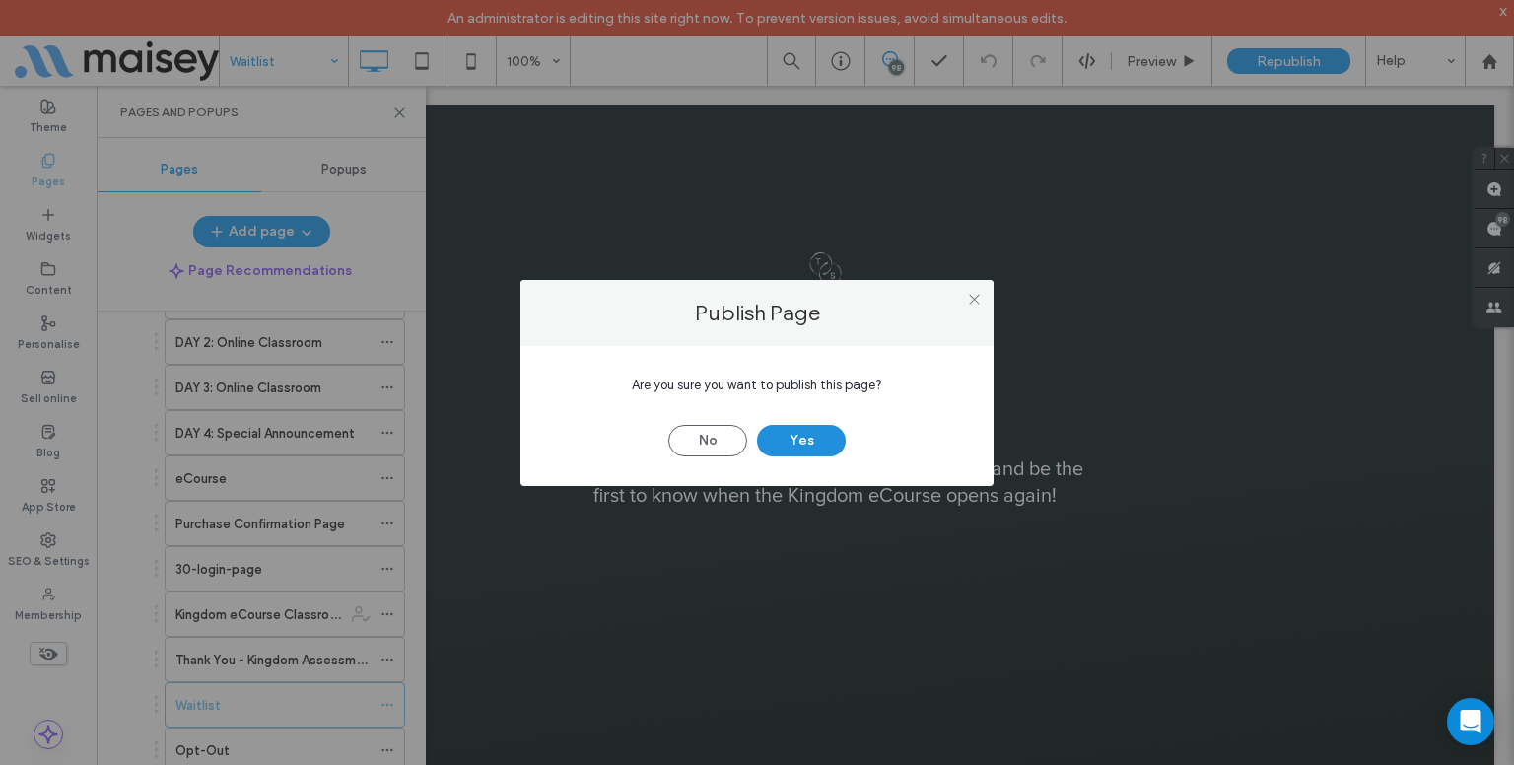
click at [818, 433] on button "Yes" at bounding box center [801, 441] width 89 height 32
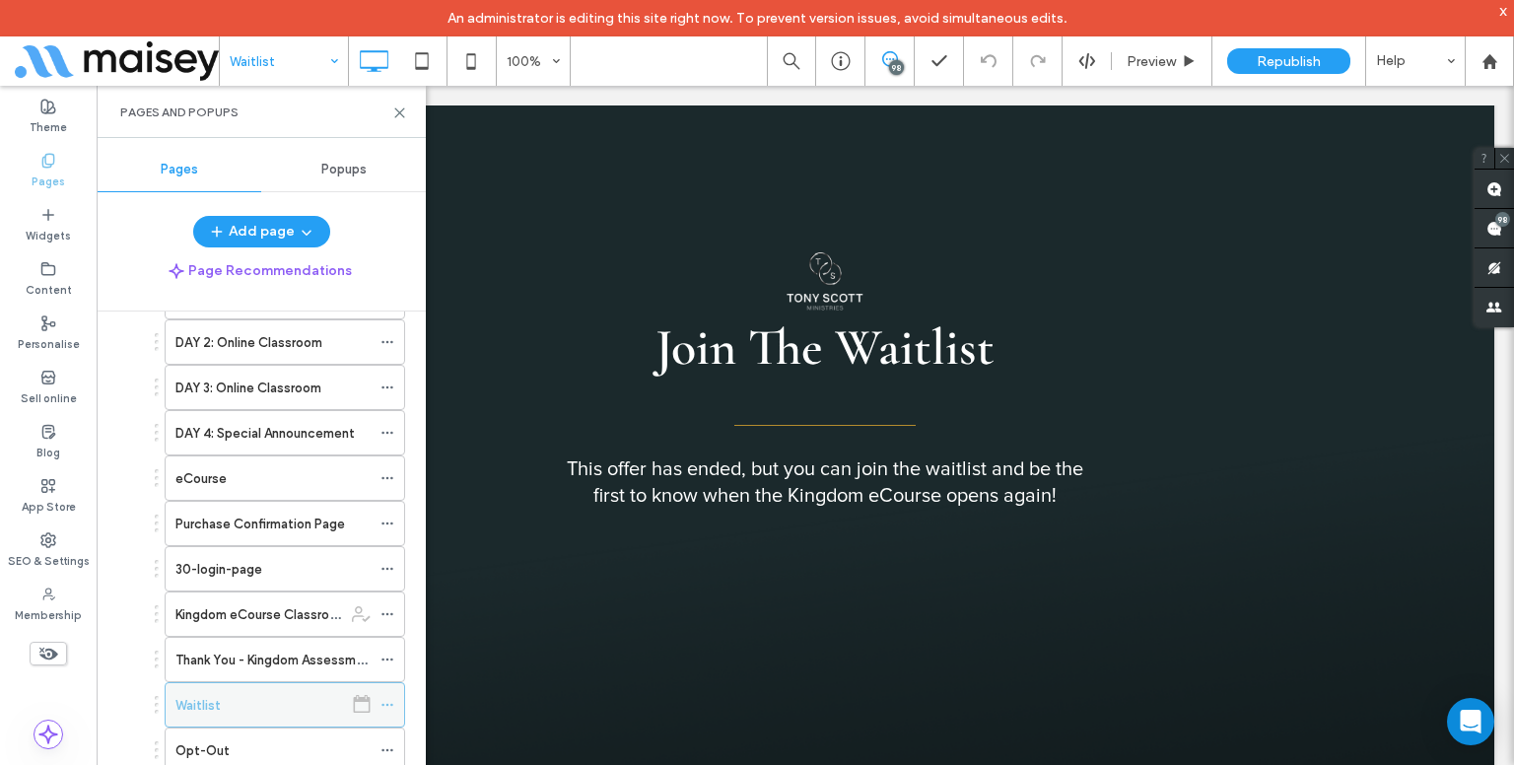
click at [385, 698] on icon at bounding box center [387, 705] width 14 height 14
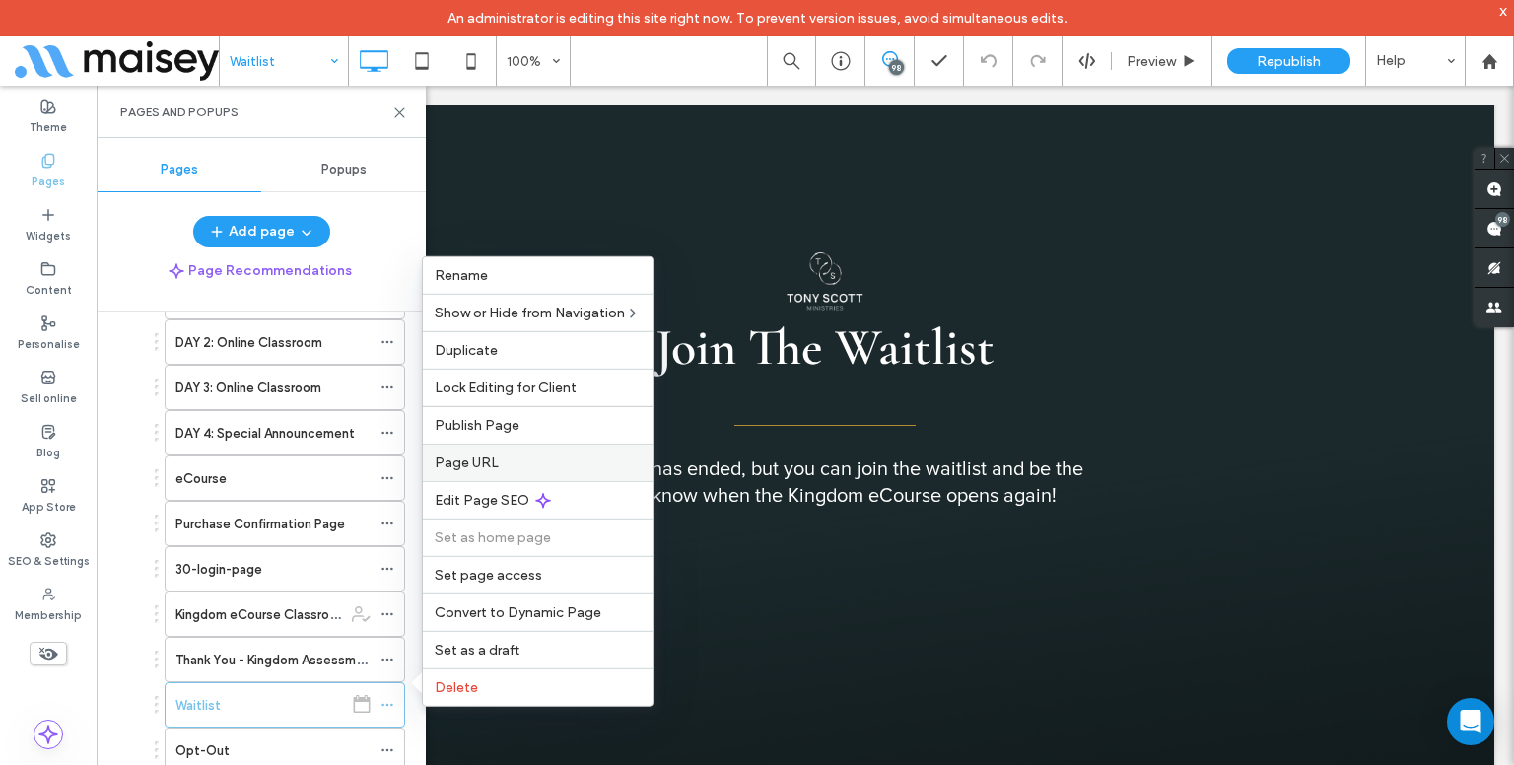
click at [536, 457] on label "Page URL" at bounding box center [538, 462] width 206 height 17
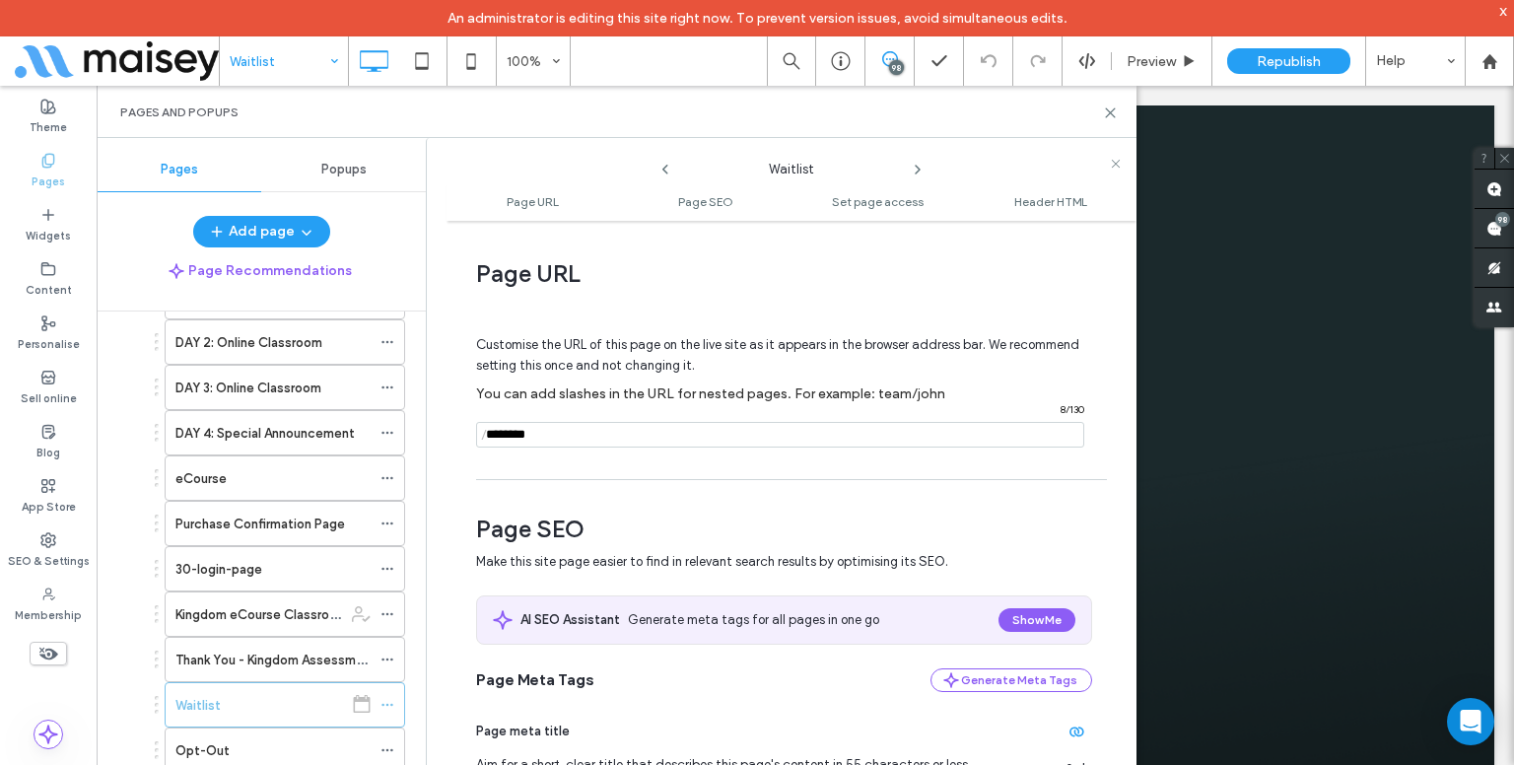
click at [564, 433] on input "notEmpty" at bounding box center [780, 435] width 608 height 26
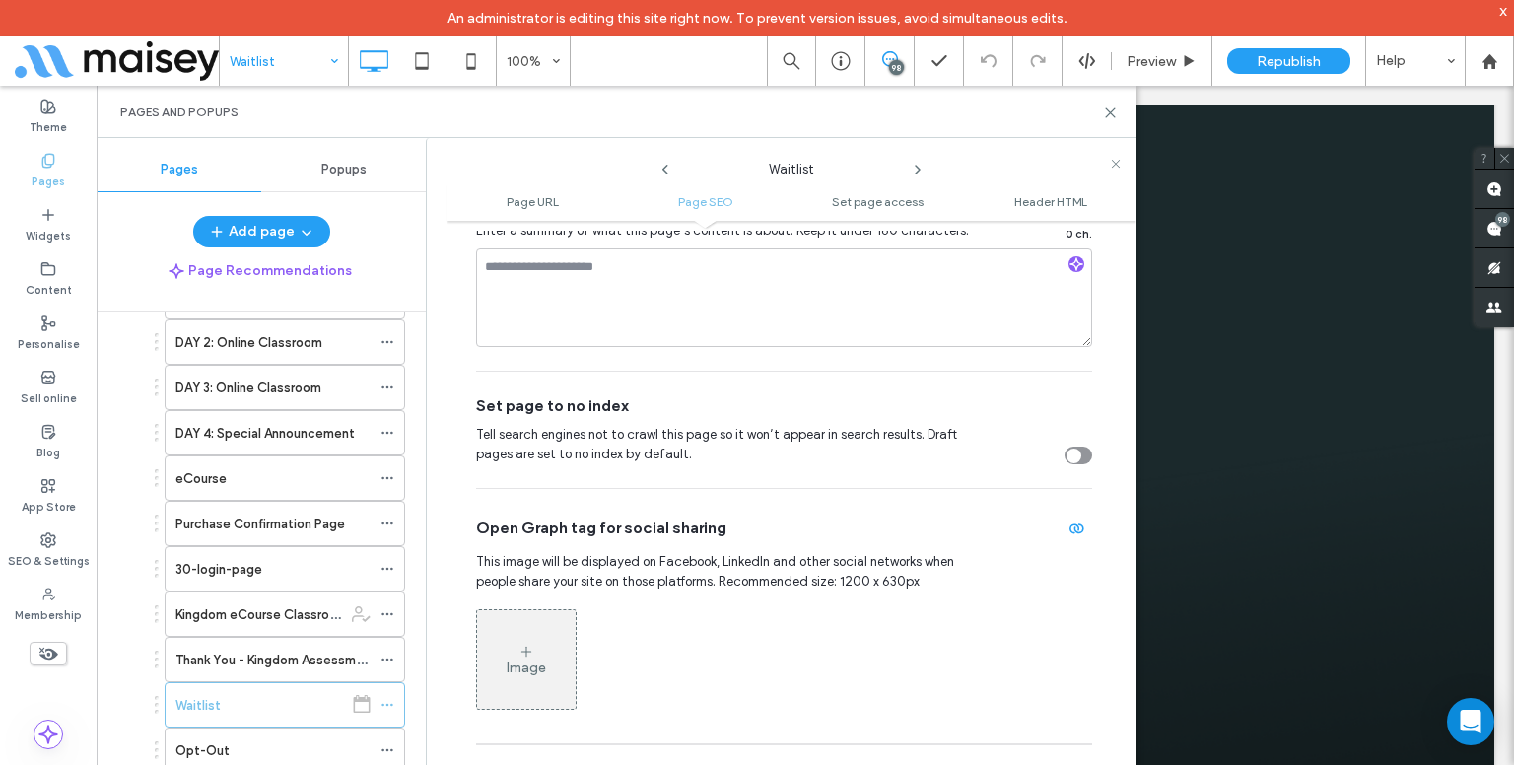
scroll to position [685, 0]
